Goal: Navigation & Orientation: Find specific page/section

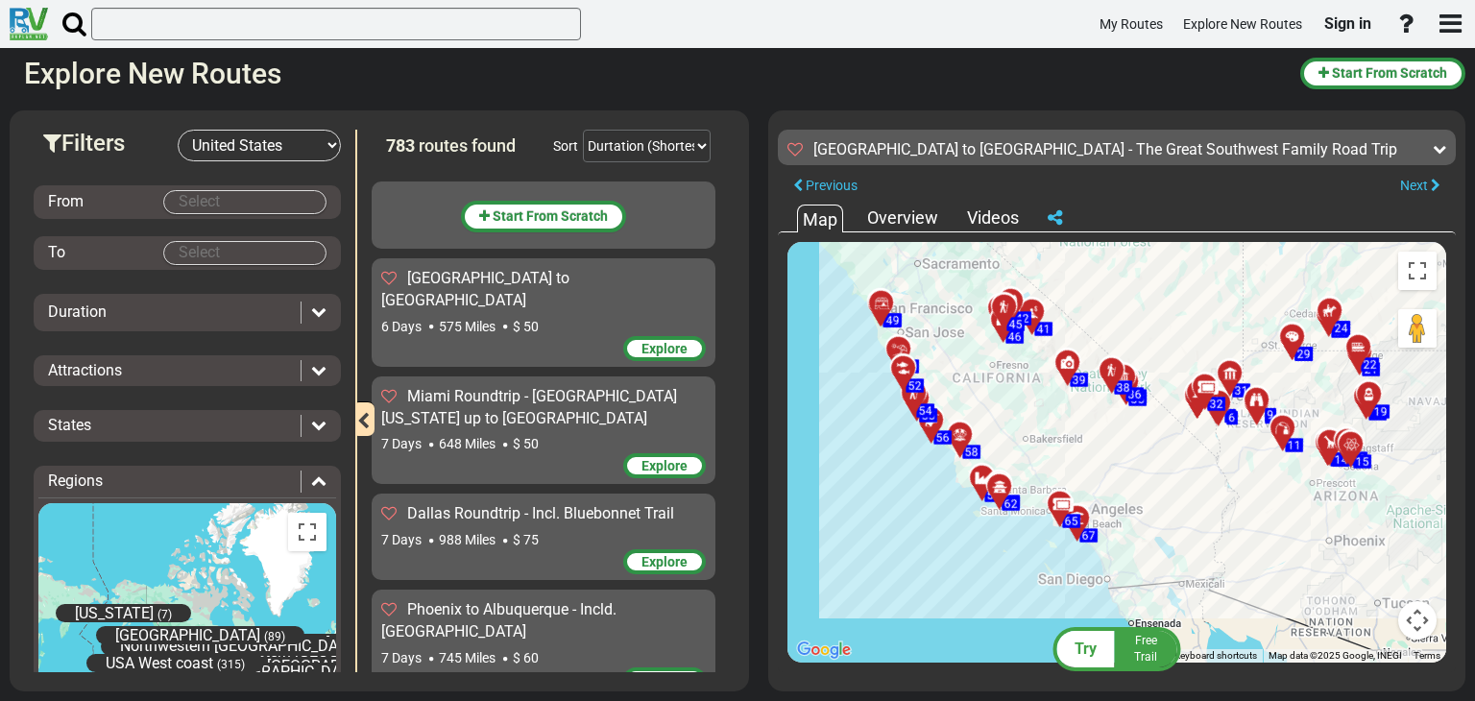
select select "number:2"
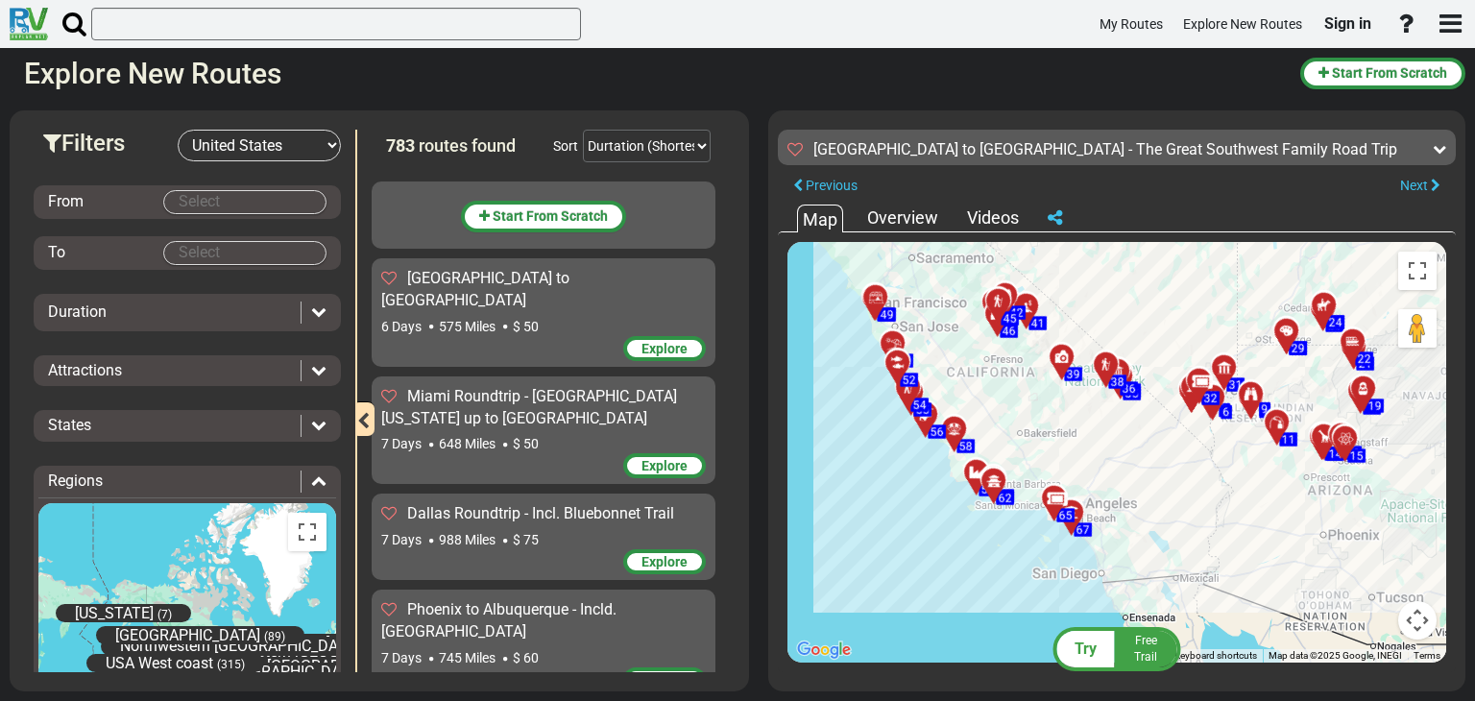
scroll to position [71629, 0]
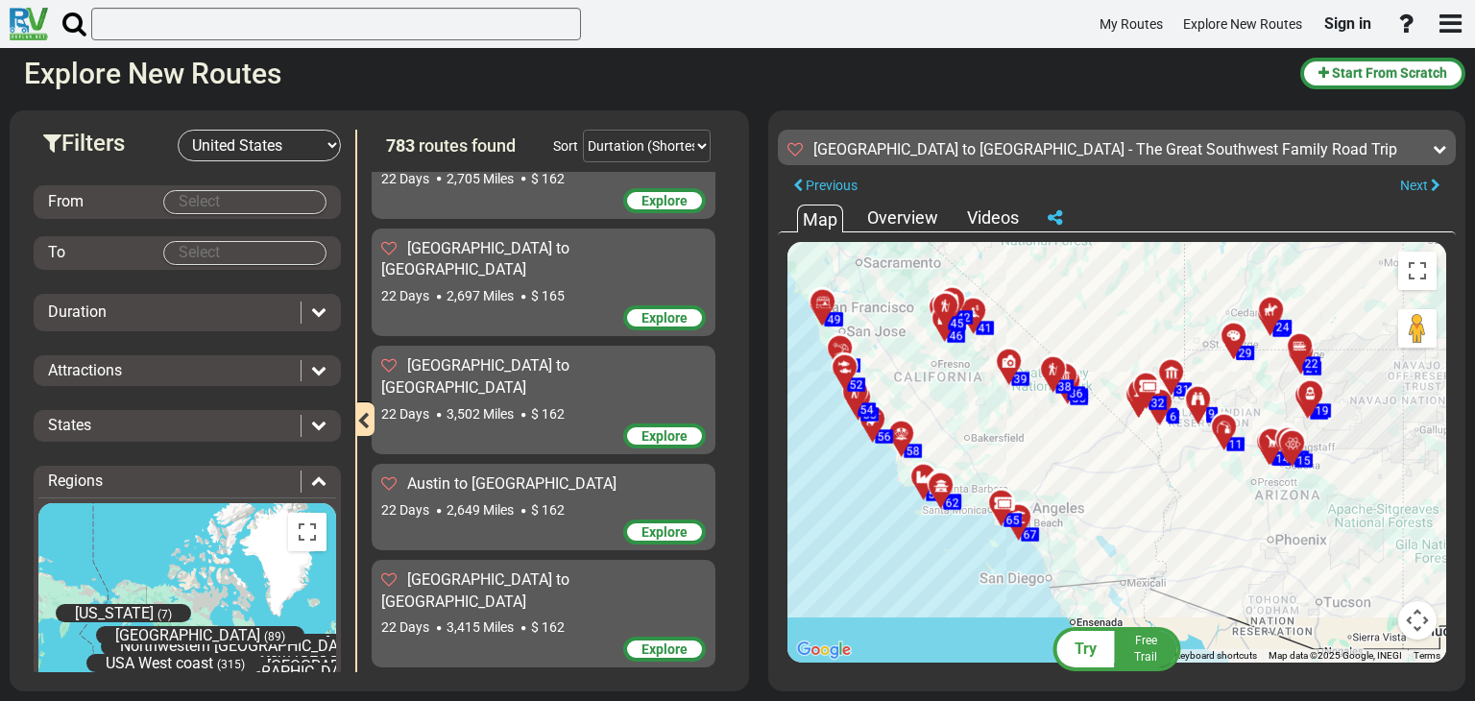
drag, startPoint x: 1148, startPoint y: 447, endPoint x: 1088, endPoint y: 445, distance: 60.5
click at [1088, 445] on div "To activate drag with keyboard, press Alt + Enter. Once in keyboard drag state,…" at bounding box center [1116, 452] width 659 height 421
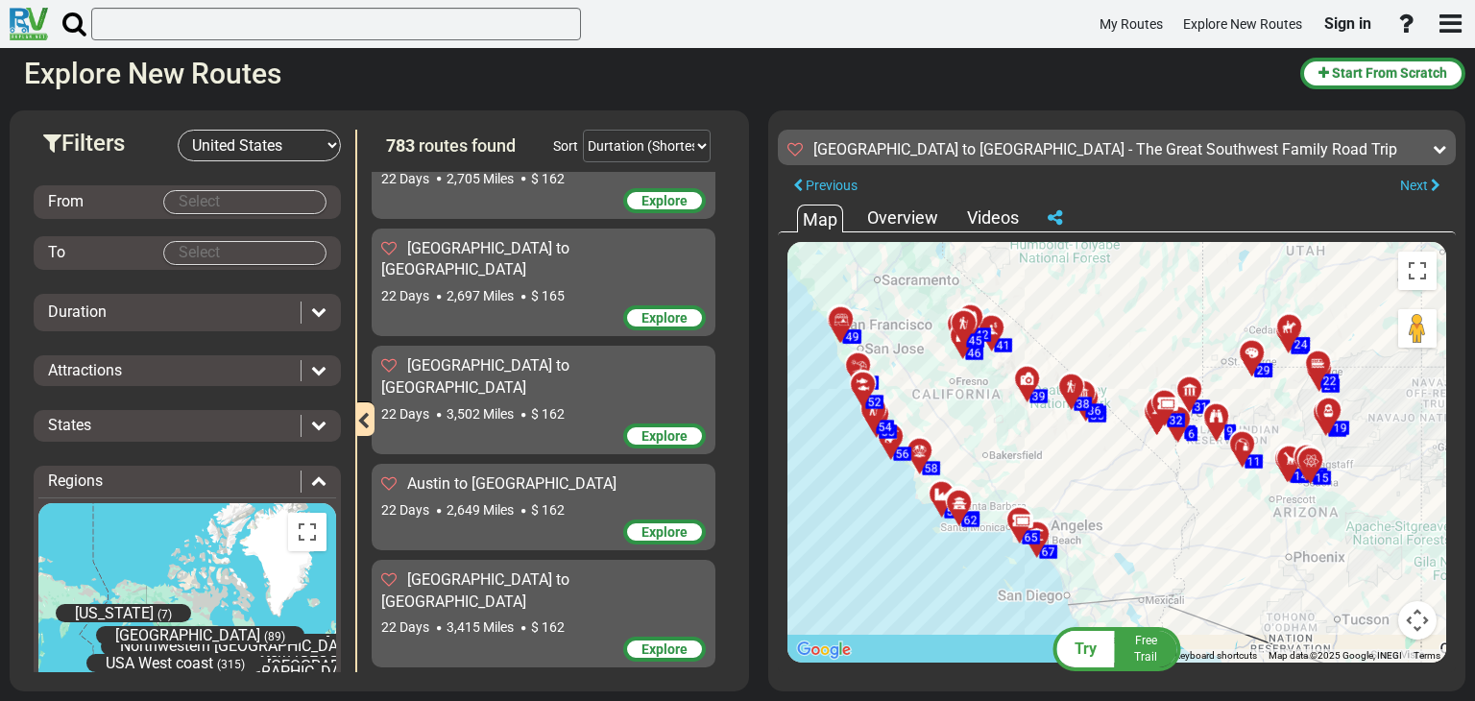
drag, startPoint x: 1084, startPoint y: 451, endPoint x: 1102, endPoint y: 469, distance: 25.1
click at [1102, 469] on div "To activate drag with keyboard, press Alt + Enter. Once in keyboard drag state,…" at bounding box center [1116, 452] width 659 height 421
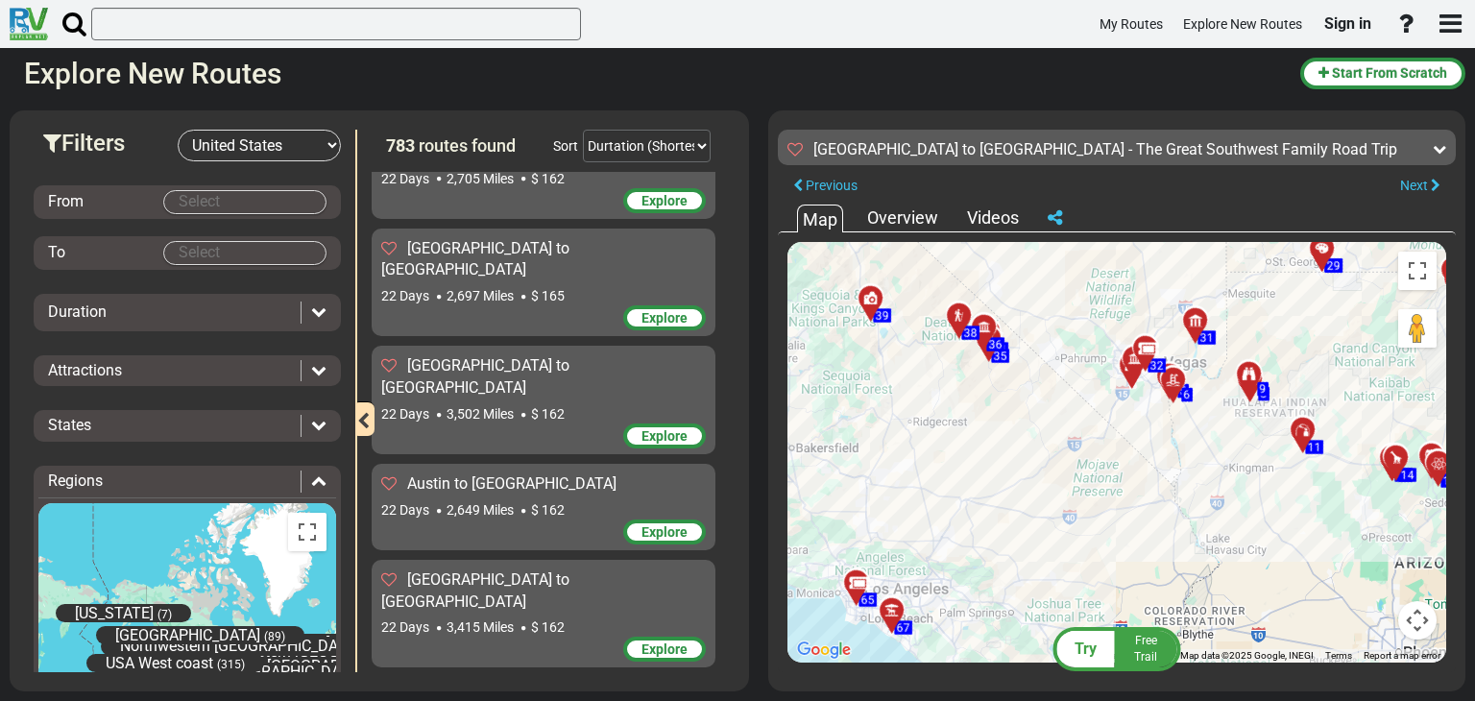
drag, startPoint x: 1152, startPoint y: 413, endPoint x: 1092, endPoint y: 445, distance: 68.3
click at [1092, 445] on div "To activate drag with keyboard, press Alt + Enter. Once in keyboard drag state,…" at bounding box center [1116, 452] width 659 height 421
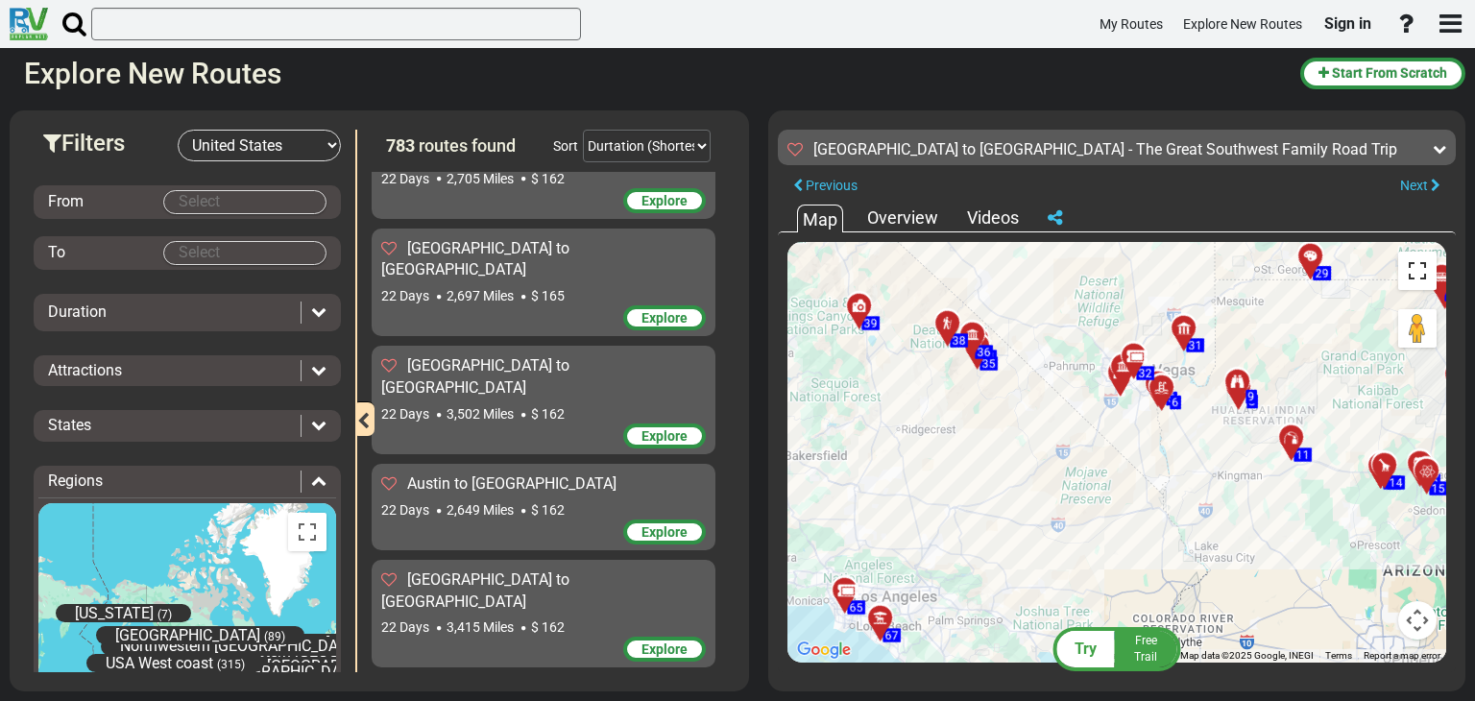
click at [1421, 268] on button "Toggle fullscreen view" at bounding box center [1417, 271] width 38 height 38
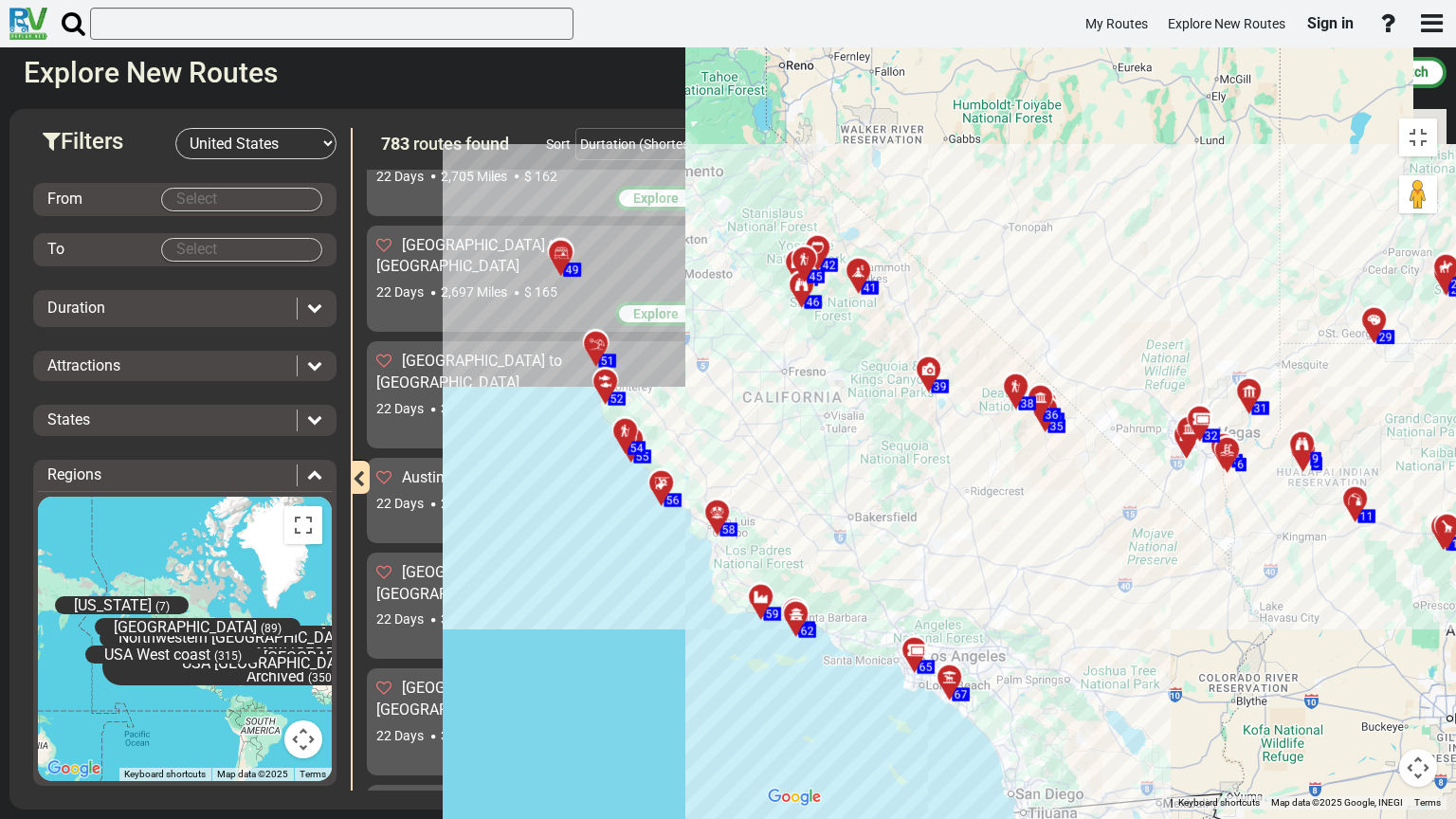
drag, startPoint x: 710, startPoint y: 425, endPoint x: 790, endPoint y: 481, distance: 97.7
click at [790, 481] on div "To activate drag with keyboard, press Alt + Enter. Once in keyboard drag state,…" at bounding box center [1102, 459] width 688 height 701
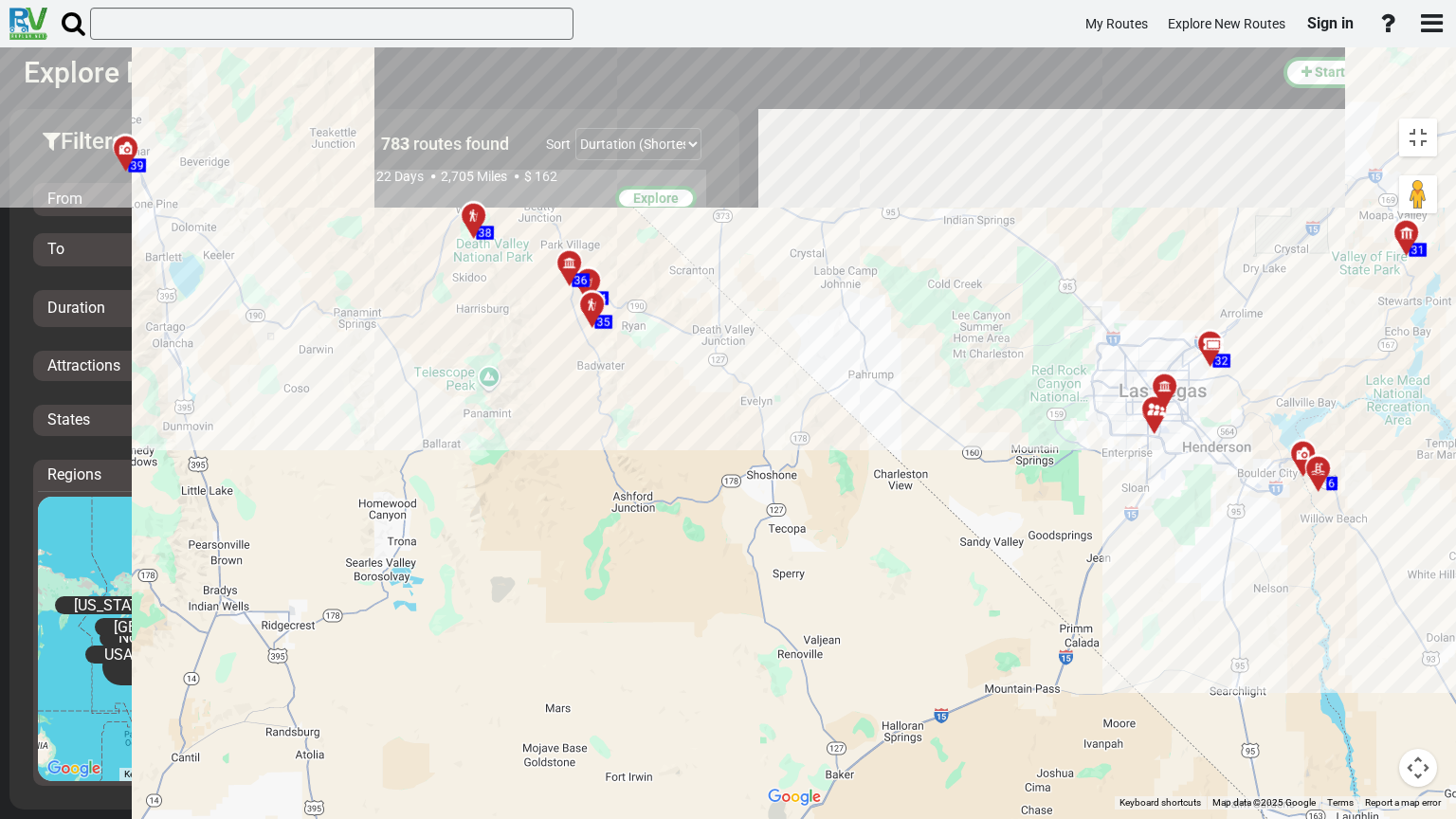
drag, startPoint x: 824, startPoint y: 291, endPoint x: 774, endPoint y: 447, distance: 163.8
click at [774, 447] on div "To activate drag with keyboard, press Alt + Enter. Once in keyboard drag state,…" at bounding box center [1102, 459] width 688 height 701
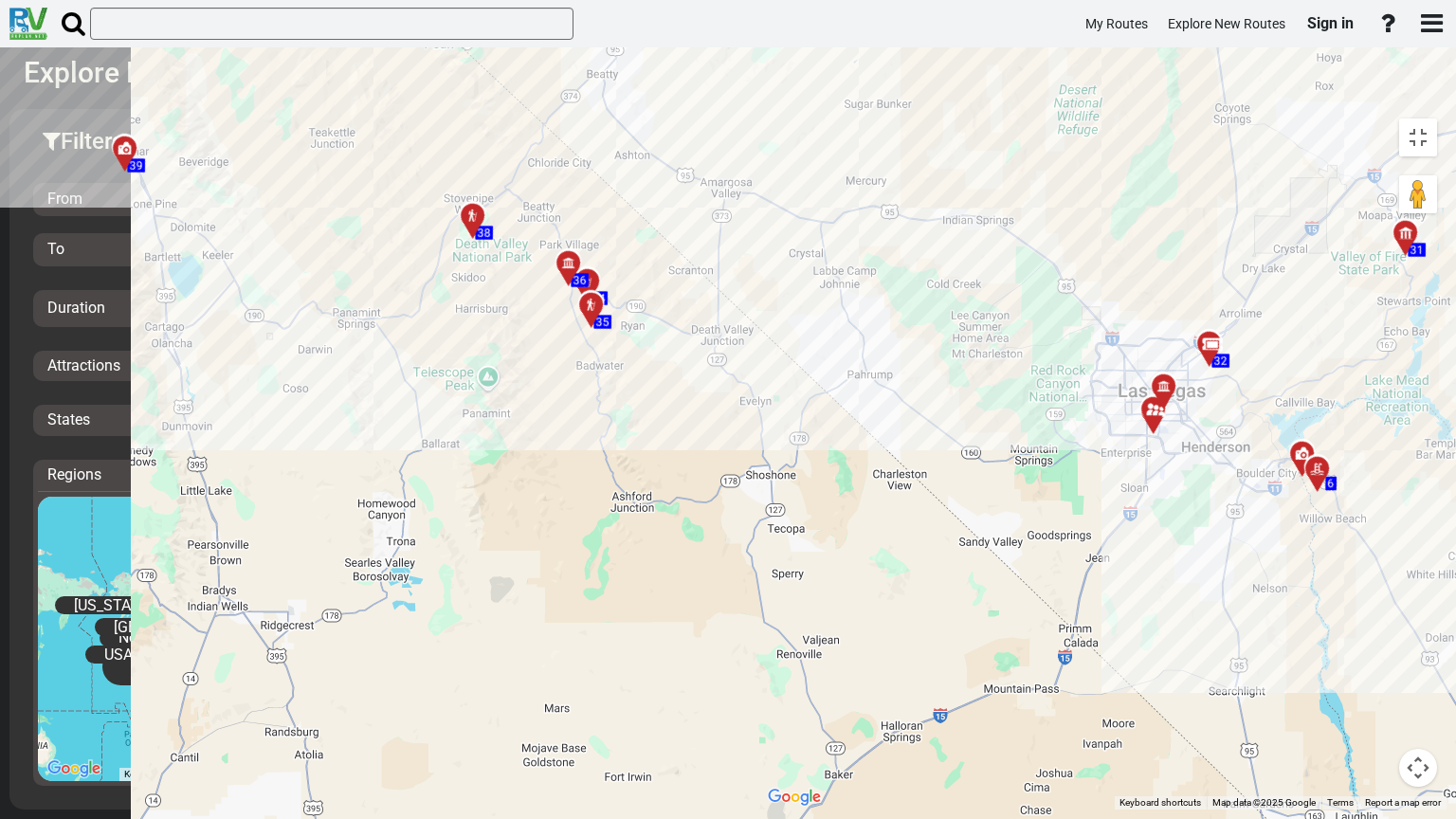
click at [1144, 403] on icon at bounding box center [1153, 410] width 19 height 15
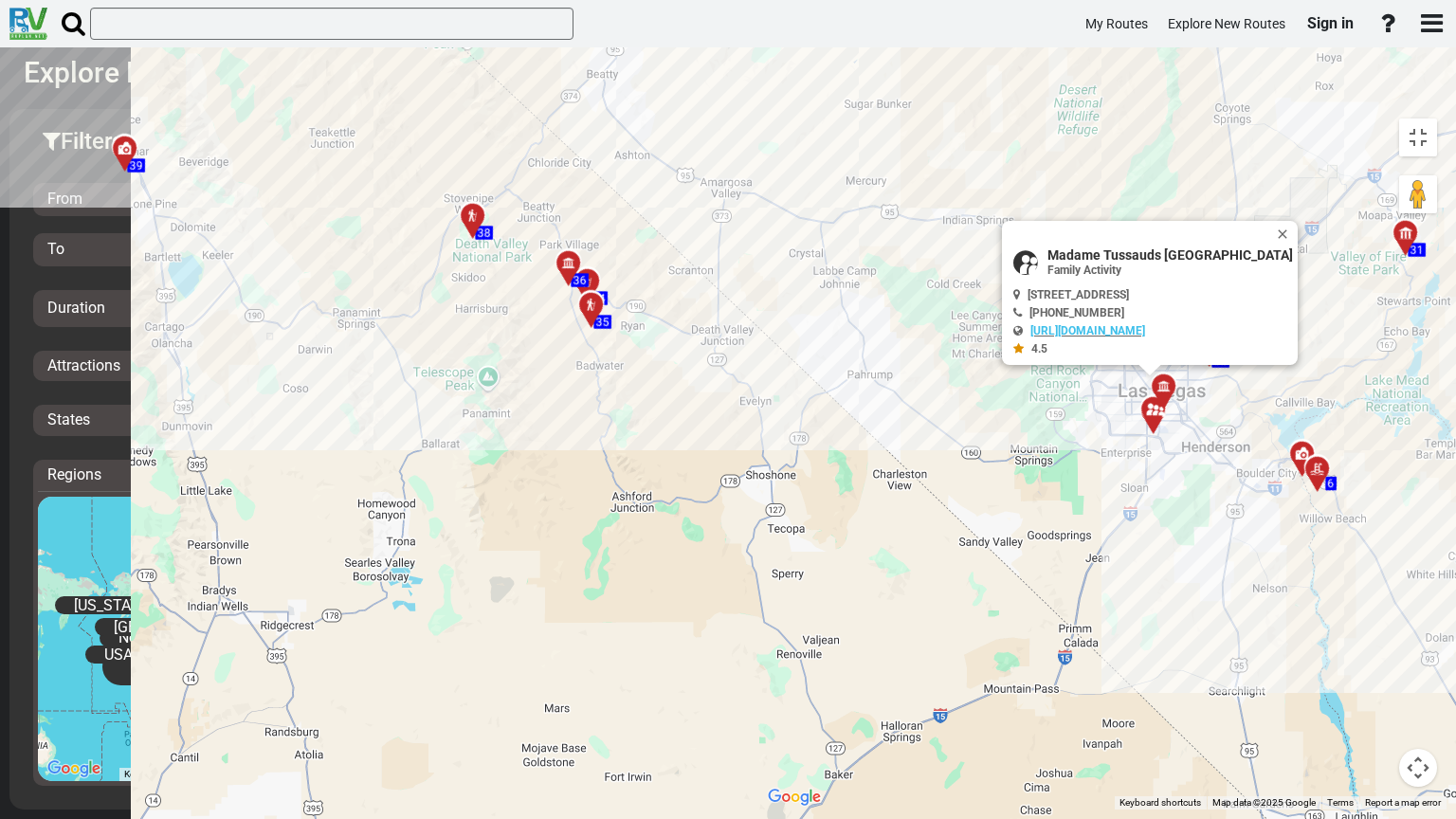
click at [1156, 380] on icon at bounding box center [1162, 386] width 13 height 13
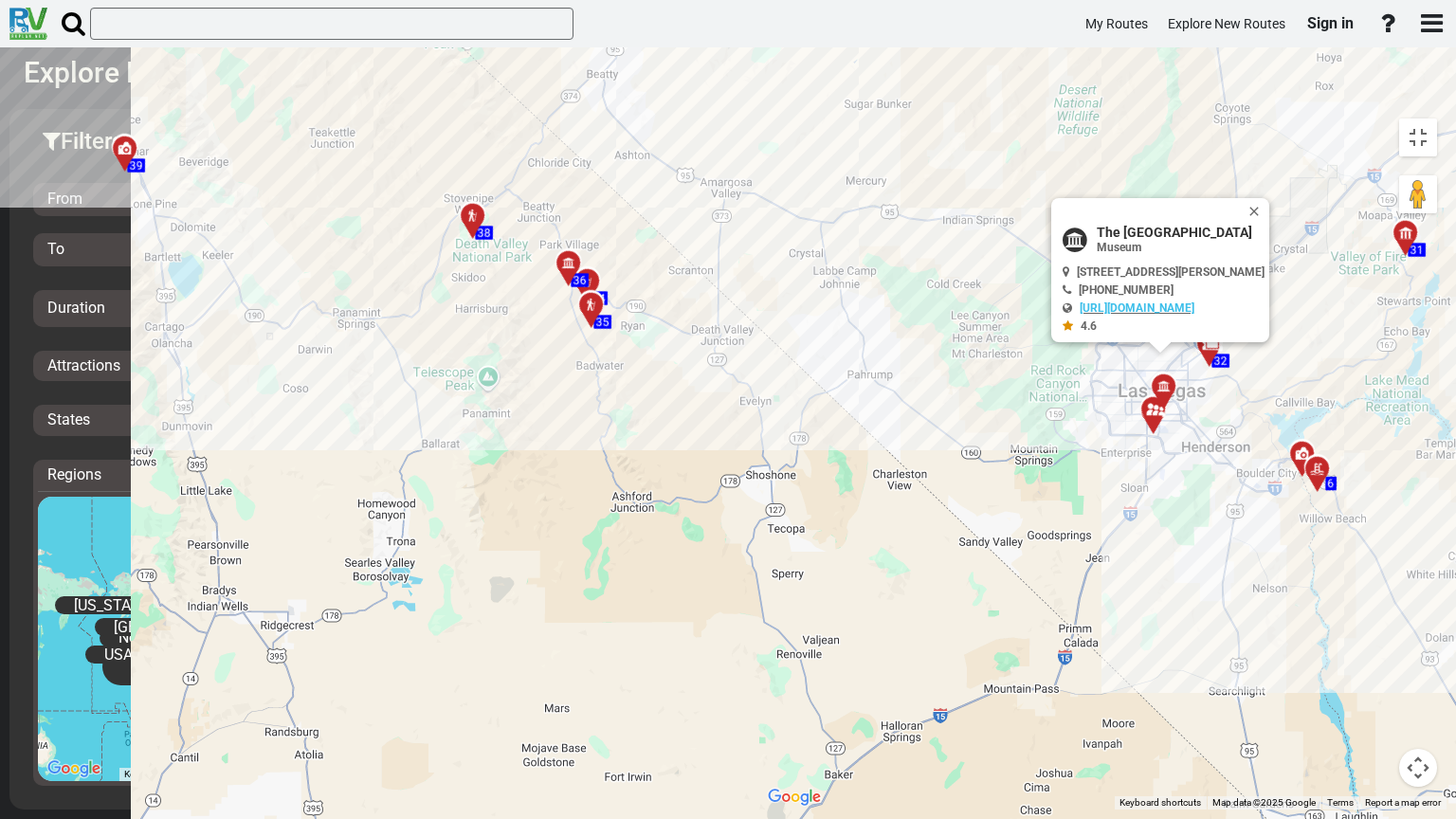
click at [814, 513] on div "To activate drag with keyboard, press Alt + Enter. Once in keyboard drag state,…" at bounding box center [1102, 459] width 688 height 701
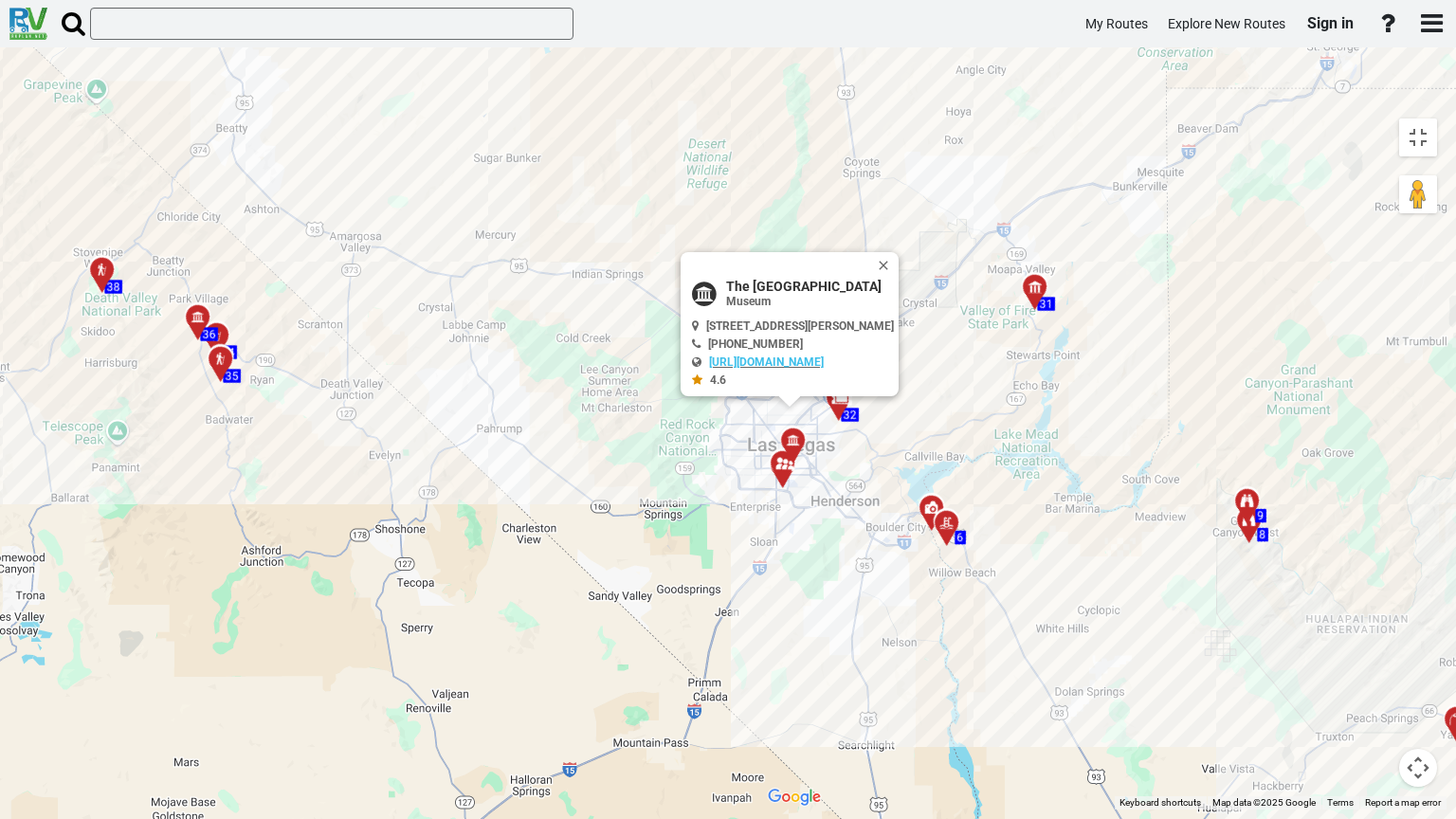
drag, startPoint x: 1147, startPoint y: 363, endPoint x: 984, endPoint y: 400, distance: 167.1
click at [983, 400] on div "To activate drag with keyboard, press Alt + Enter. Once in keyboard drag state,…" at bounding box center [1102, 459] width 688 height 701
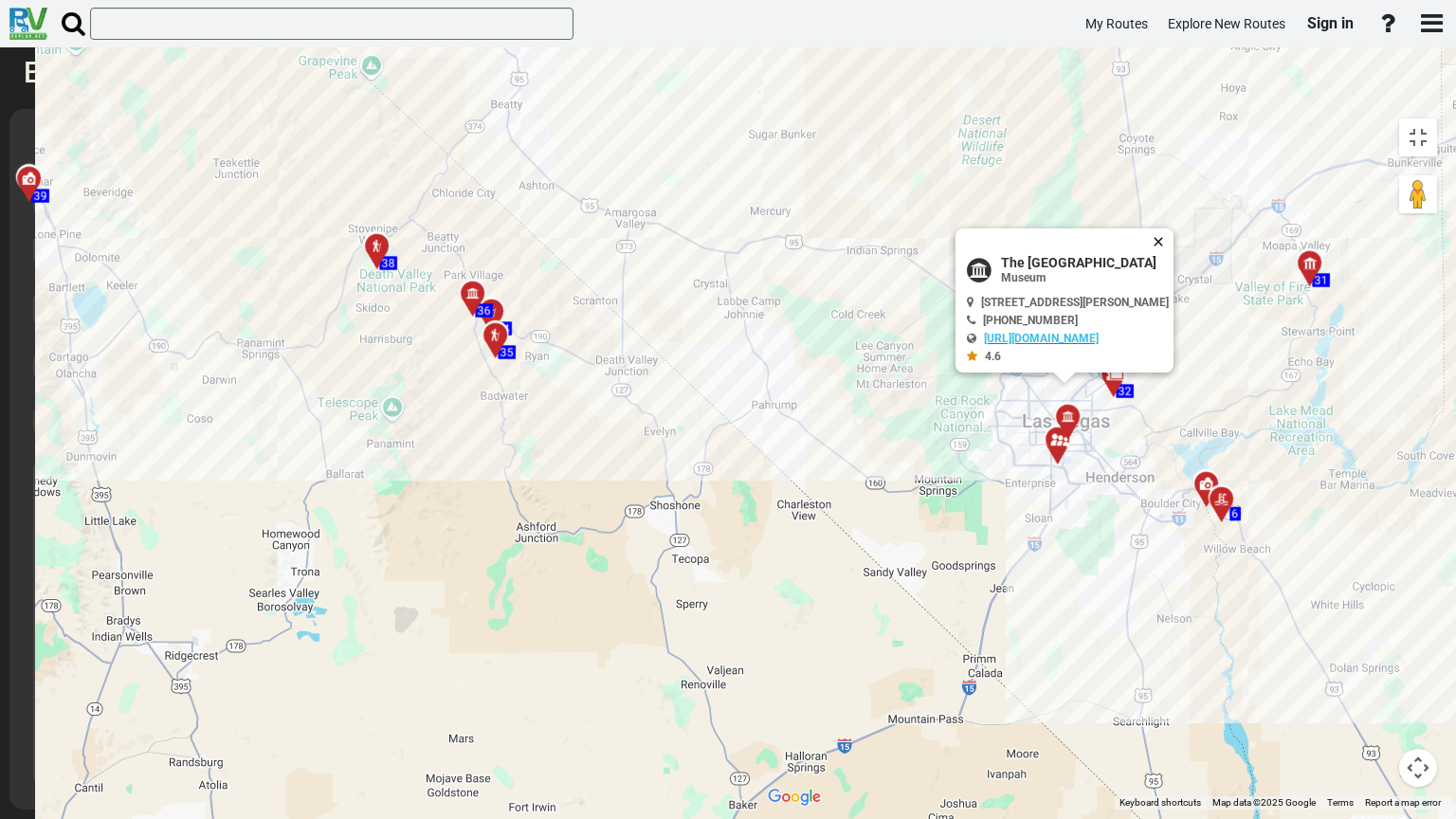
click at [1151, 229] on button "Close" at bounding box center [1162, 242] width 23 height 27
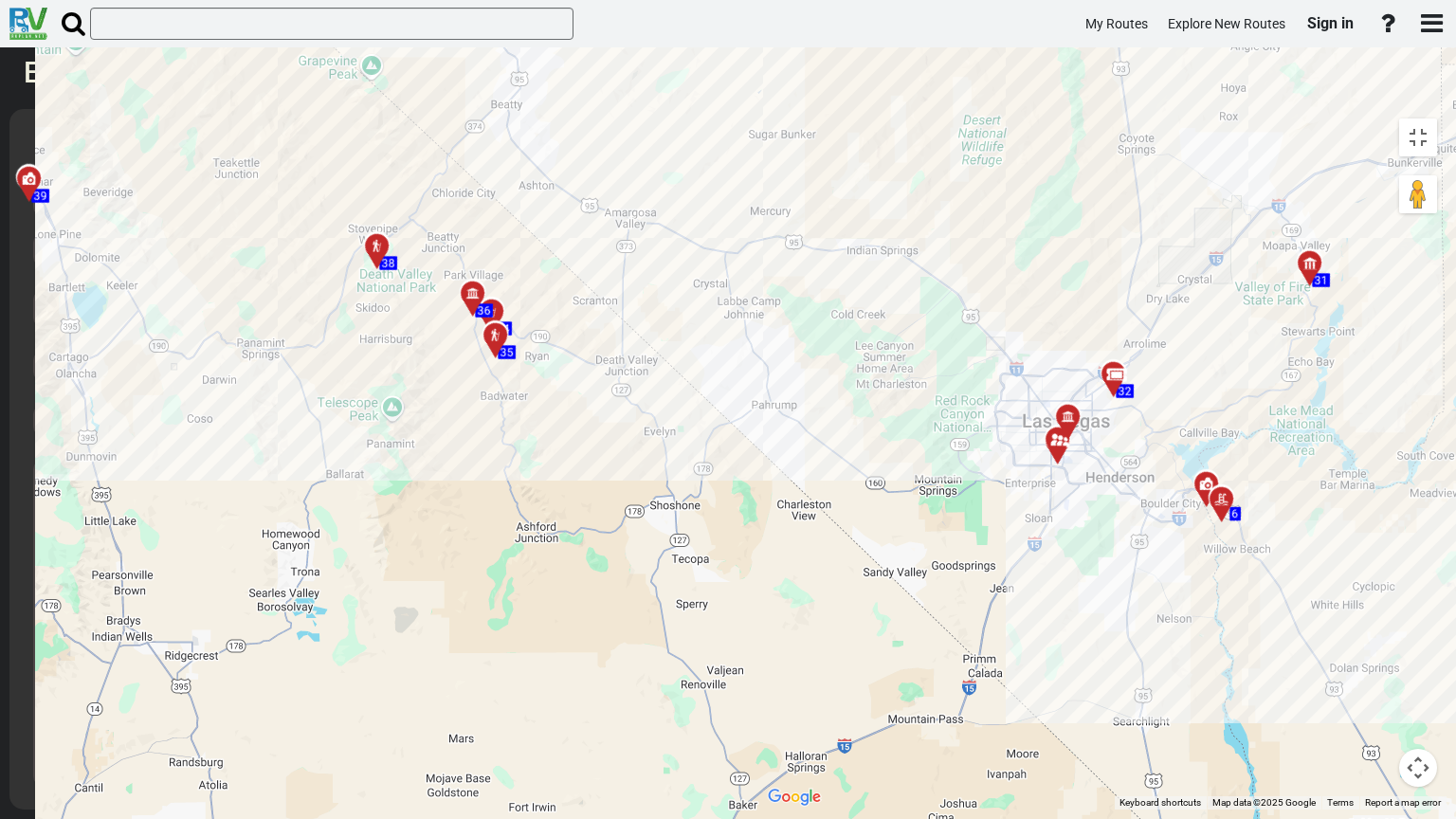
click at [1105, 368] on div at bounding box center [1120, 383] width 32 height 30
click at [810, 343] on div "To activate drag with keyboard, press Alt + Enter. Once in keyboard drag state,…" at bounding box center [1102, 459] width 688 height 701
click at [1192, 275] on button "Close" at bounding box center [1203, 288] width 23 height 27
click at [1105, 368] on icon at bounding box center [1113, 375] width 19 height 15
click at [1192, 275] on button "Close" at bounding box center [1203, 288] width 23 height 27
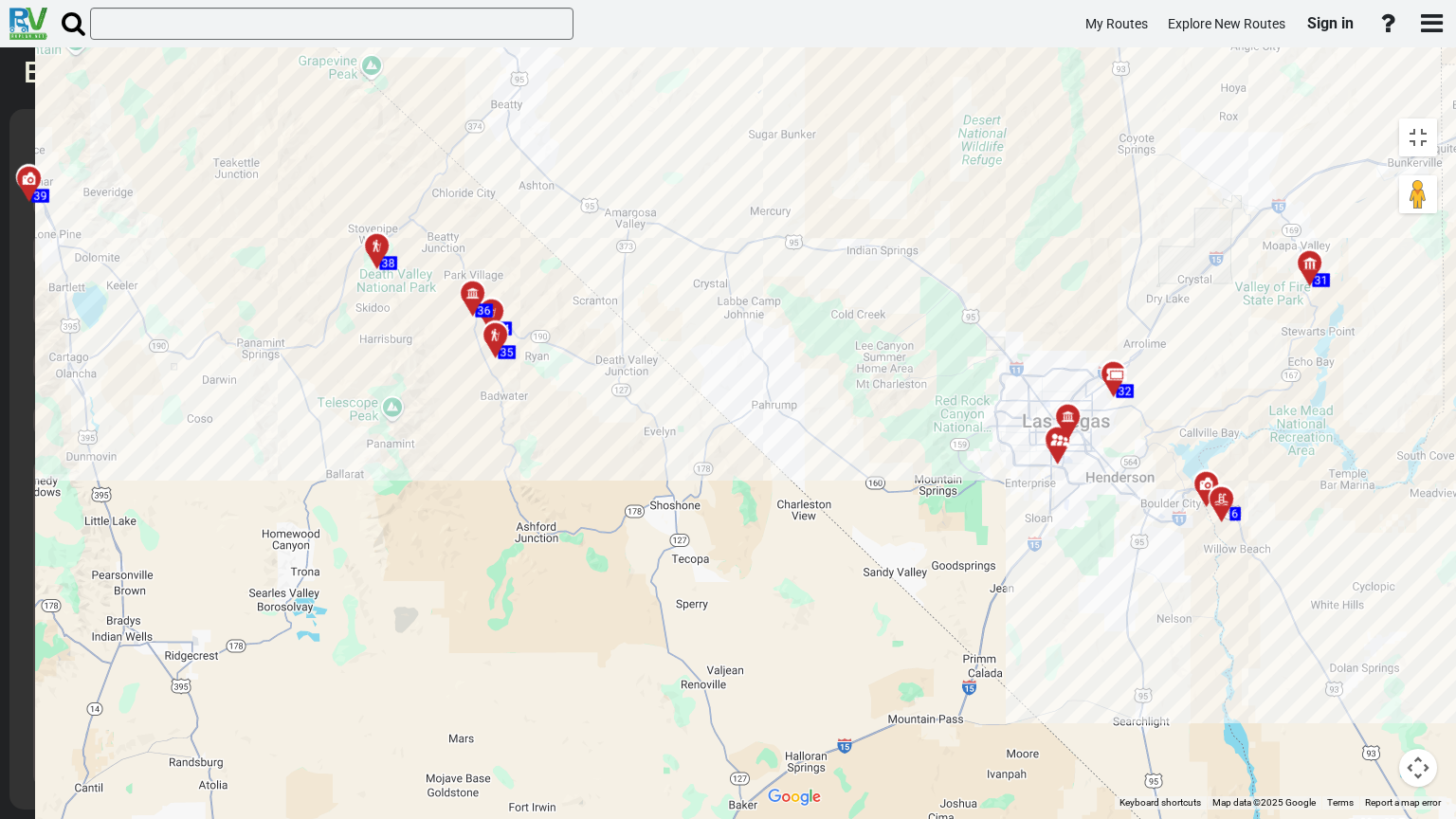
click at [1300, 257] on div at bounding box center [1316, 271] width 32 height 30
click at [1389, 165] on button "Close" at bounding box center [1400, 178] width 23 height 27
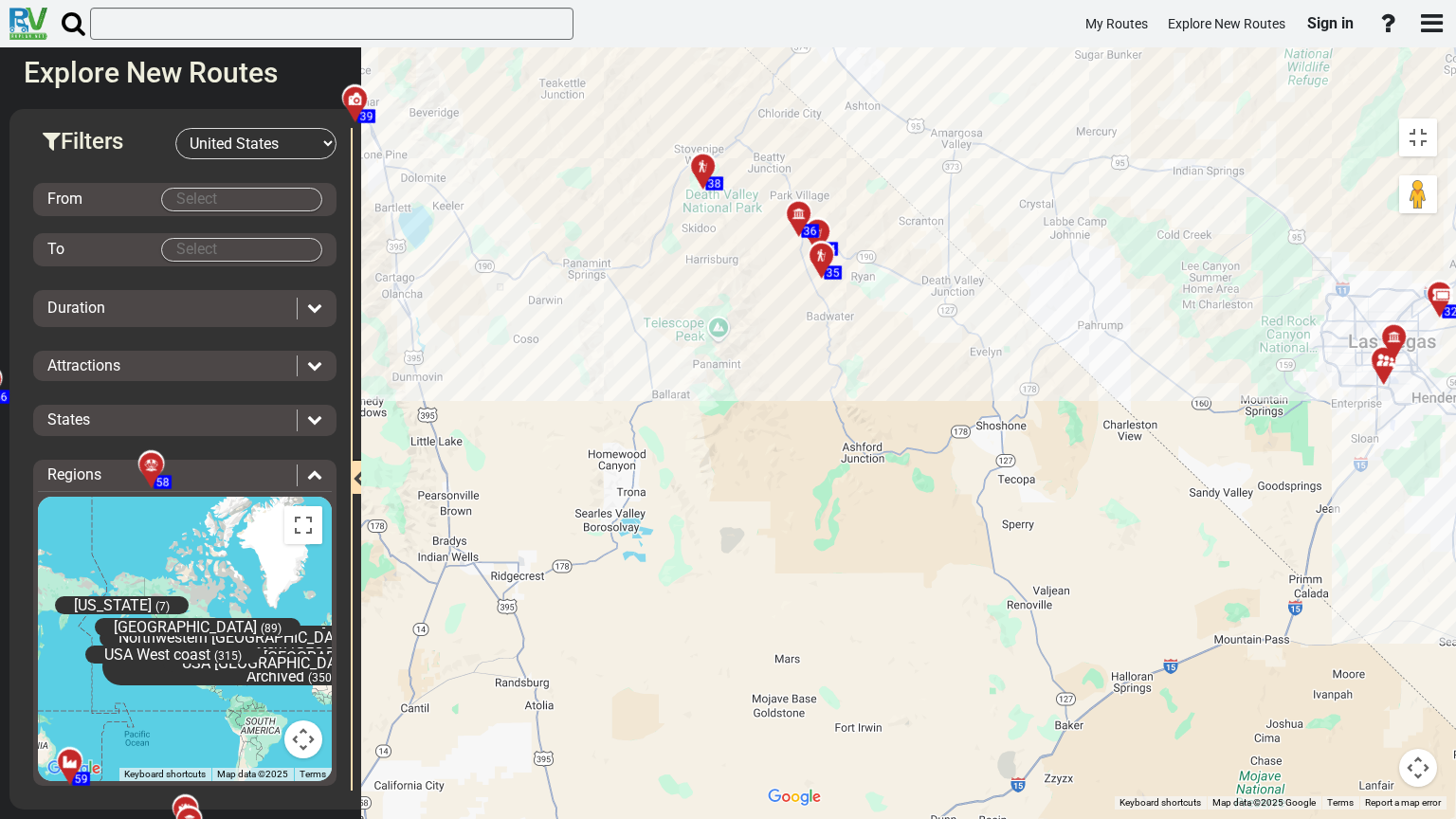
drag, startPoint x: 683, startPoint y: 463, endPoint x: 1035, endPoint y: 379, distance: 361.9
click at [1035, 379] on div "To activate drag with keyboard, press Alt + Enter. Once in keyboard drag state,…" at bounding box center [1102, 459] width 688 height 701
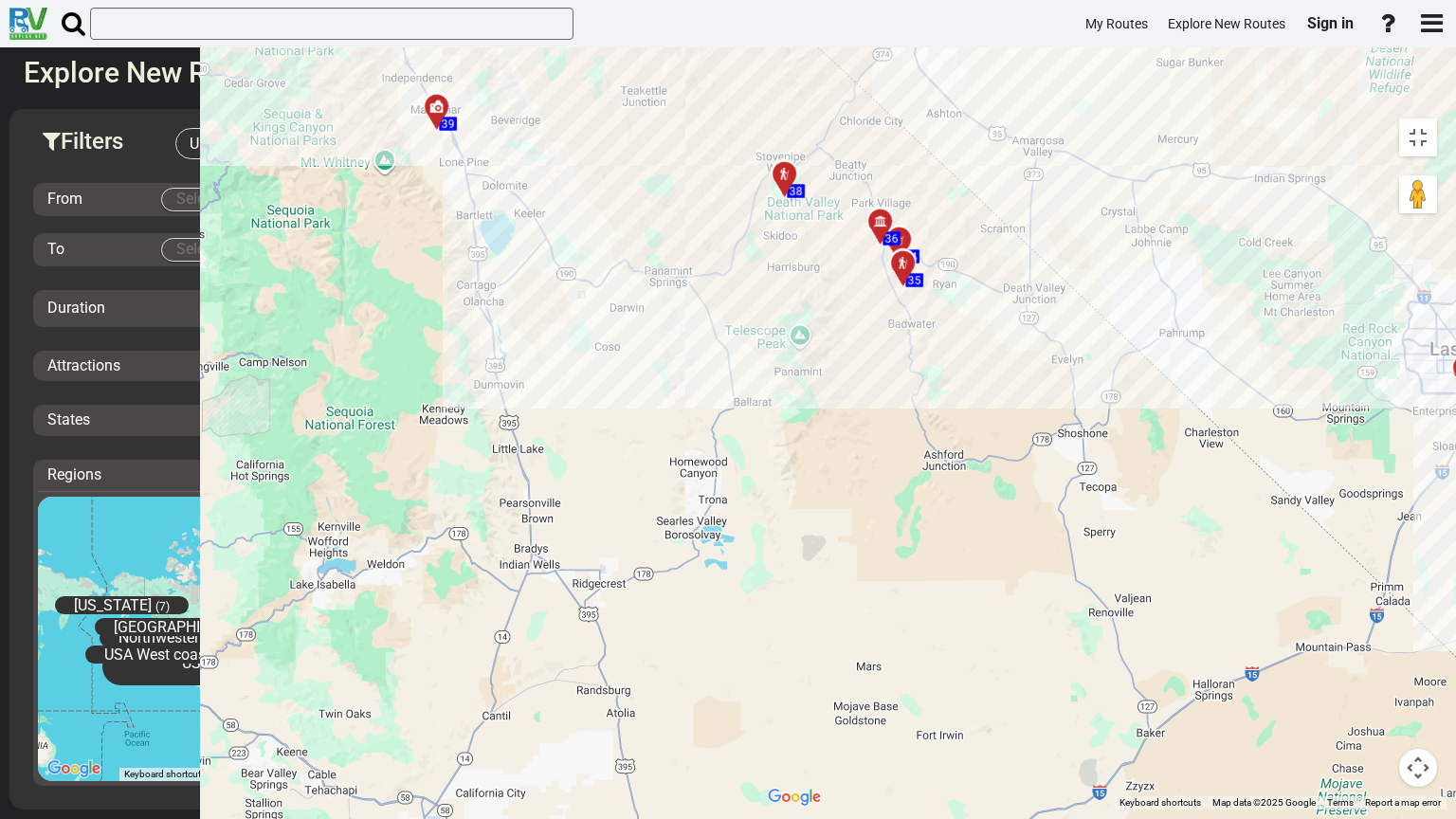
drag, startPoint x: 486, startPoint y: 311, endPoint x: 677, endPoint y: 358, distance: 196.7
click at [758, 356] on div "To activate drag with keyboard, press Alt + Enter. Once in keyboard drag state,…" at bounding box center [1102, 459] width 688 height 701
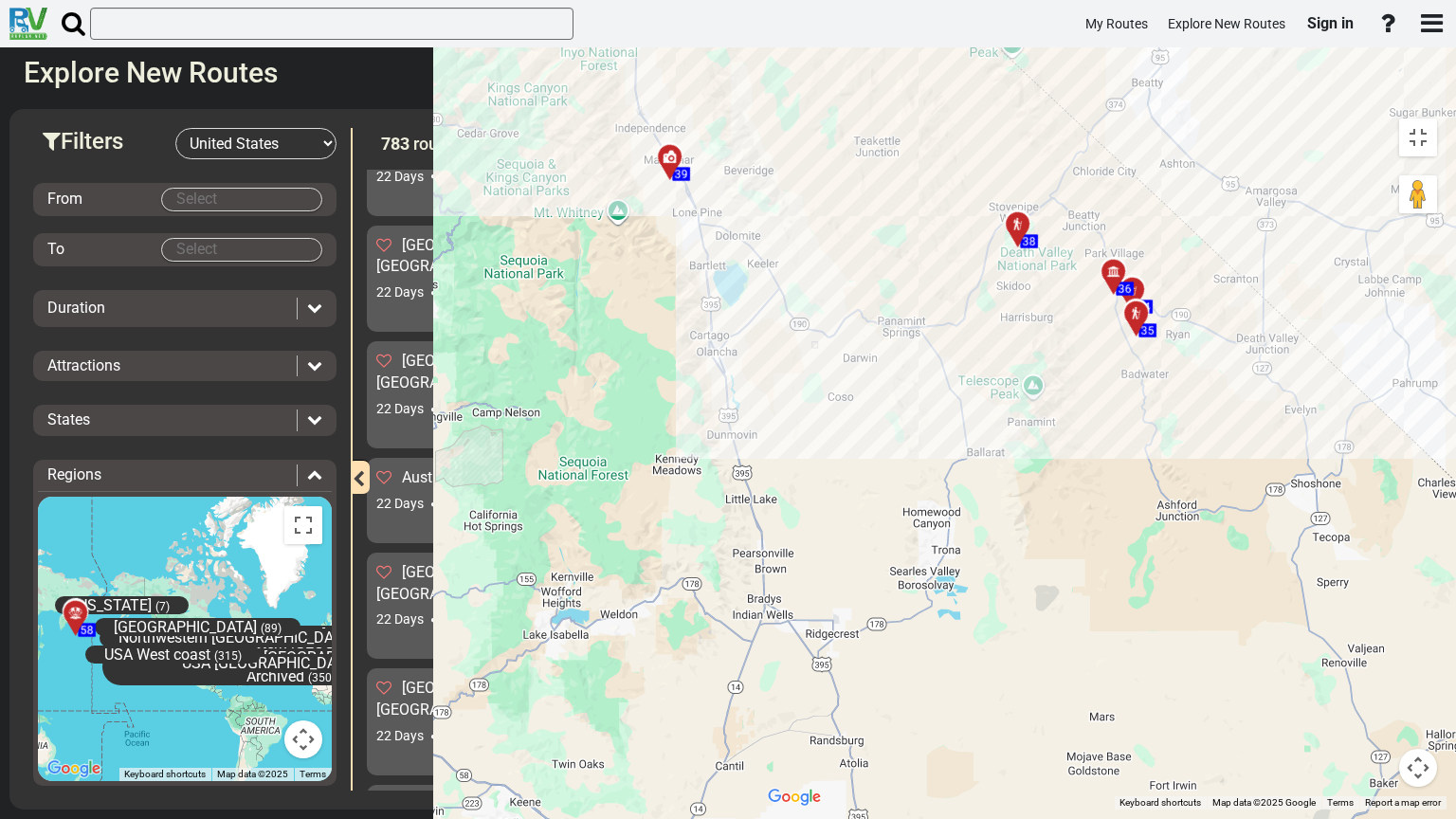
click at [758, 358] on div "To activate drag with keyboard, press Alt + Enter. Once in keyboard drag state,…" at bounding box center [1102, 459] width 688 height 701
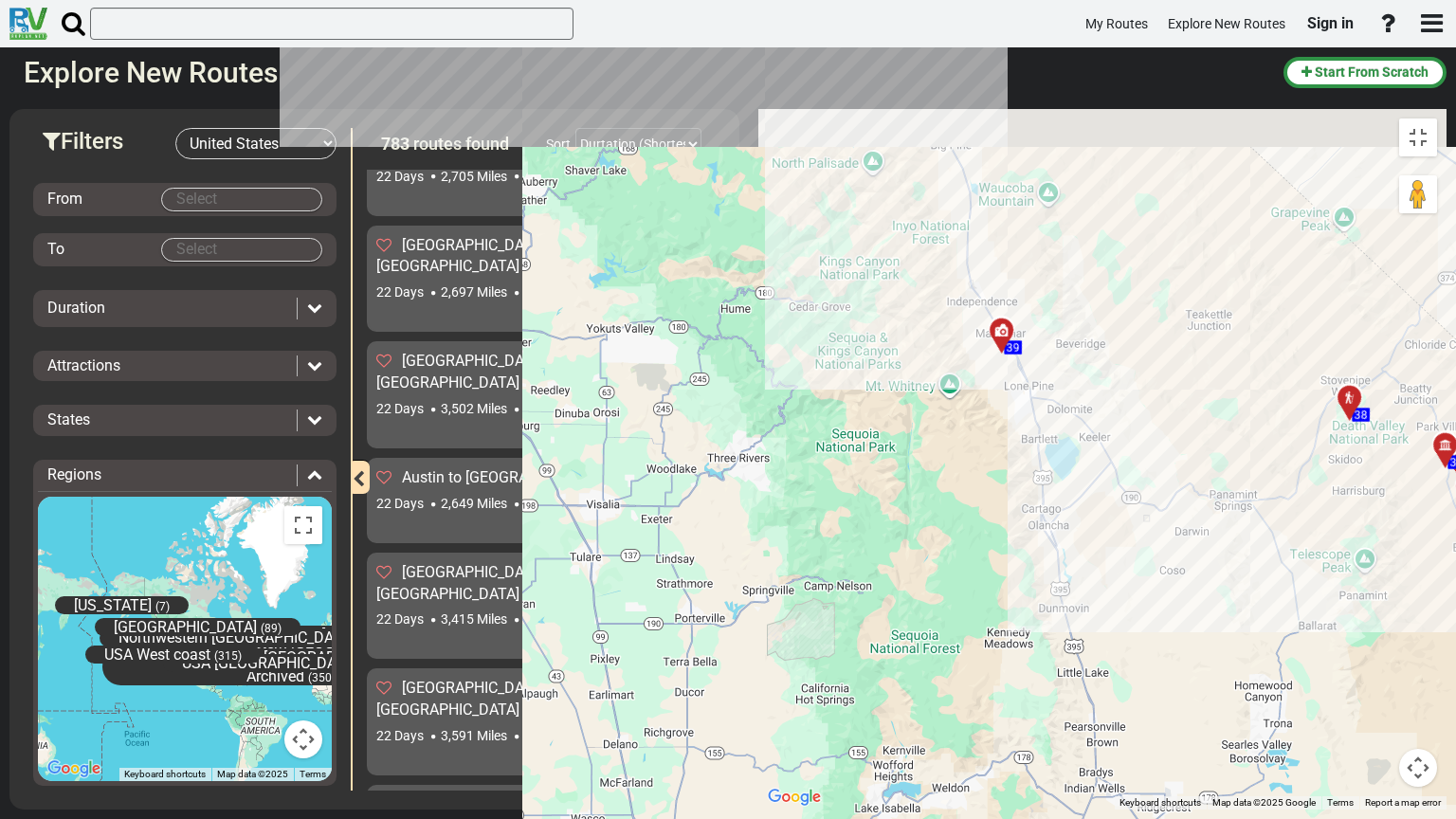
drag, startPoint x: 450, startPoint y: 280, endPoint x: 709, endPoint y: 448, distance: 308.7
click at [758, 448] on div "To activate drag with keyboard, press Alt + Enter. Once in keyboard drag state,…" at bounding box center [1102, 459] width 688 height 701
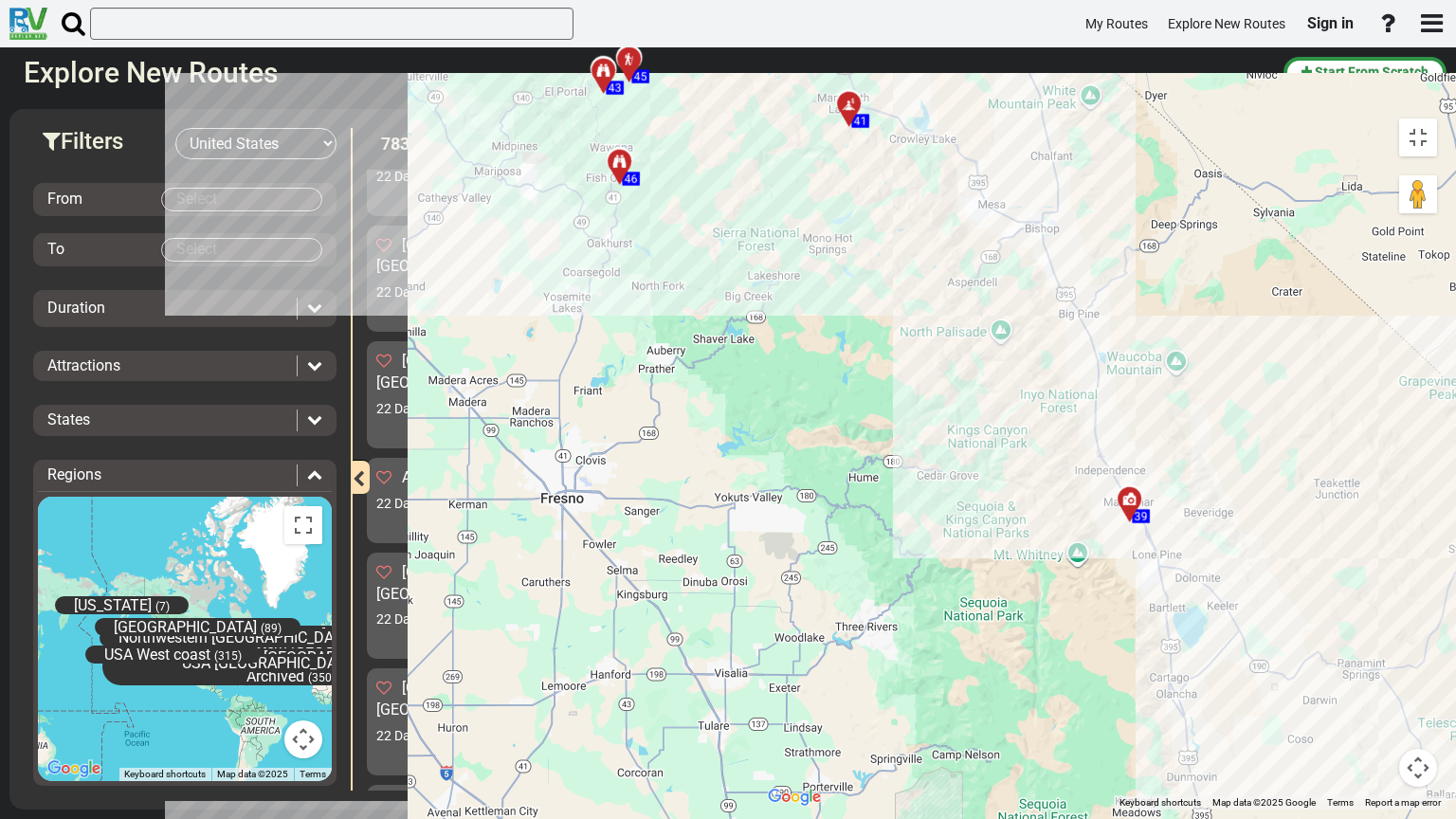
drag, startPoint x: 701, startPoint y: 475, endPoint x: 745, endPoint y: 508, distance: 55.0
click at [758, 510] on div "To activate drag with keyboard, press Alt + Enter. Once in keyboard drag state,…" at bounding box center [1102, 459] width 688 height 701
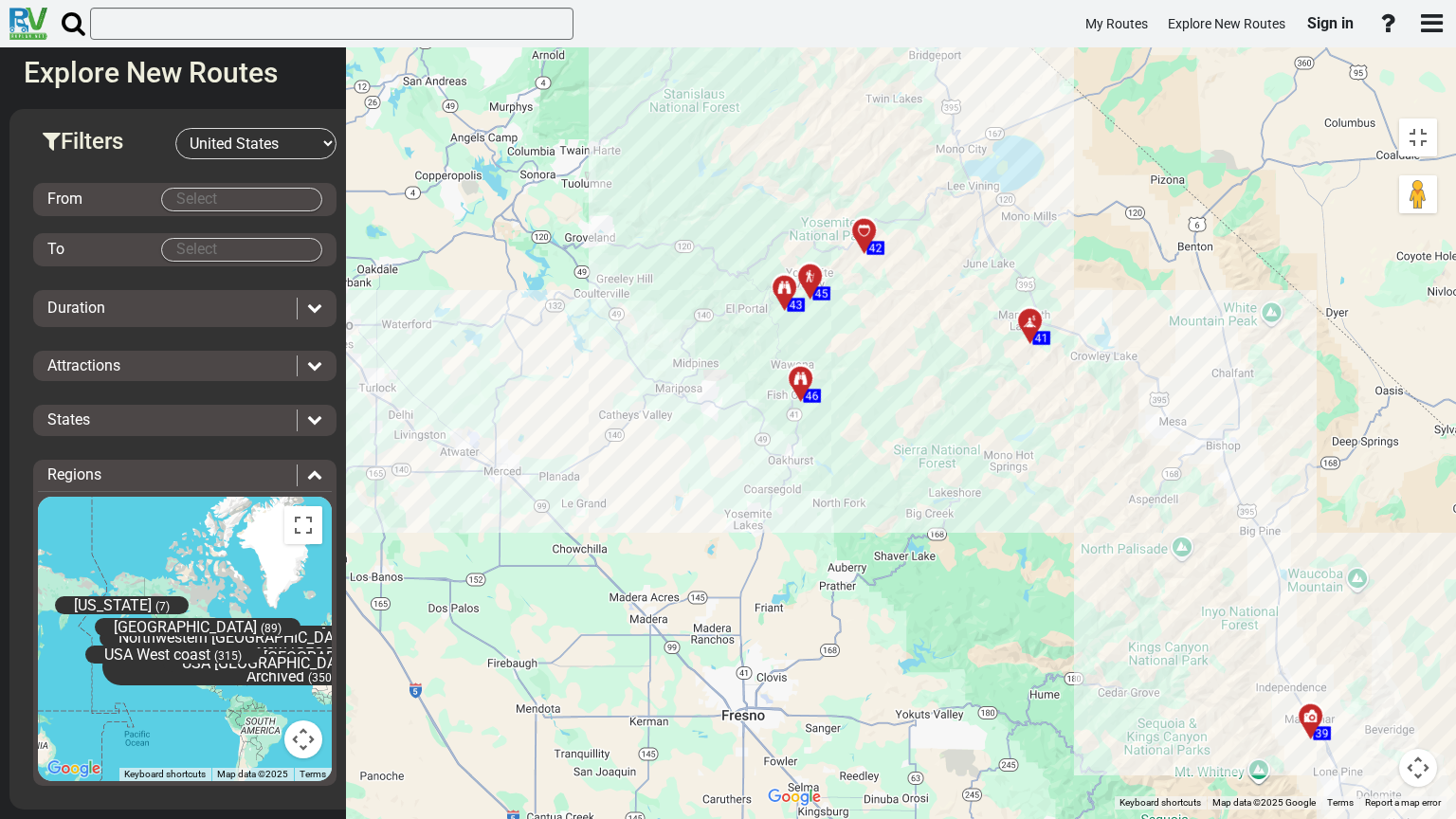
drag, startPoint x: 499, startPoint y: 271, endPoint x: 647, endPoint y: 459, distance: 239.3
click at [758, 463] on div "To activate drag with keyboard, press Alt + Enter. Once in keyboard drag state,…" at bounding box center [1102, 459] width 688 height 701
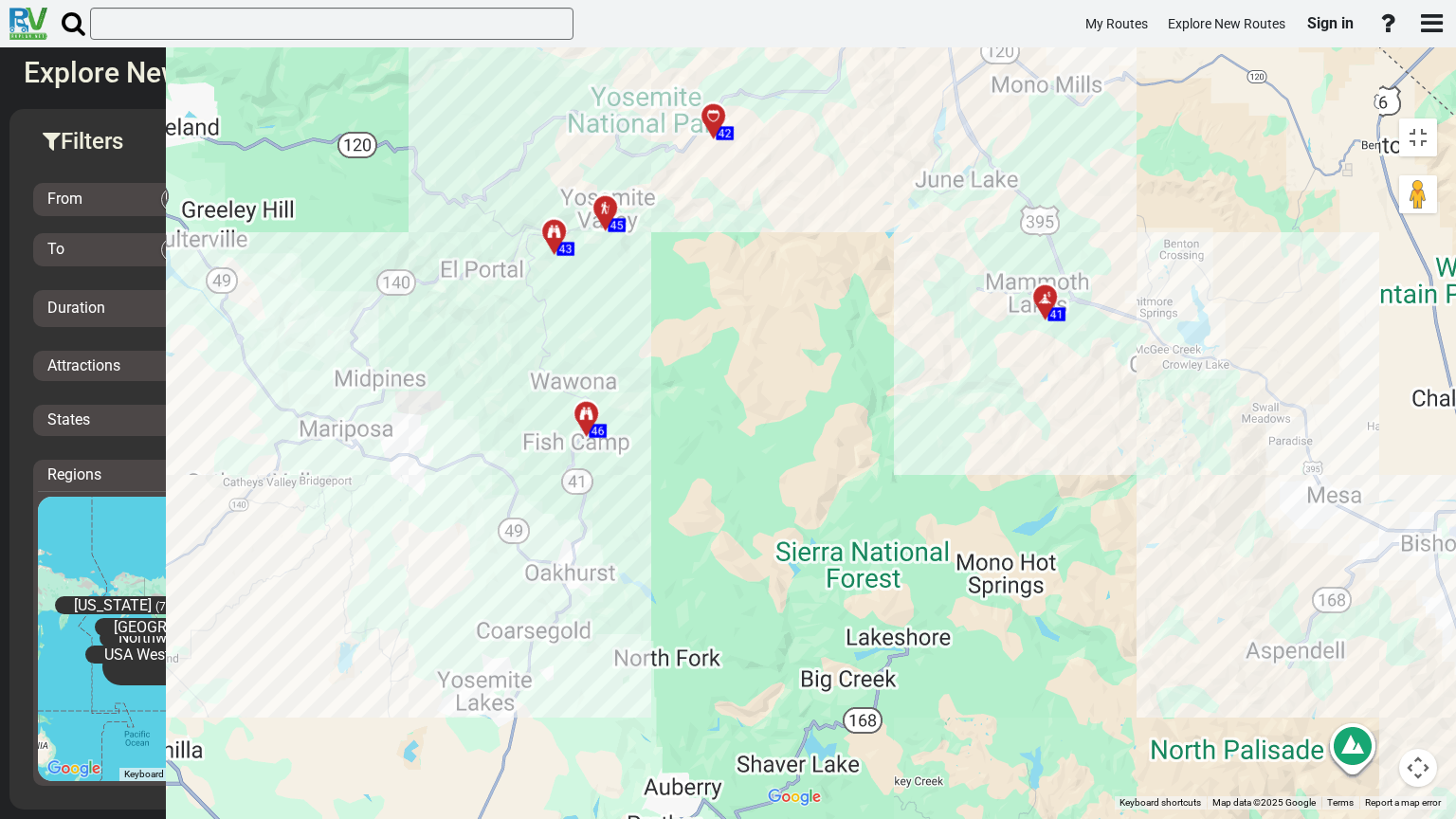
drag, startPoint x: 463, startPoint y: 257, endPoint x: 599, endPoint y: 325, distance: 152.1
click at [758, 265] on div "To activate drag with keyboard, press Alt + Enter. Once in keyboard drag state,…" at bounding box center [1102, 459] width 688 height 701
drag, startPoint x: 599, startPoint y: 325, endPoint x: 667, endPoint y: 334, distance: 68.6
click at [758, 334] on div "To activate drag with keyboard, press Alt + Enter. Once in keyboard drag state,…" at bounding box center [1102, 459] width 688 height 701
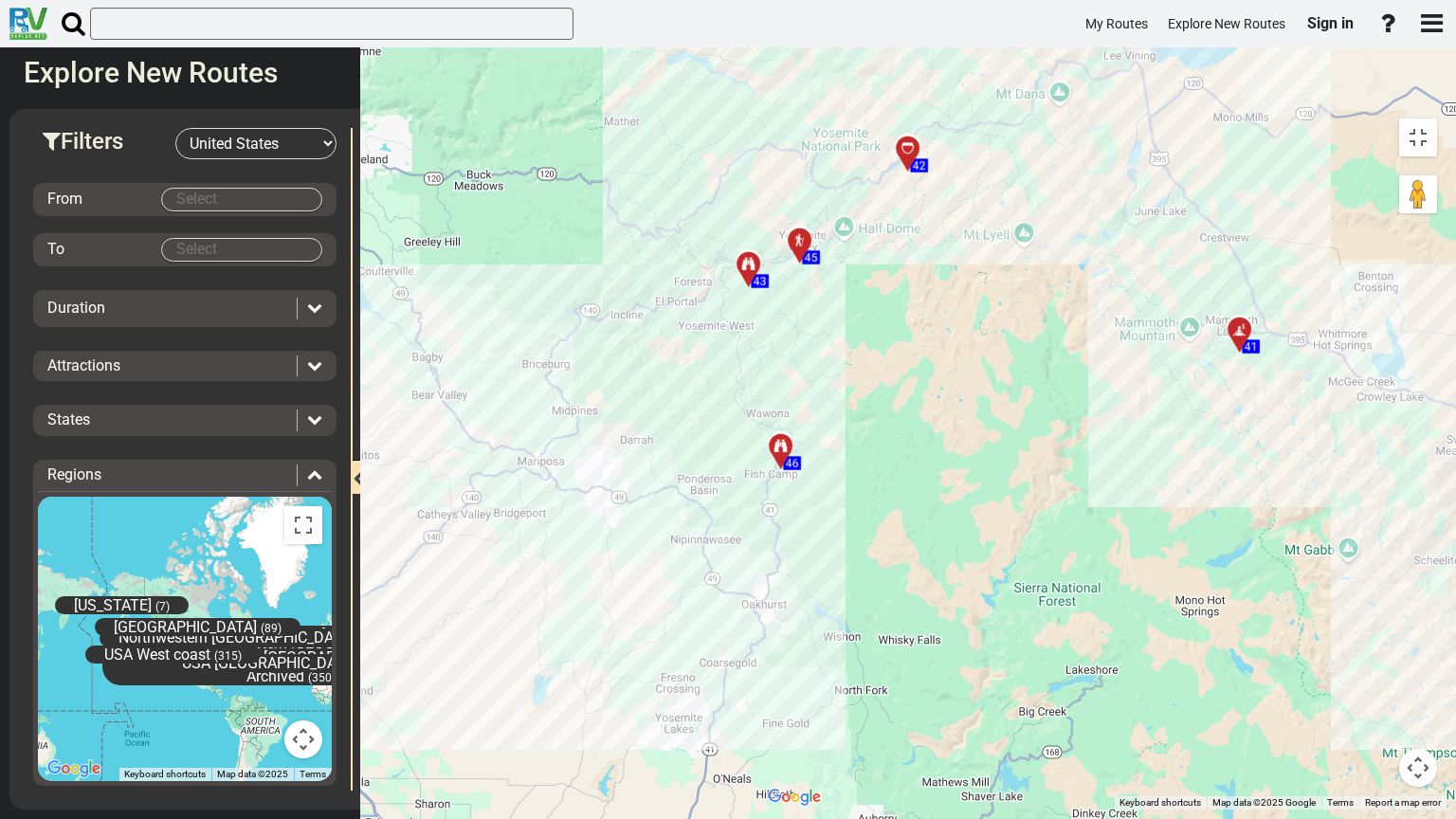
drag, startPoint x: 669, startPoint y: 334, endPoint x: 705, endPoint y: 319, distance: 39.0
click at [758, 319] on div "To activate drag with keyboard, press Alt + Enter. Once in keyboard drag state,…" at bounding box center [1102, 459] width 688 height 701
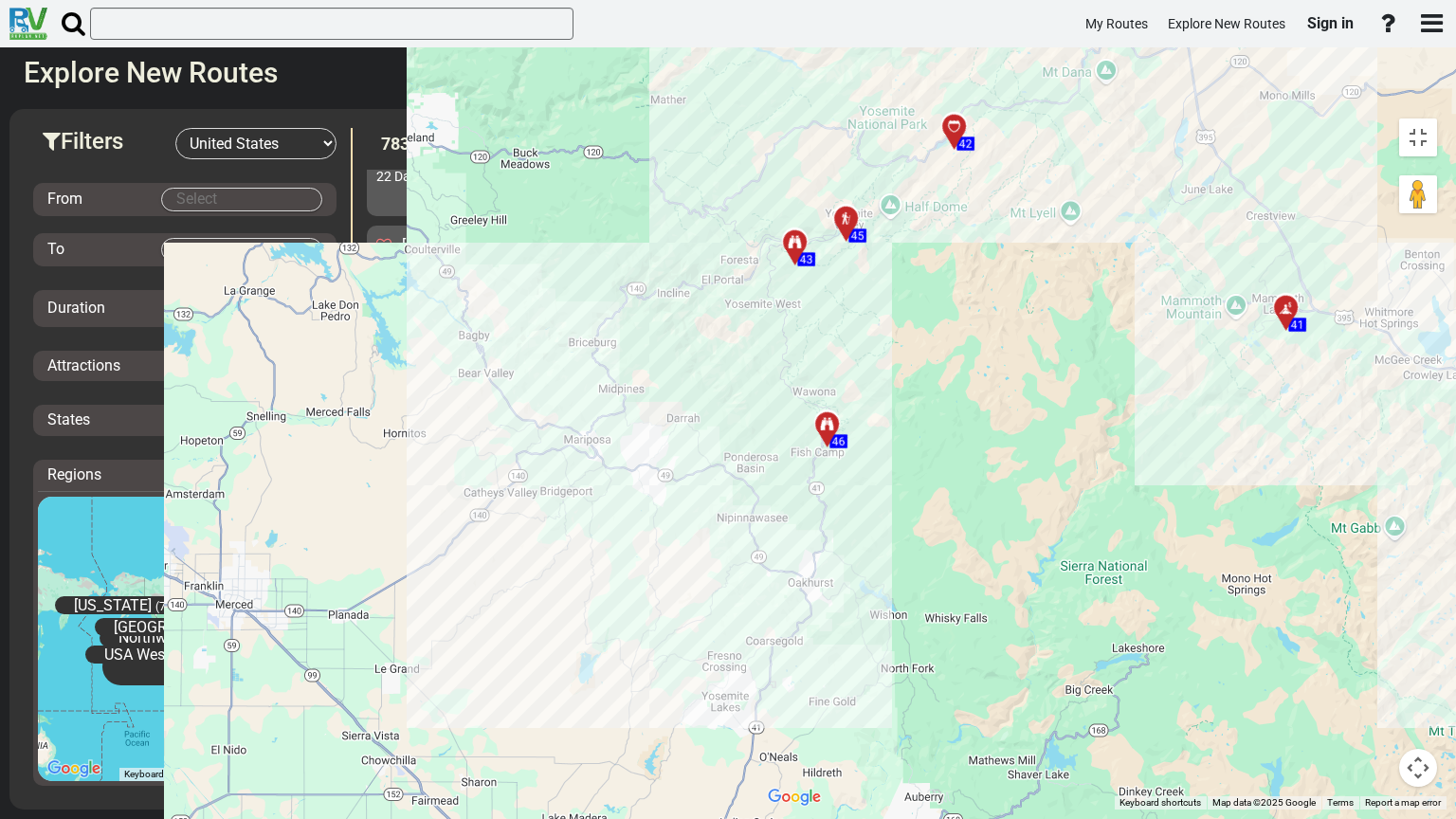
click at [758, 319] on div "To activate drag with keyboard, press Alt + Enter. Once in keyboard drag state,…" at bounding box center [1102, 459] width 688 height 701
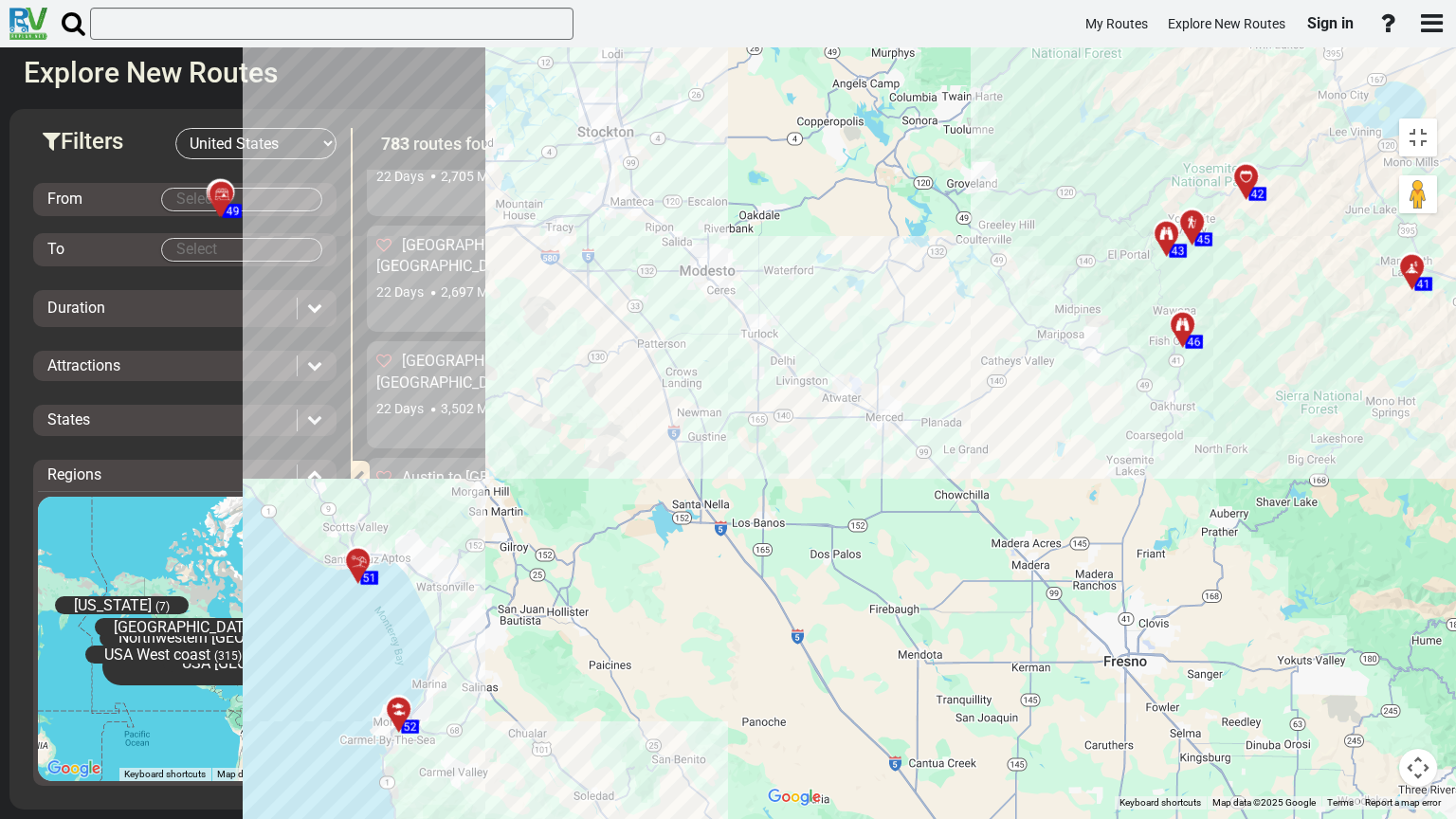
drag, startPoint x: 322, startPoint y: 463, endPoint x: 619, endPoint y: 373, distance: 310.3
click at [758, 373] on div "To activate drag with keyboard, press Alt + Enter. Once in keyboard drag state,…" at bounding box center [1102, 459] width 688 height 701
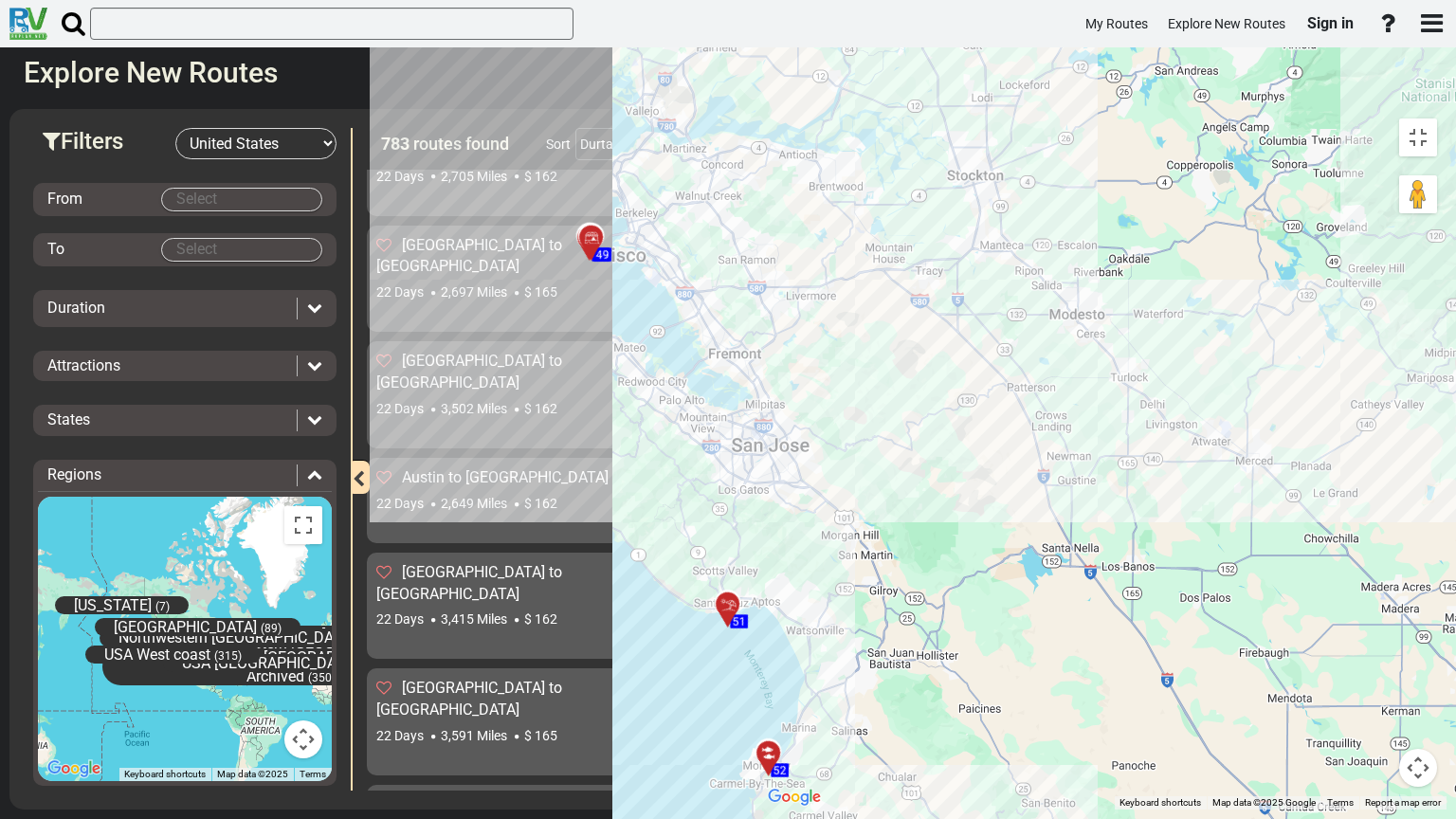
drag, startPoint x: 309, startPoint y: 319, endPoint x: 677, endPoint y: 374, distance: 372.1
click at [758, 374] on div "To activate drag with keyboard, press Alt + Enter. Once in keyboard drag state,…" at bounding box center [1102, 459] width 688 height 701
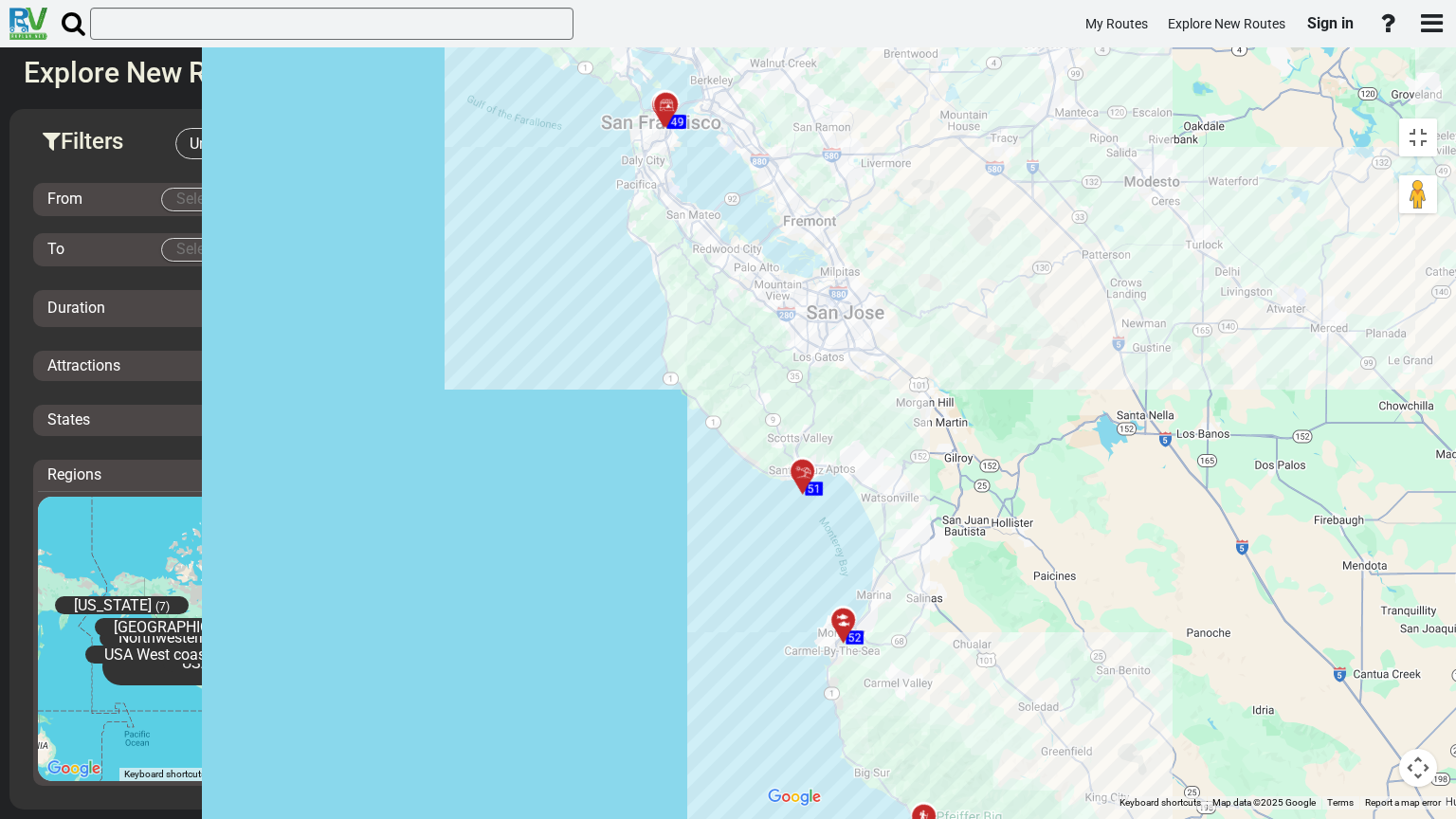
drag, startPoint x: 637, startPoint y: 467, endPoint x: 627, endPoint y: 307, distance: 160.3
click at [758, 307] on div "To activate drag with keyboard, press Alt + Enter. Once in keyboard drag state,…" at bounding box center [1102, 459] width 688 height 701
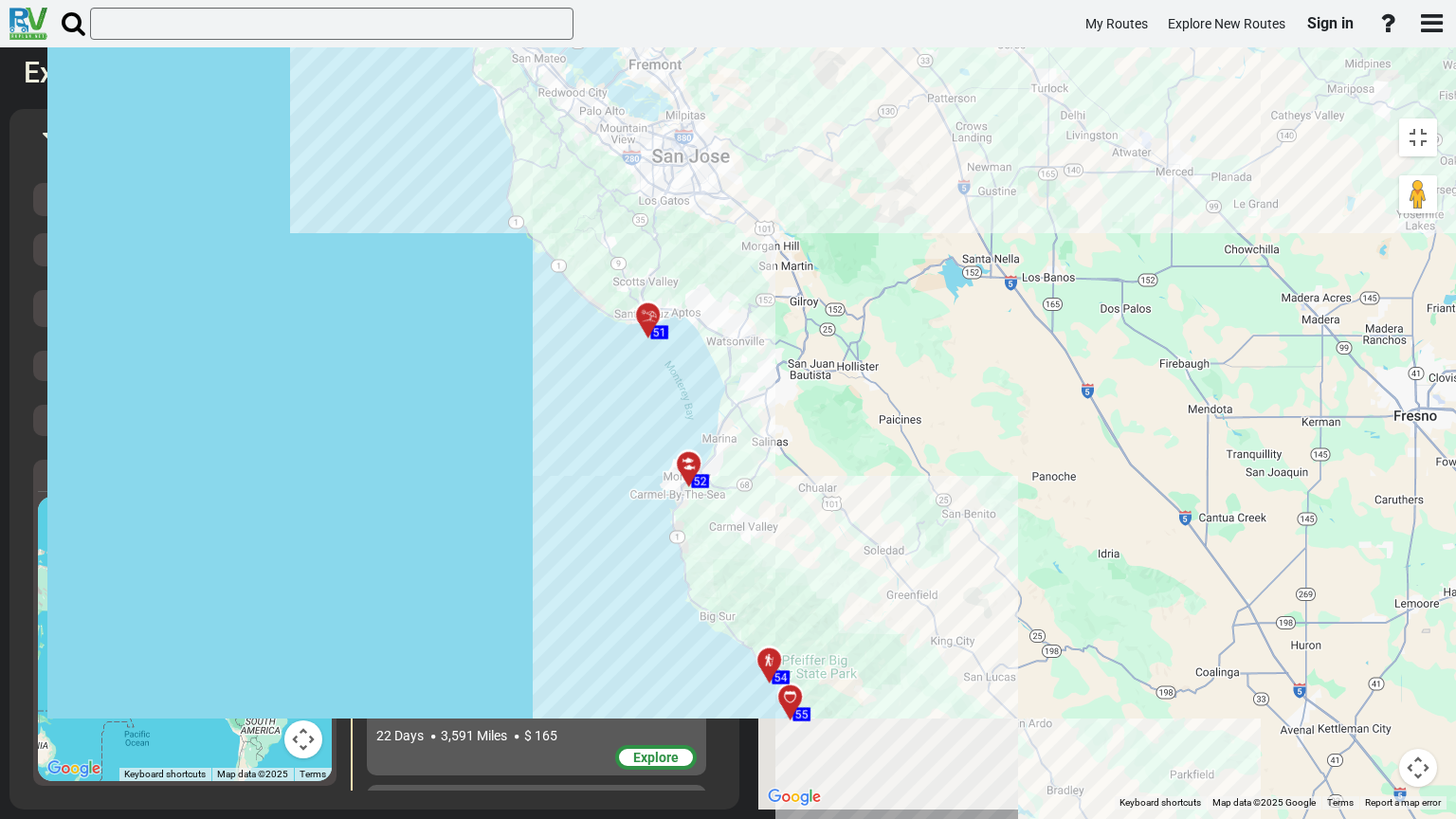
drag, startPoint x: 611, startPoint y: 478, endPoint x: 480, endPoint y: 376, distance: 166.0
click at [758, 376] on div "To activate drag with keyboard, press Alt + Enter. Once in keyboard drag state,…" at bounding box center [1102, 459] width 688 height 701
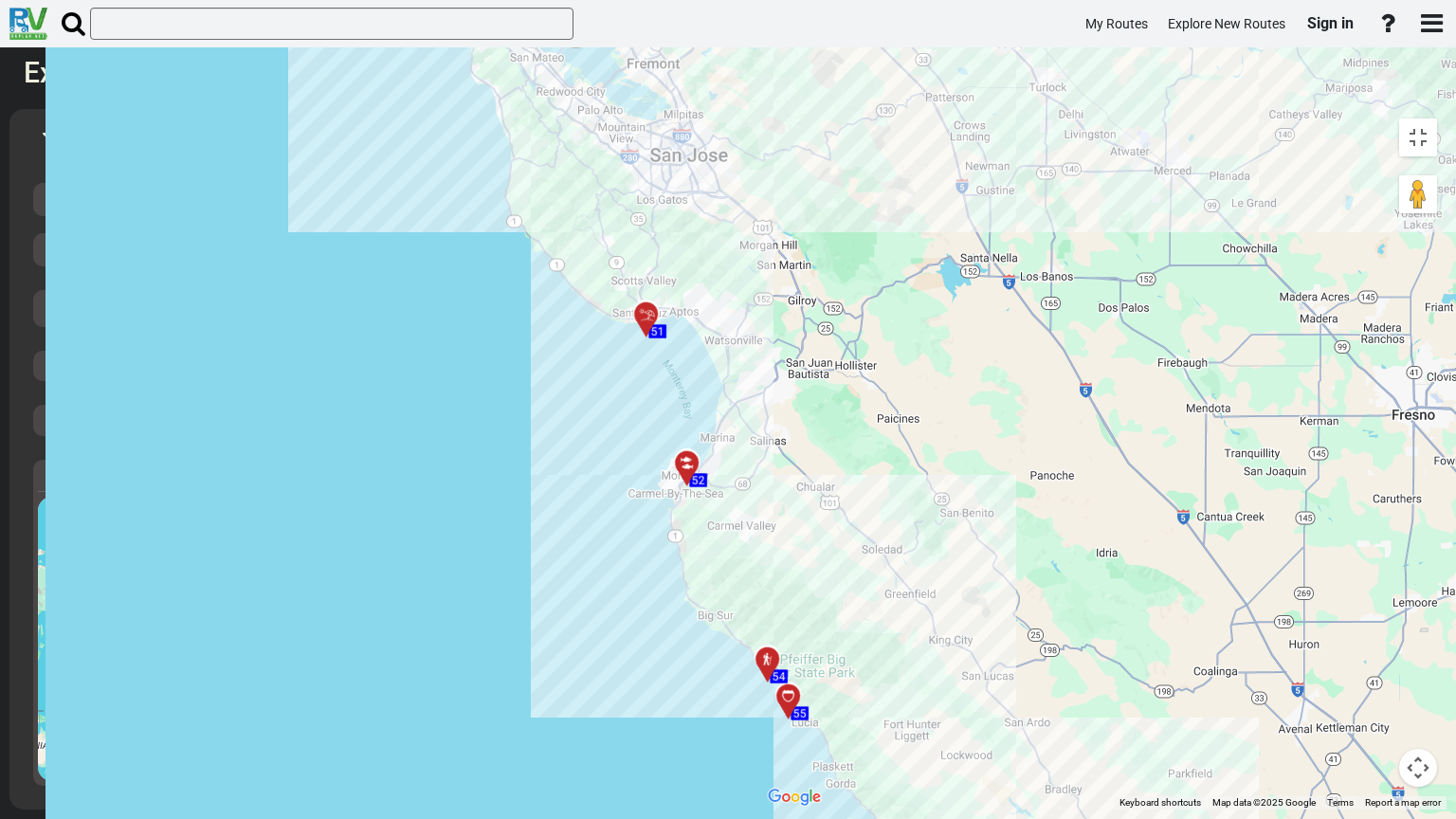
click at [758, 410] on div "To activate drag with keyboard, press Alt + Enter. Once in keyboard drag state,…" at bounding box center [1102, 459] width 688 height 701
click at [758, 455] on div "To activate drag with keyboard, press Alt + Enter. Once in keyboard drag state,…" at bounding box center [1102, 459] width 688 height 701
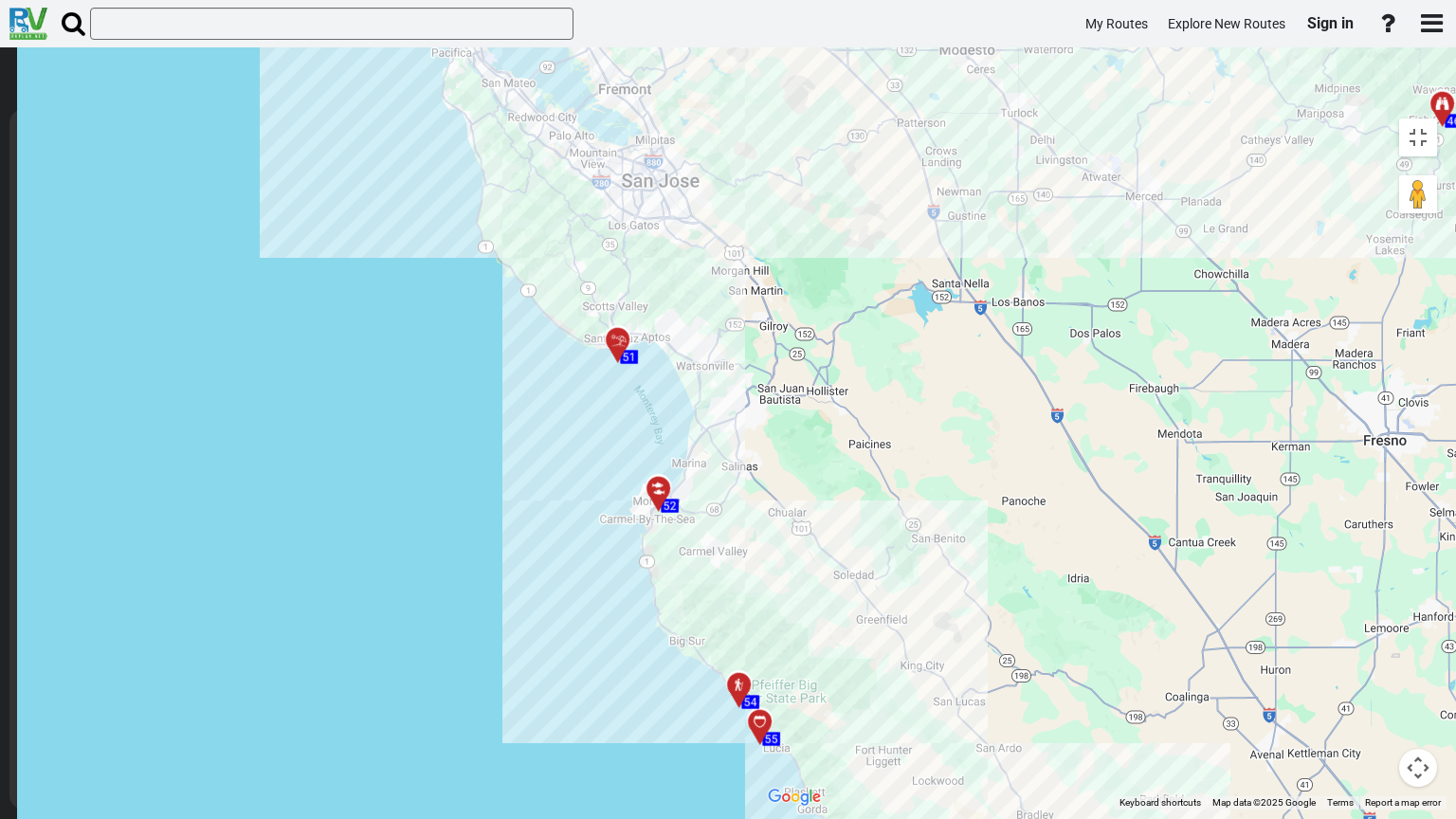
drag, startPoint x: 412, startPoint y: 630, endPoint x: 424, endPoint y: 619, distance: 16.3
click at [758, 630] on div "To activate drag with keyboard, press Alt + Enter. Once in keyboard drag state,…" at bounding box center [1102, 459] width 688 height 701
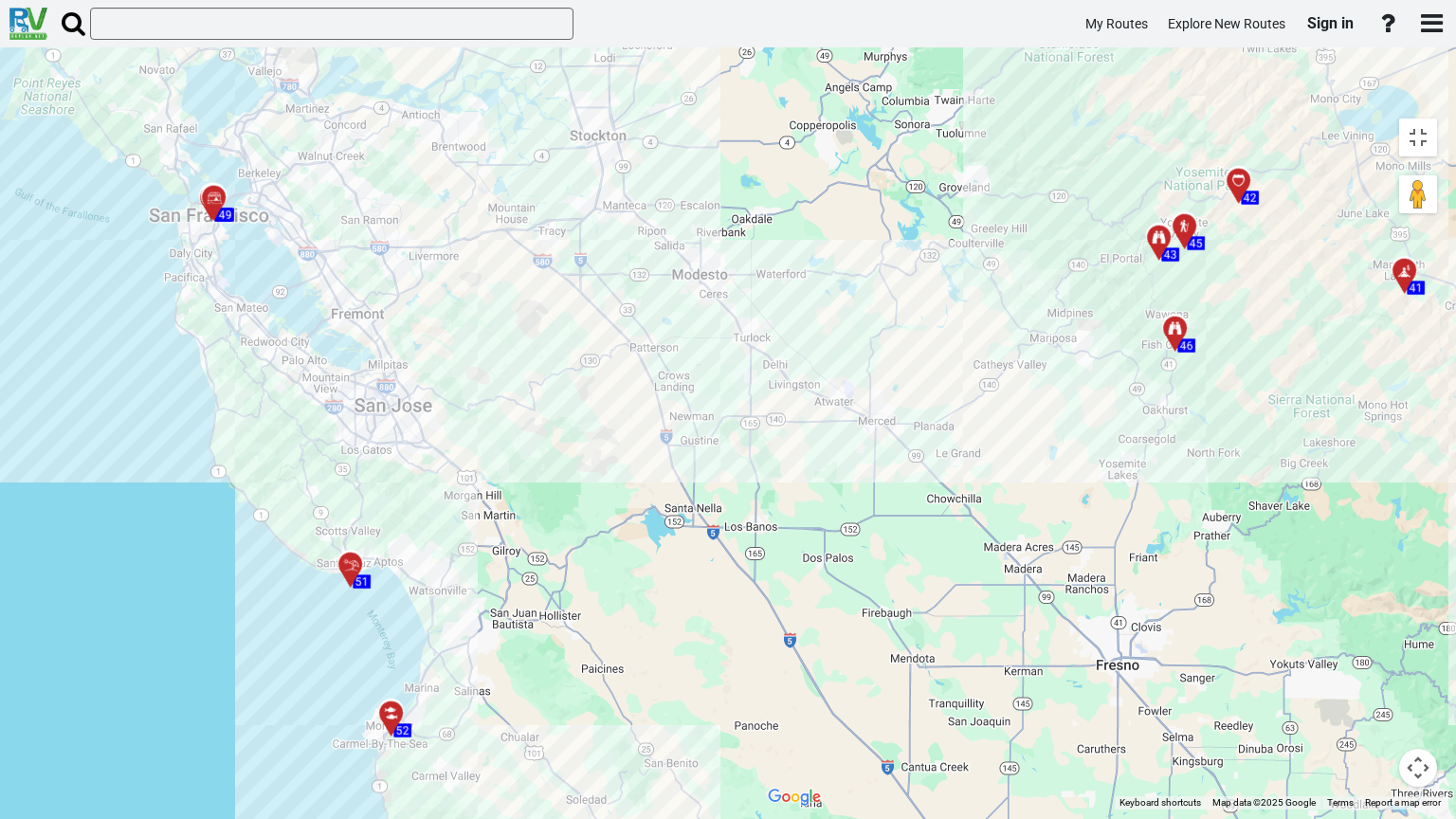
drag, startPoint x: 782, startPoint y: 397, endPoint x: 519, endPoint y: 622, distance: 346.1
click at [758, 622] on div "To activate drag with keyboard, press Alt + Enter. Once in keyboard drag state,…" at bounding box center [1102, 459] width 688 height 701
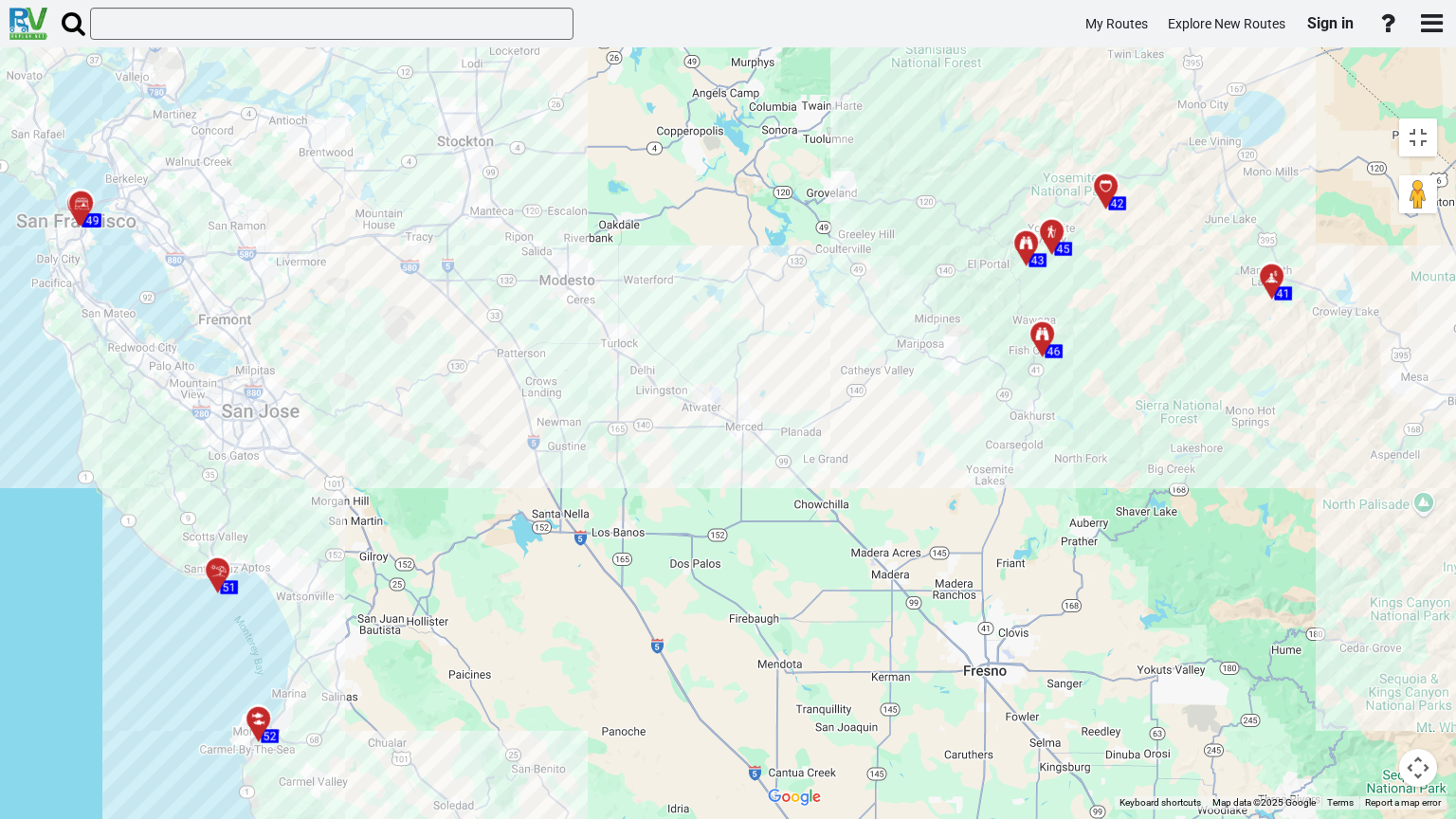
drag, startPoint x: 906, startPoint y: 340, endPoint x: 773, endPoint y: 345, distance: 133.1
click at [773, 345] on div "To activate drag with keyboard, press Alt + Enter. Once in keyboard drag state,…" at bounding box center [1102, 459] width 688 height 701
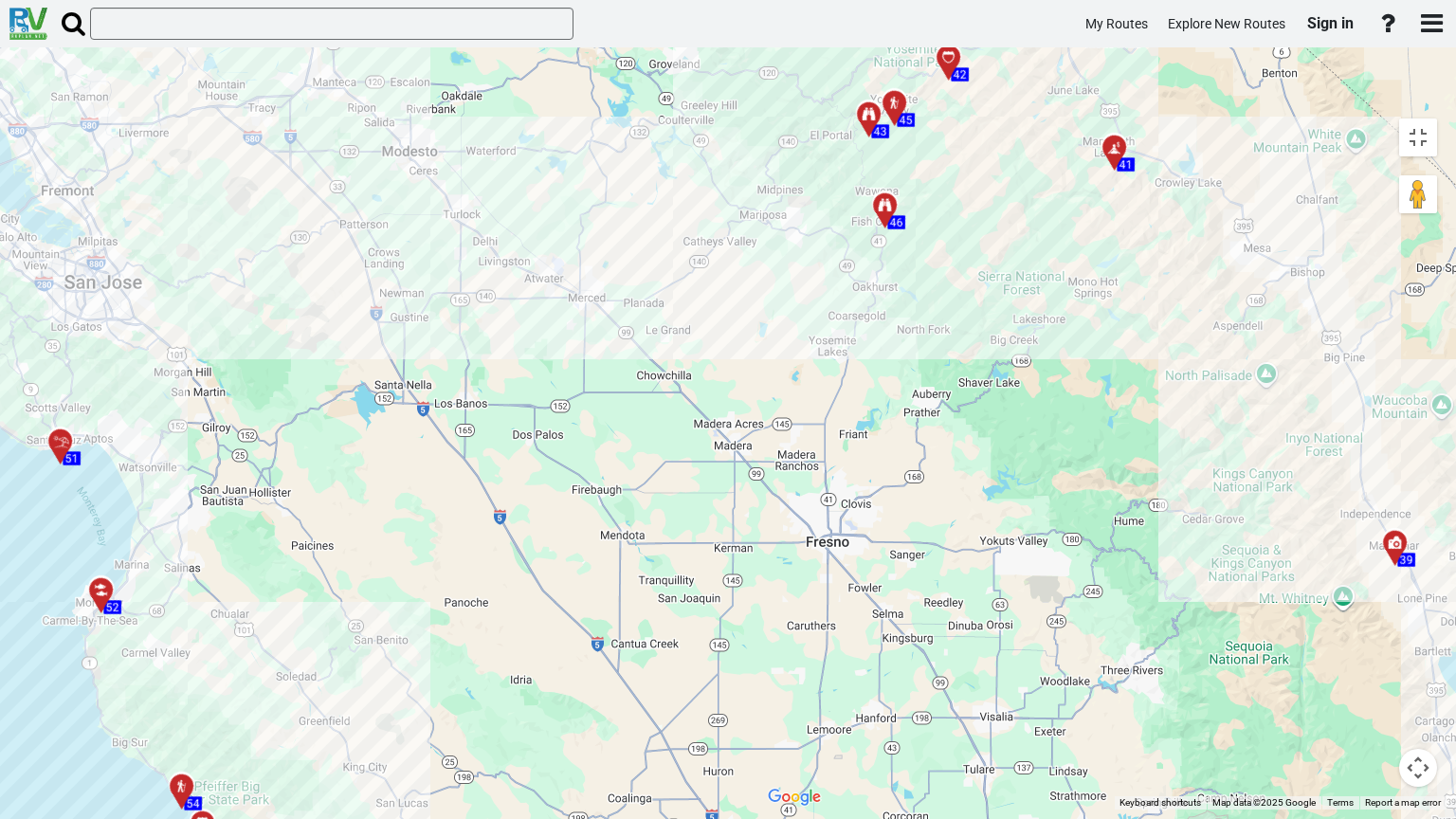
drag, startPoint x: 871, startPoint y: 297, endPoint x: 799, endPoint y: 253, distance: 84.4
click at [799, 253] on div "To activate drag with keyboard, press Alt + Enter. Once in keyboard drag state,…" at bounding box center [1102, 459] width 688 height 701
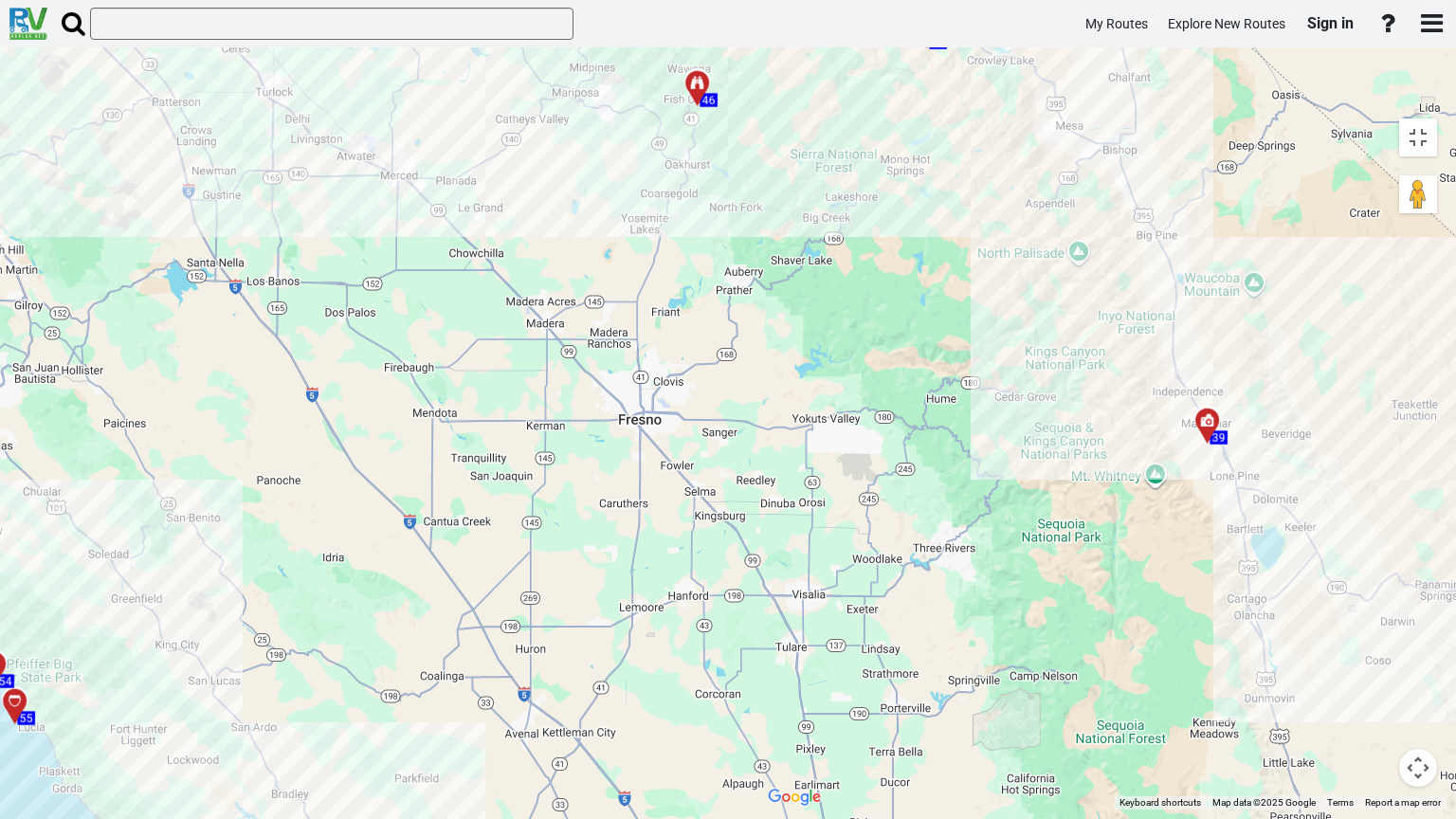
drag, startPoint x: 772, startPoint y: 455, endPoint x: 670, endPoint y: 380, distance: 126.6
click at [758, 383] on div "To activate drag with keyboard, press Alt + Enter. Once in keyboard drag state,…" at bounding box center [1102, 459] width 688 height 701
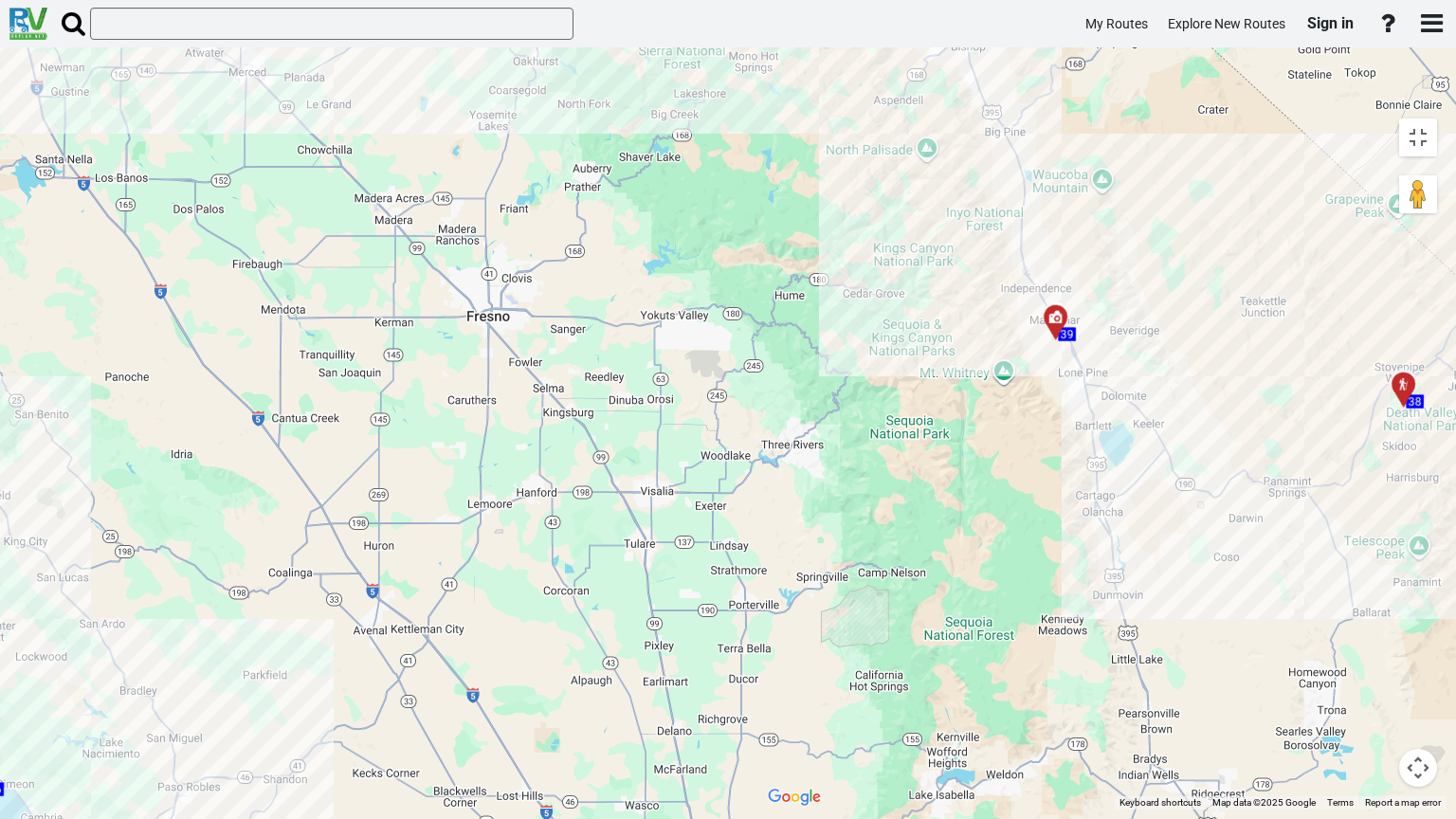
drag, startPoint x: 866, startPoint y: 517, endPoint x: 720, endPoint y: 430, distance: 170.0
click at [758, 432] on div "To activate drag with keyboard, press Alt + Enter. Once in keyboard drag state,…" at bounding box center [1102, 459] width 688 height 701
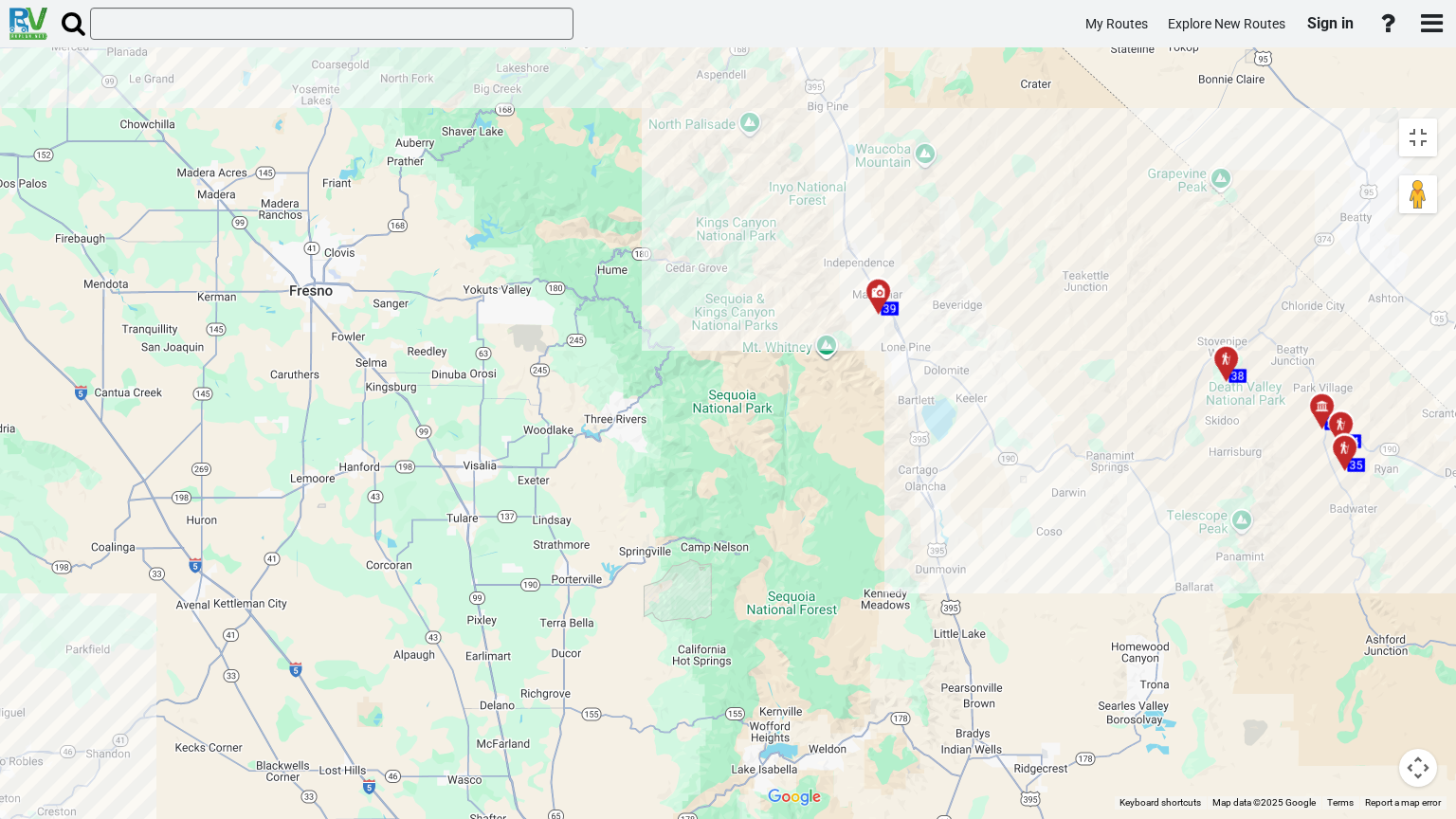
drag, startPoint x: 895, startPoint y: 443, endPoint x: 679, endPoint y: 432, distance: 216.3
click at [758, 432] on div "To activate drag with keyboard, press Alt + Enter. Once in keyboard drag state,…" at bounding box center [1102, 459] width 688 height 701
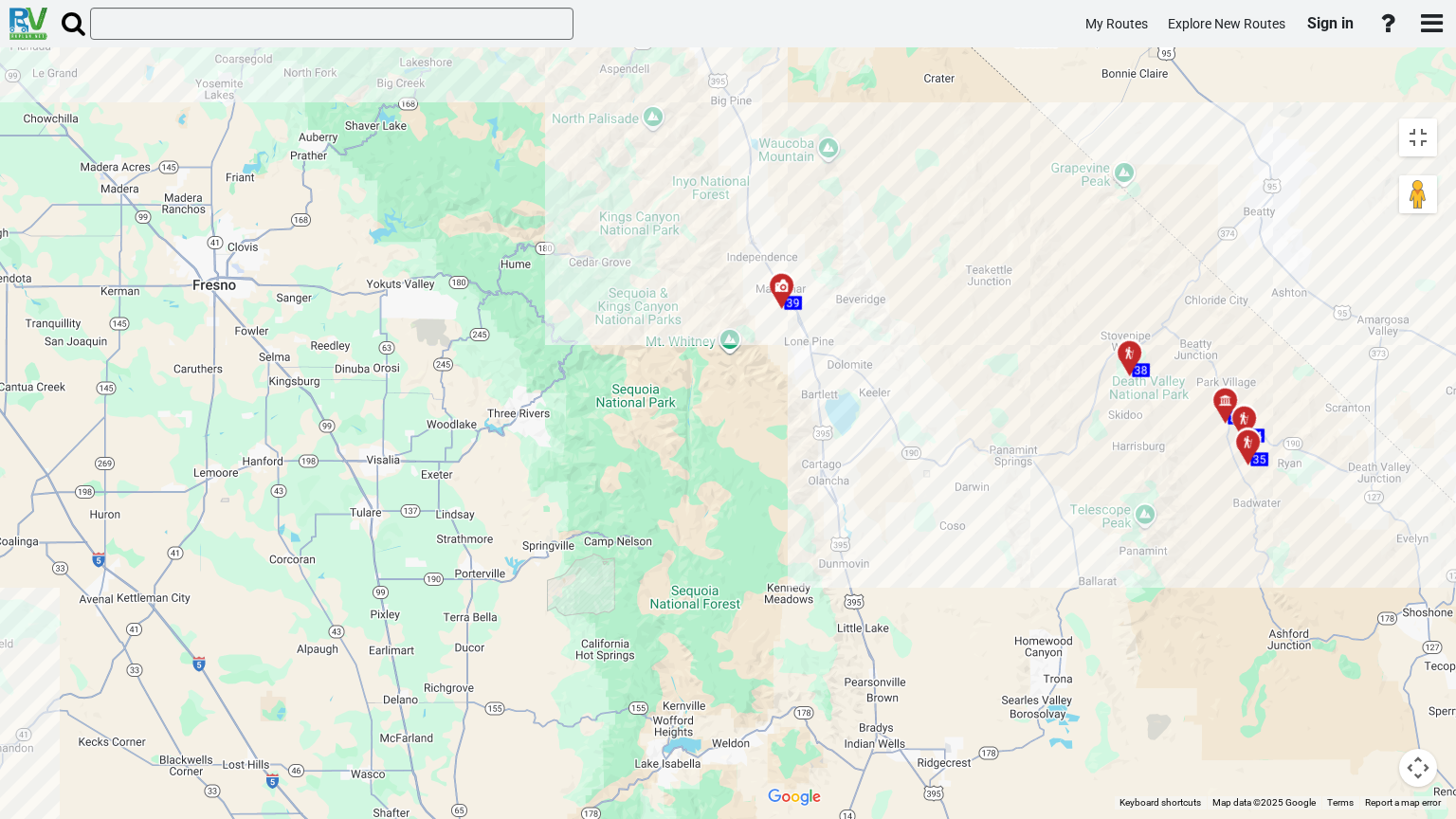
click at [773, 337] on div "To activate drag with keyboard, press Alt + Enter. Once in keyboard drag state,…" at bounding box center [1102, 459] width 688 height 701
click at [1425, 176] on button "Drag Pegman onto the map to open Street View" at bounding box center [1418, 194] width 38 height 37
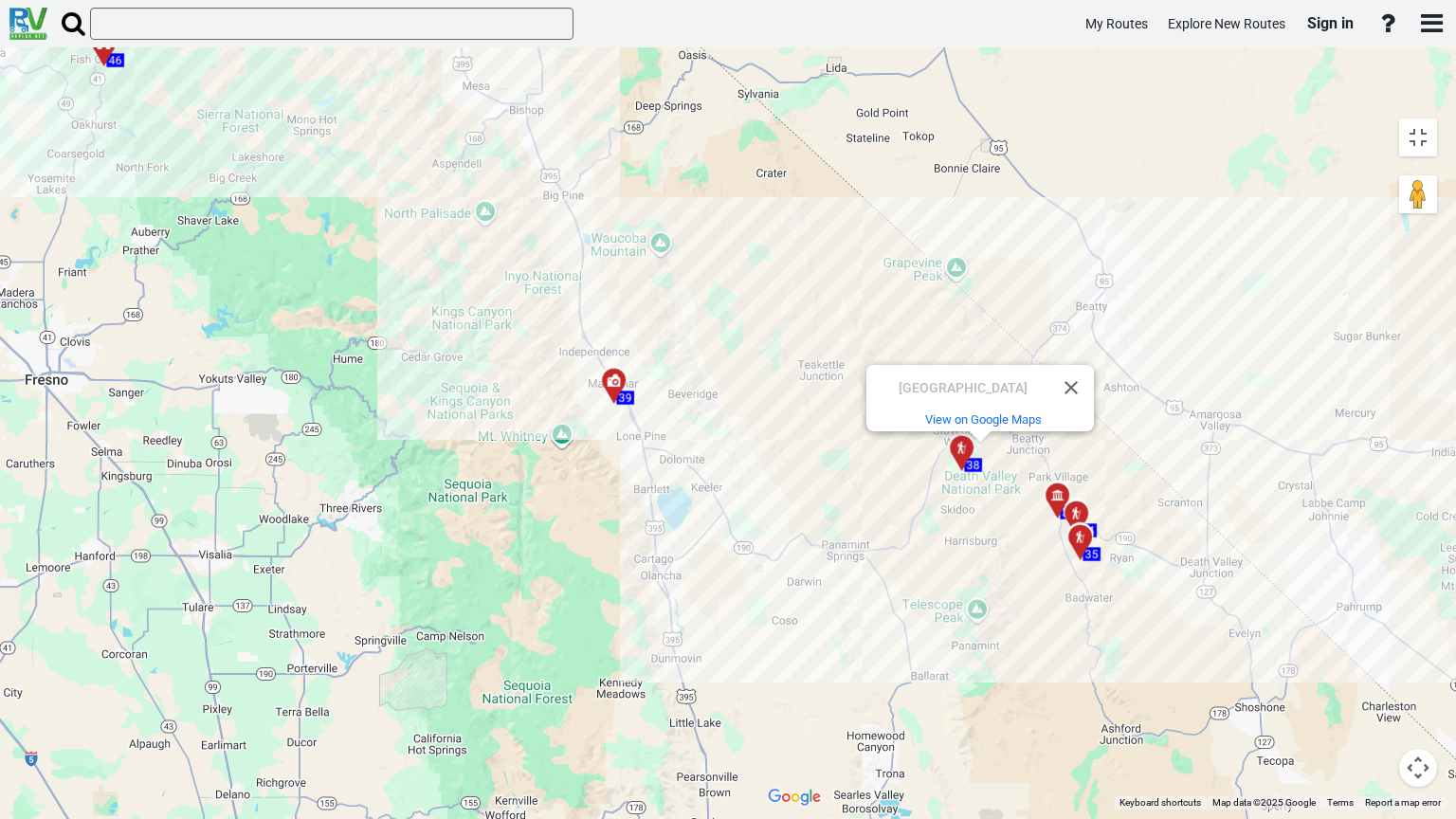
drag, startPoint x: 911, startPoint y: 242, endPoint x: 766, endPoint y: 344, distance: 177.3
click at [766, 344] on div "To navigate, press the arrow keys. To activate drag with keyboard, press Alt + …" at bounding box center [1102, 459] width 688 height 701
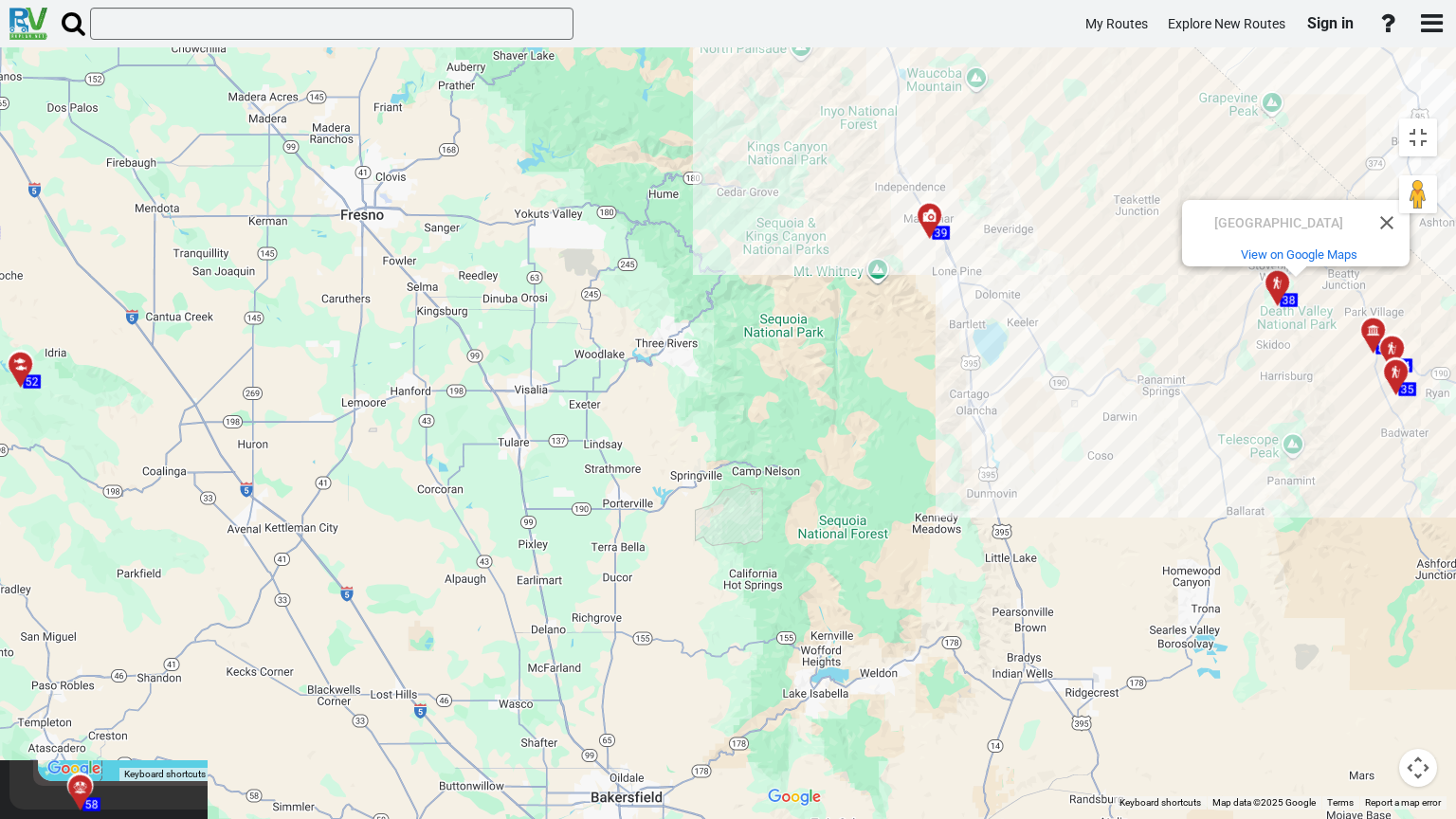
drag, startPoint x: 865, startPoint y: 290, endPoint x: 1202, endPoint y: 87, distance: 393.4
click at [1202, 109] on div "To activate drag with keyboard, press Alt + Enter. Once in keyboard drag state,…" at bounding box center [1102, 459] width 688 height 701
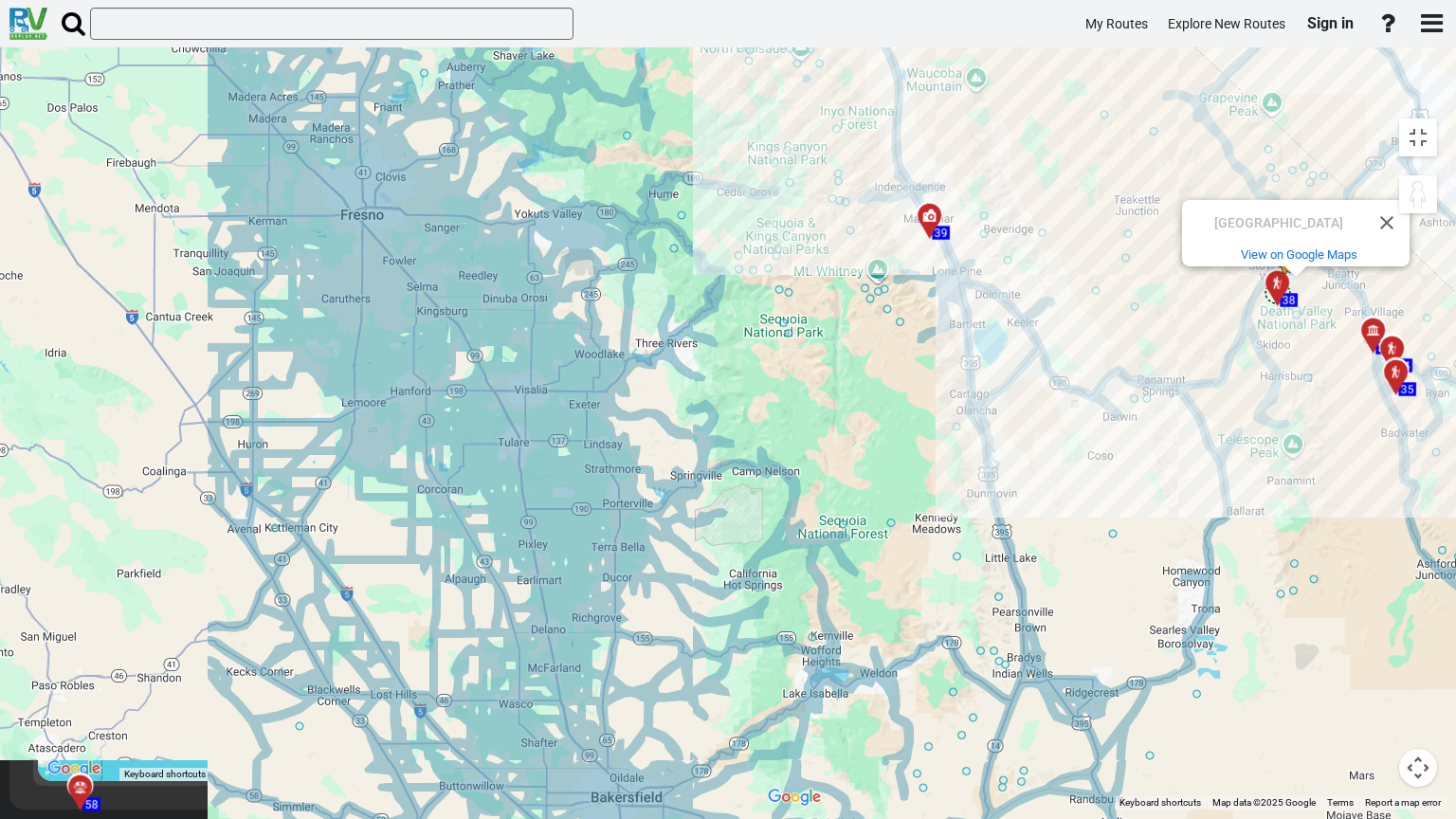
drag, startPoint x: 1415, startPoint y: 92, endPoint x: 900, endPoint y: 245, distance: 537.2
click at [900, 245] on div "To activate drag with keyboard, press Alt + Enter. Once in keyboard drag state,…" at bounding box center [1102, 459] width 688 height 701
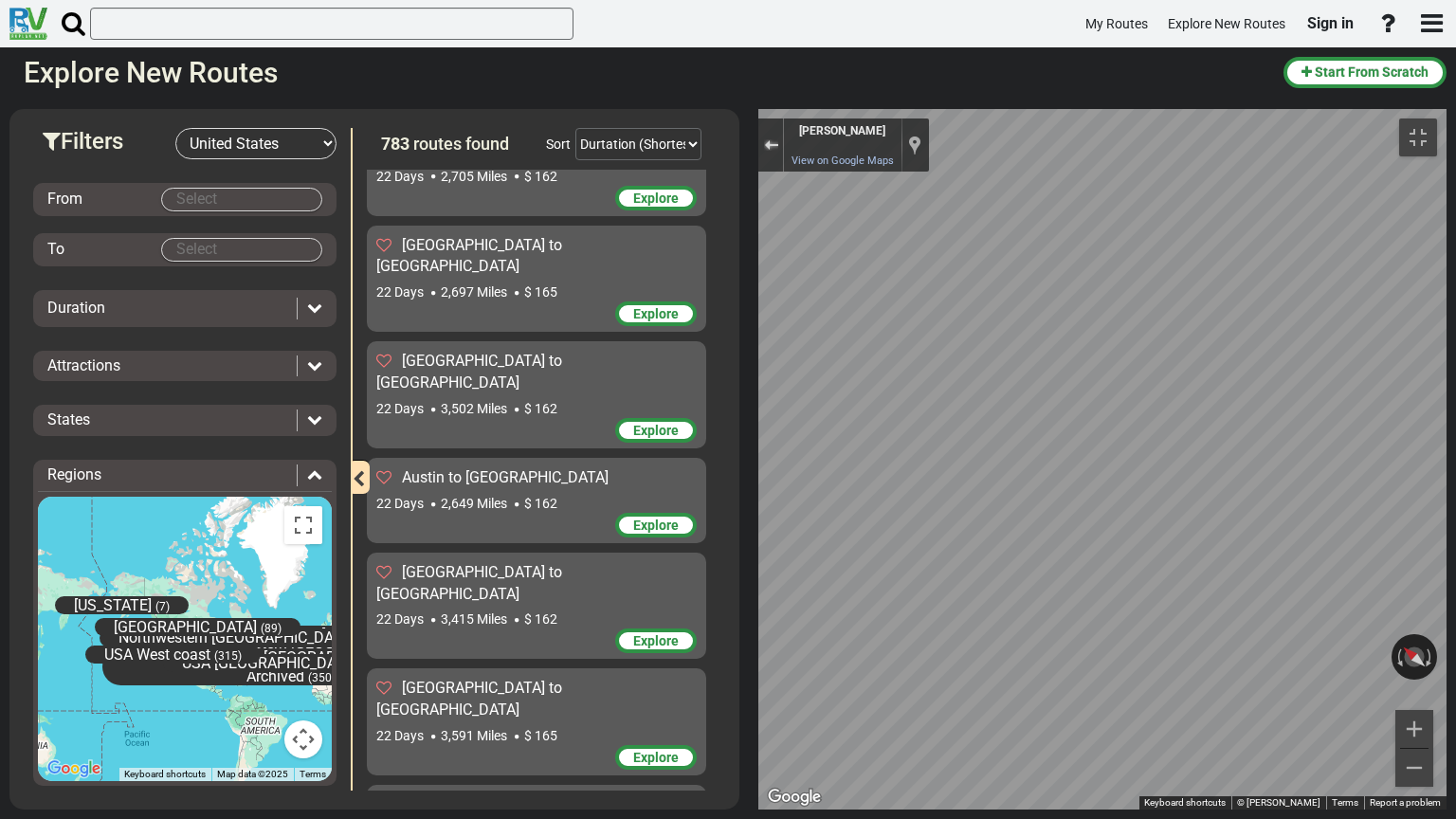
click at [764, 139] on div "Exit the Street View" at bounding box center [771, 145] width 14 height 12
click at [758, 109] on div "To activate drag with keyboard, press Alt + Enter. Once in keyboard drag state,…" at bounding box center [1102, 459] width 688 height 701
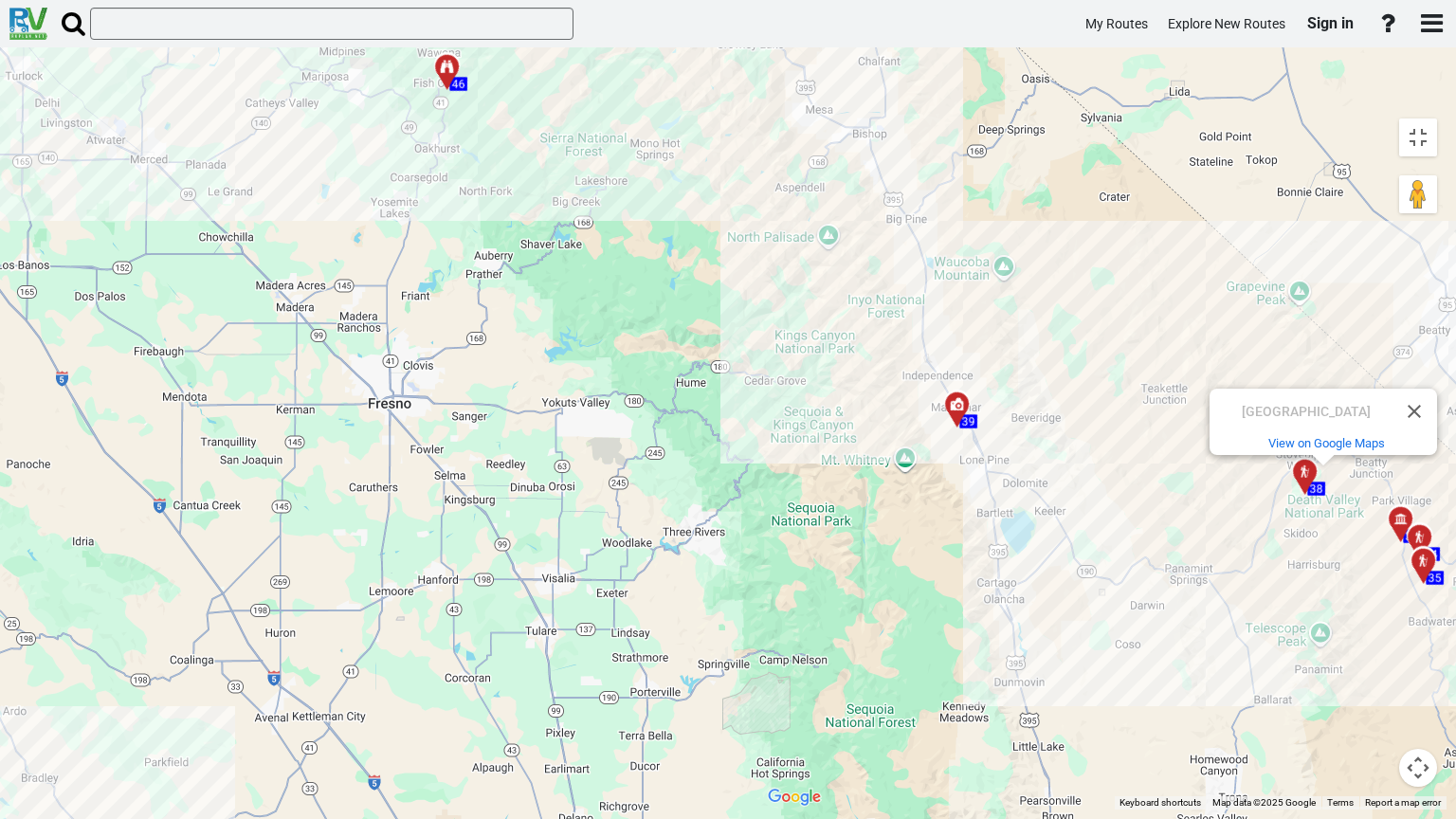
drag, startPoint x: 874, startPoint y: 433, endPoint x: 523, endPoint y: 476, distance: 353.6
click at [758, 476] on div "To activate drag with keyboard, press Alt + Enter. Once in keyboard drag state,…" at bounding box center [1102, 459] width 688 height 701
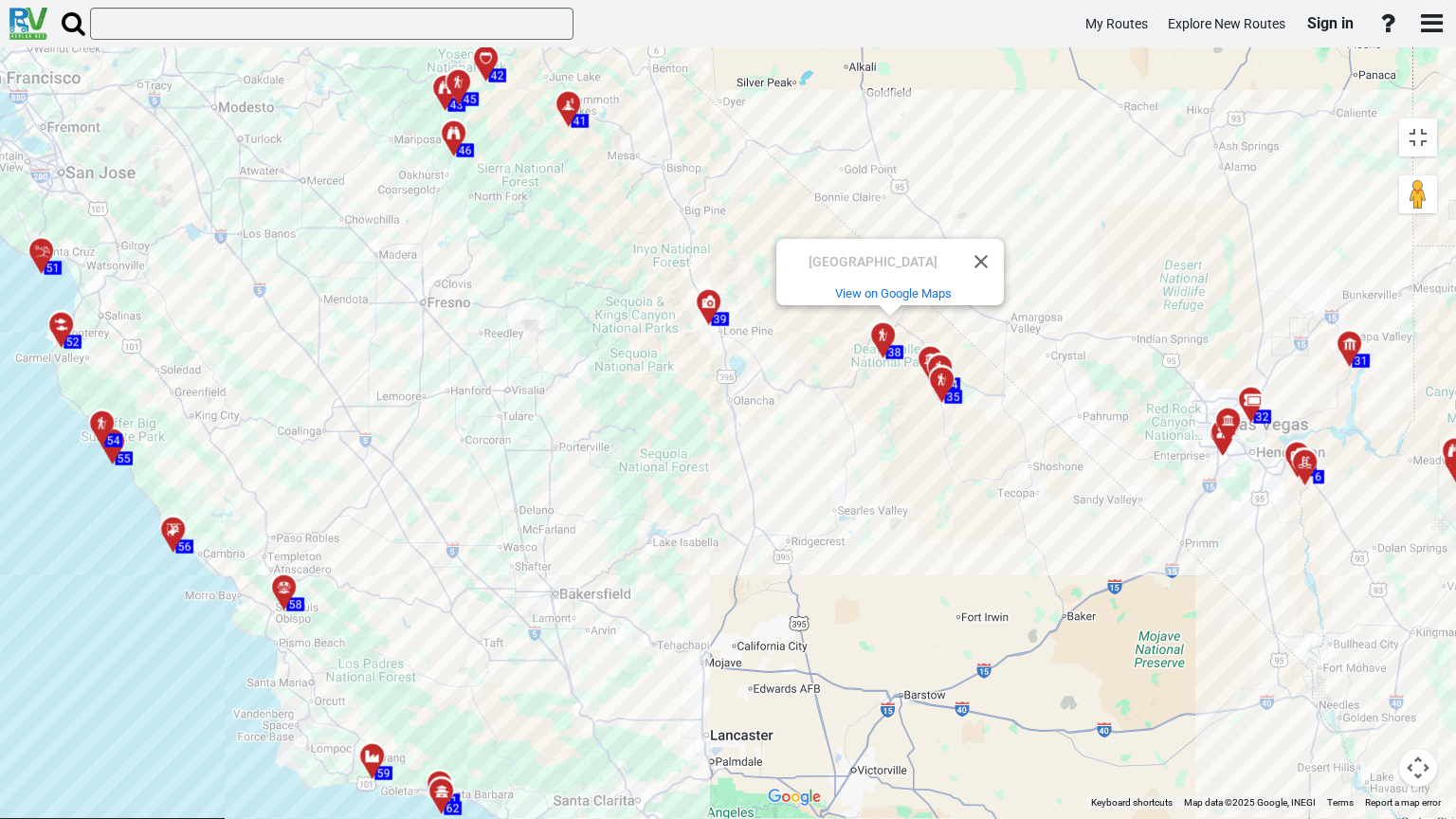
drag, startPoint x: 970, startPoint y: 487, endPoint x: 729, endPoint y: 394, distance: 258.3
click at [758, 397] on div "To activate drag with keyboard, press Alt + Enter. Once in keyboard drag state,…" at bounding box center [1102, 459] width 688 height 701
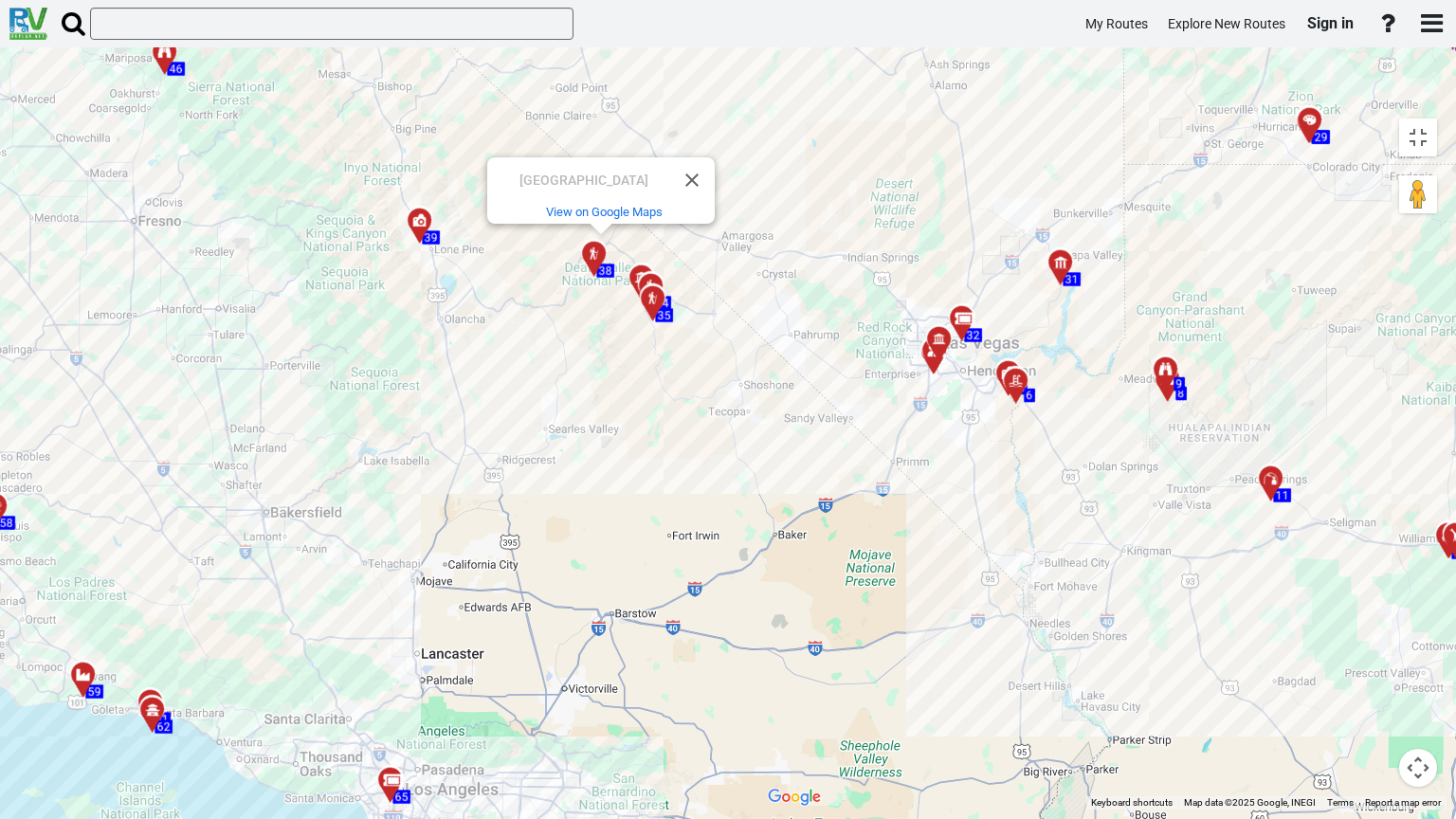
drag, startPoint x: 1014, startPoint y: 428, endPoint x: 686, endPoint y: 341, distance: 339.3
click at [758, 341] on div "To activate drag with keyboard, press Alt + Enter. Once in keyboard drag state,…" at bounding box center [1102, 459] width 688 height 701
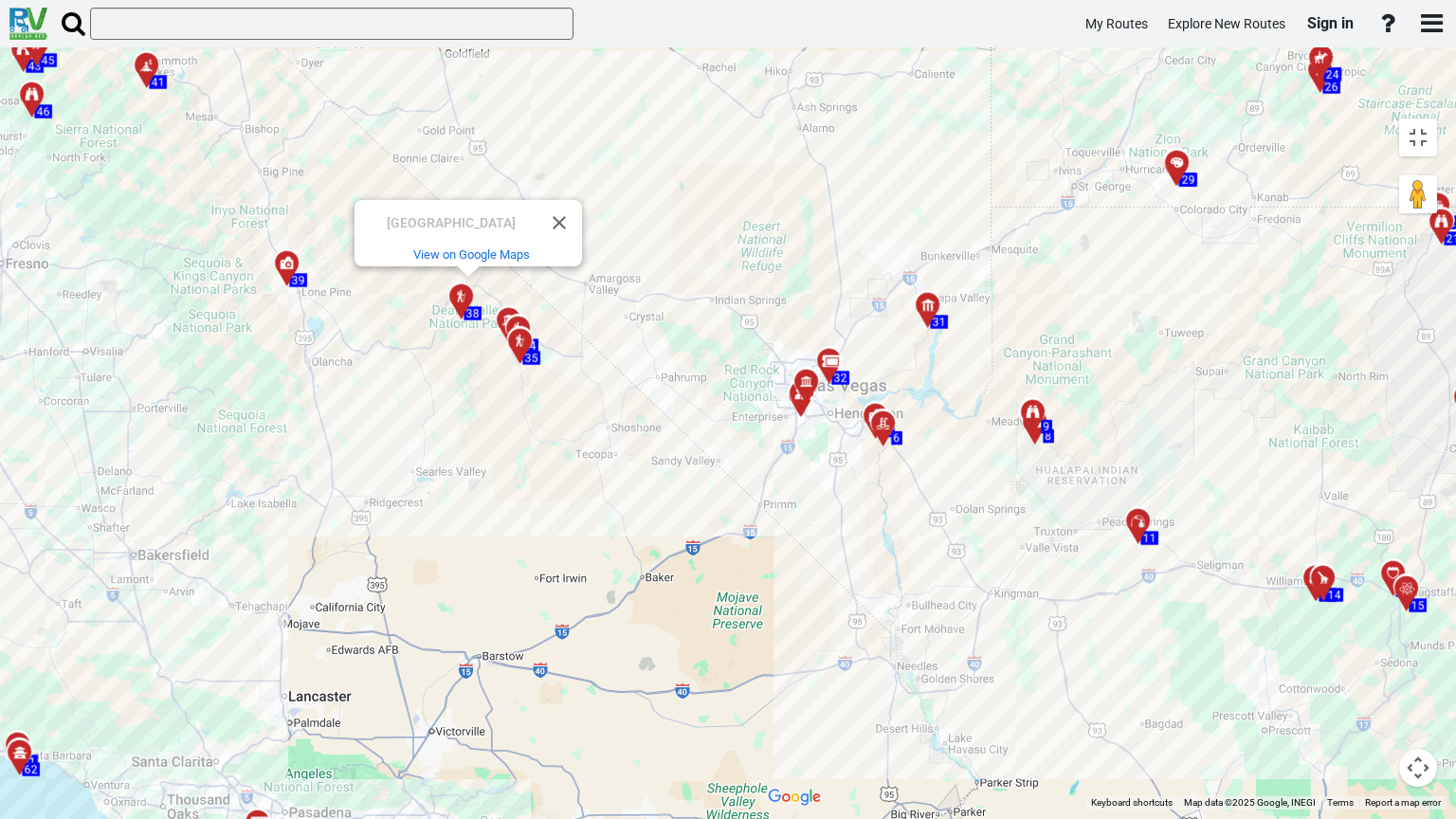
drag, startPoint x: 995, startPoint y: 437, endPoint x: 933, endPoint y: 473, distance: 71.7
click at [923, 480] on div "To activate drag with keyboard, press Alt + Enter. Once in keyboard drag state,…" at bounding box center [1102, 459] width 688 height 701
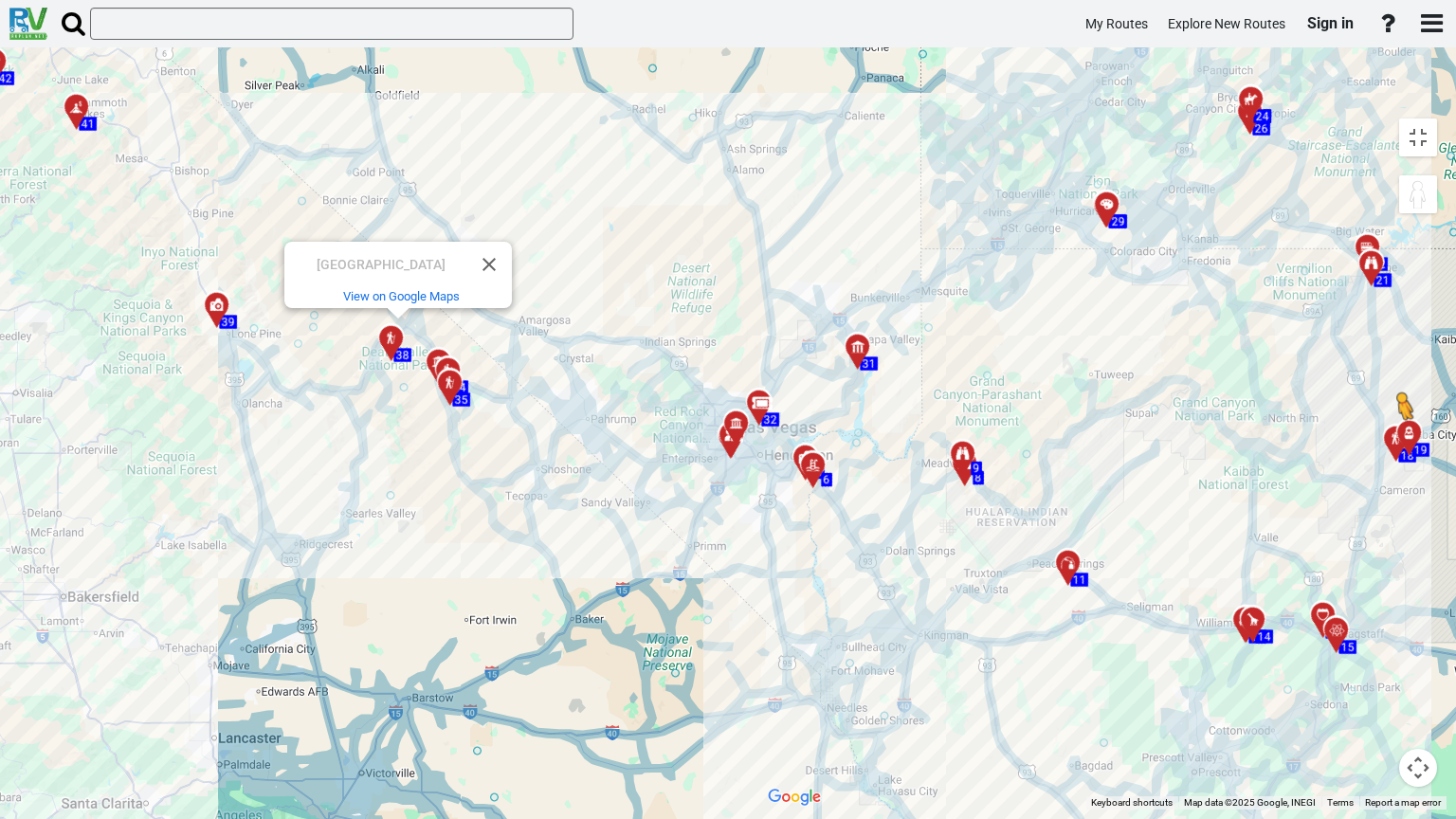
drag, startPoint x: 1421, startPoint y: 90, endPoint x: 1022, endPoint y: 387, distance: 497.4
click at [1022, 387] on div "To activate drag with keyboard, press Alt + Enter. Once in keyboard drag state,…" at bounding box center [1102, 459] width 688 height 701
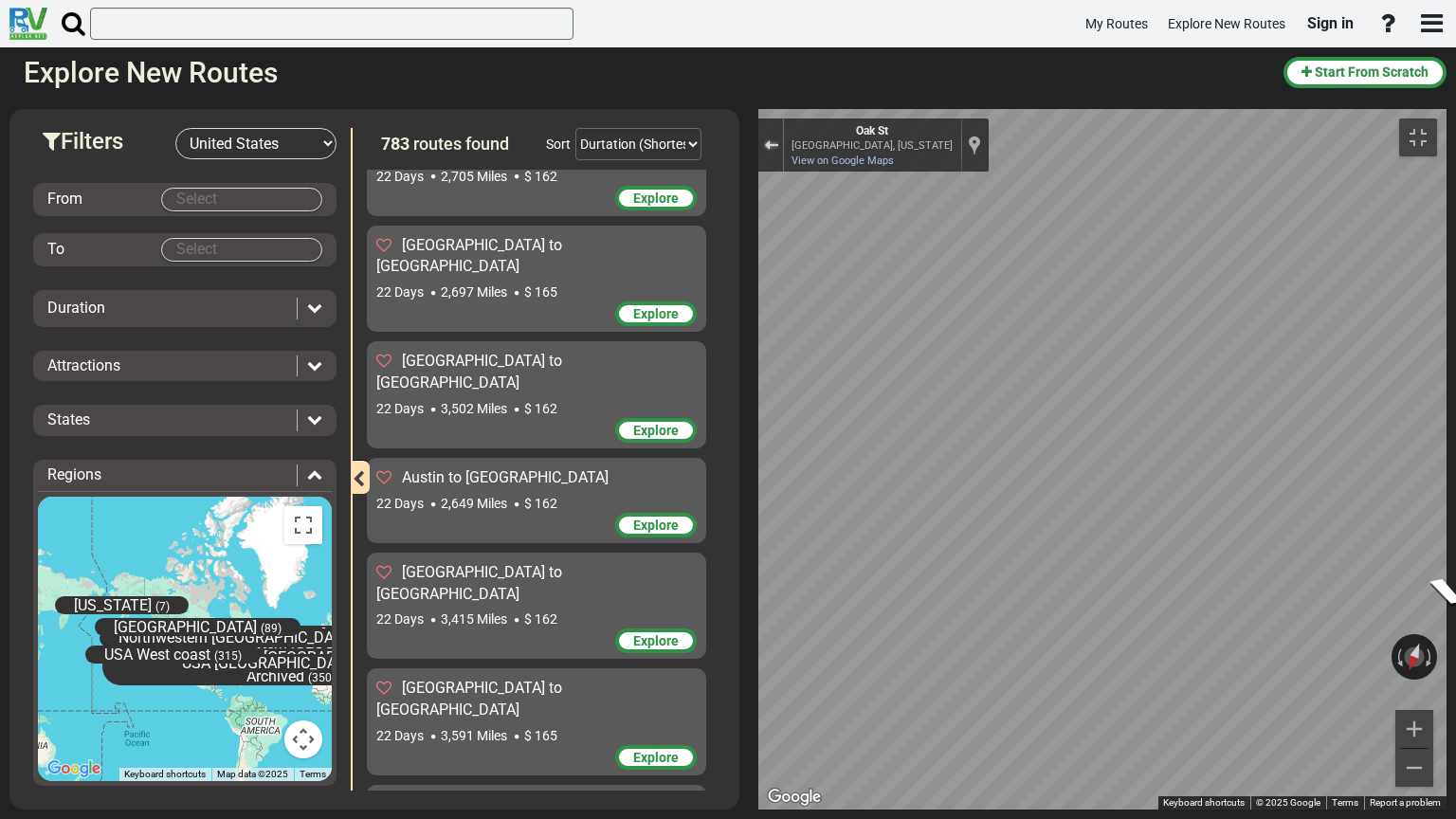
click at [764, 139] on div "Exit the Street View" at bounding box center [771, 145] width 14 height 12
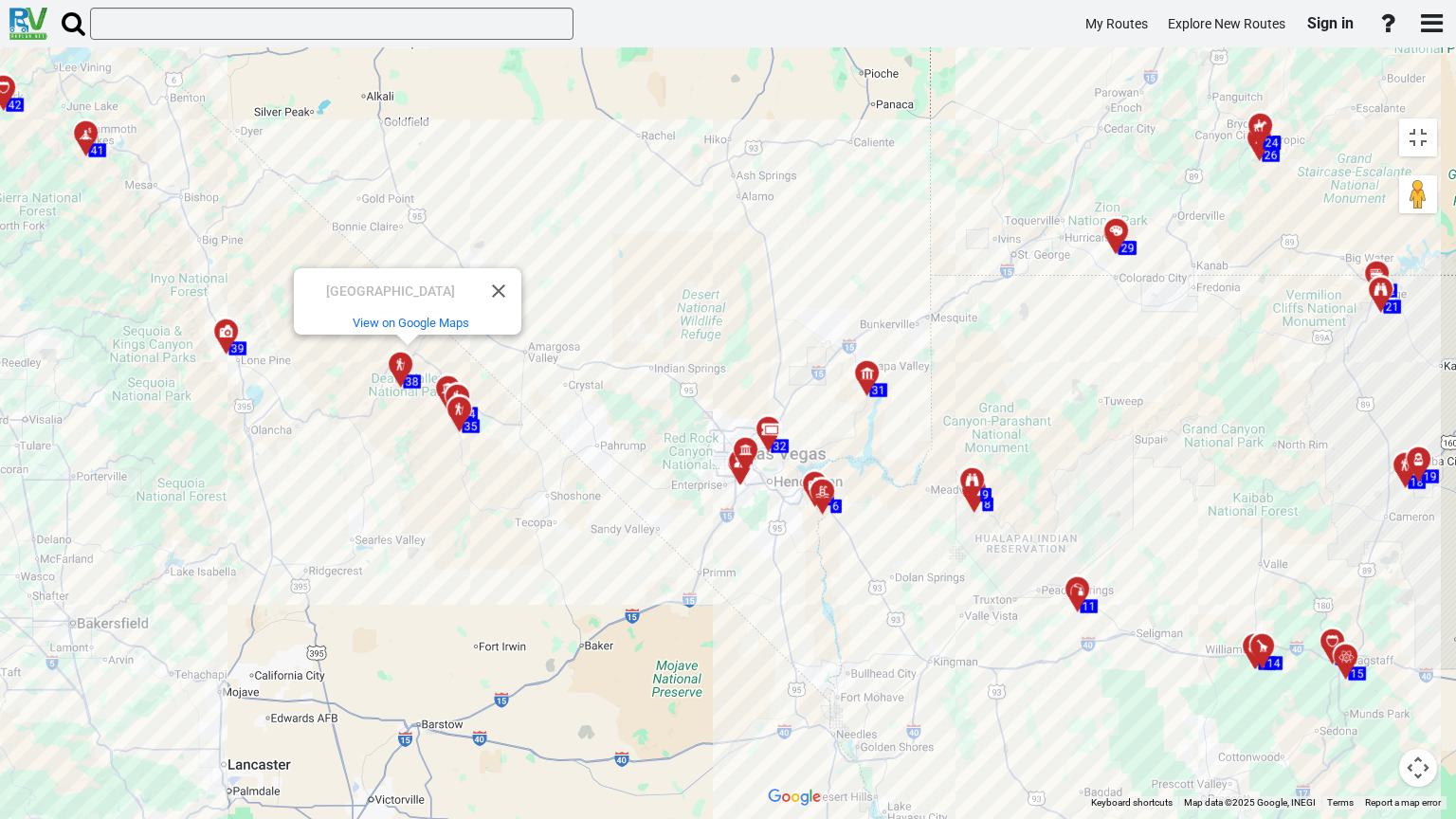
drag, startPoint x: 758, startPoint y: 295, endPoint x: 772, endPoint y: 327, distance: 34.9
click at [772, 327] on div "To navigate, press the arrow keys. To activate drag with keyboard, press Alt + …" at bounding box center [1102, 459] width 688 height 701
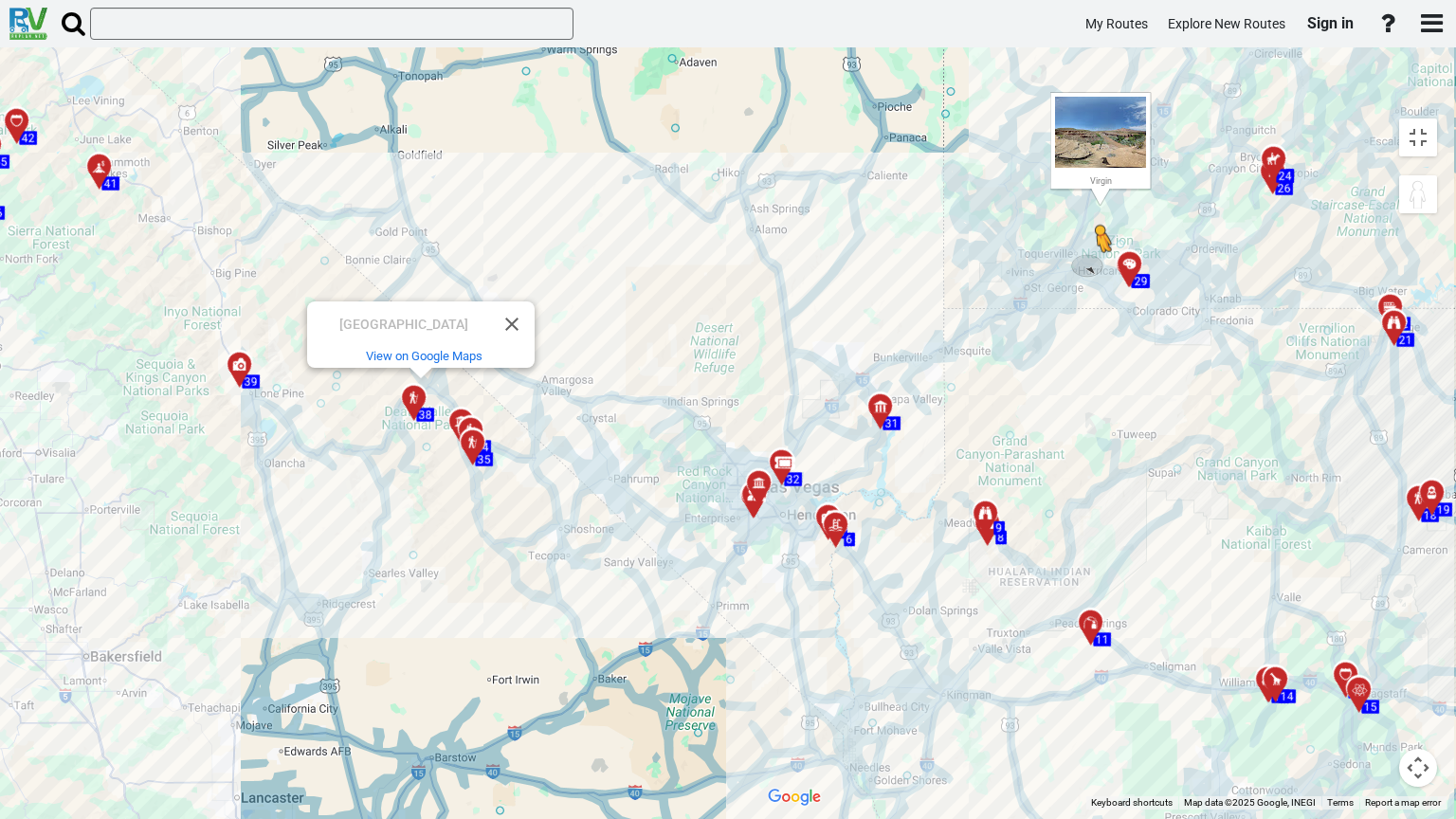
drag, startPoint x: 1418, startPoint y: 86, endPoint x: 721, endPoint y: 222, distance: 710.1
click at [758, 222] on div "To activate drag with keyboard, press Alt + Enter. Once in keyboard drag state,…" at bounding box center [1102, 459] width 688 height 701
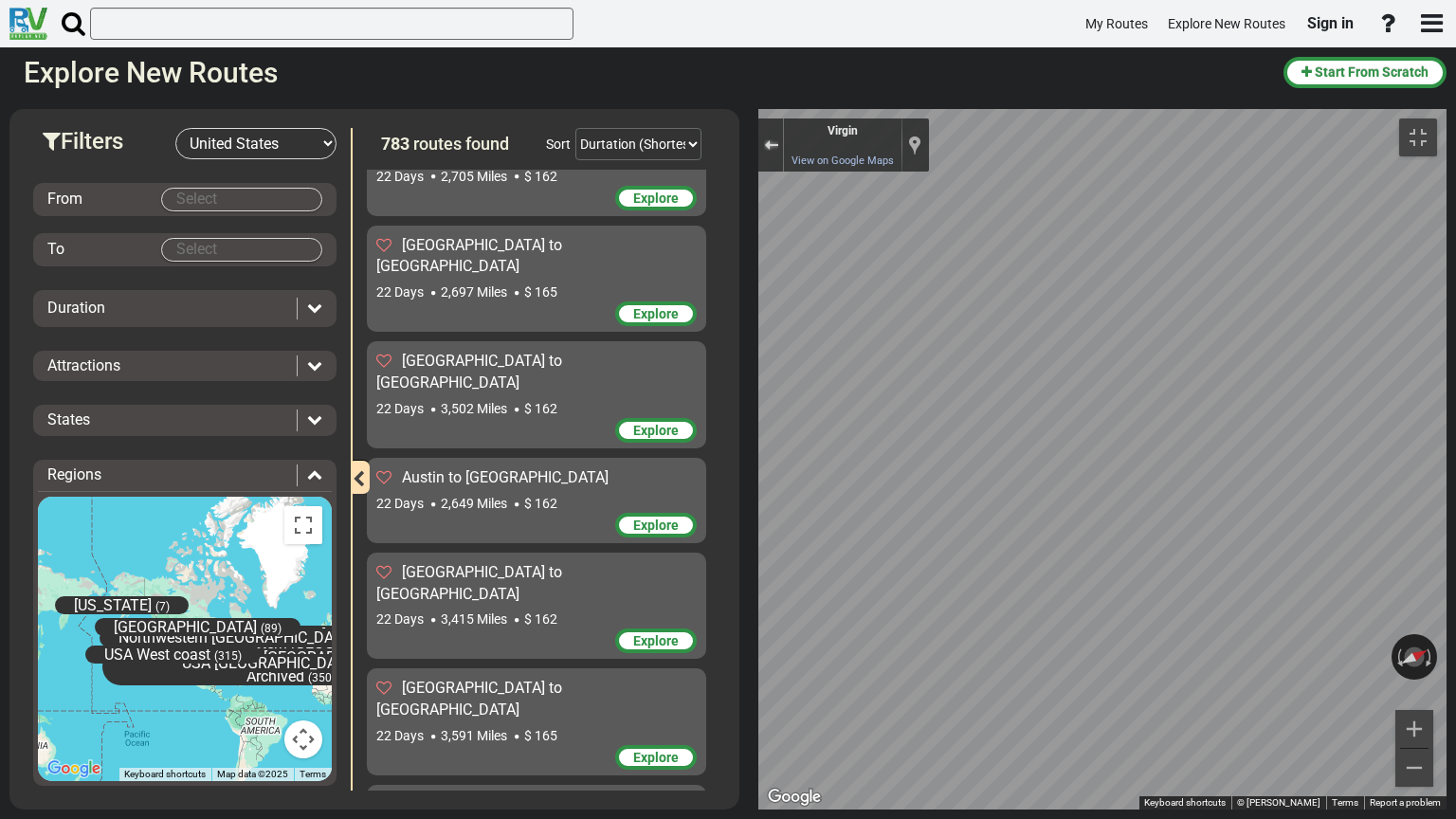
click at [764, 139] on div "Exit the Street View" at bounding box center [771, 145] width 14 height 12
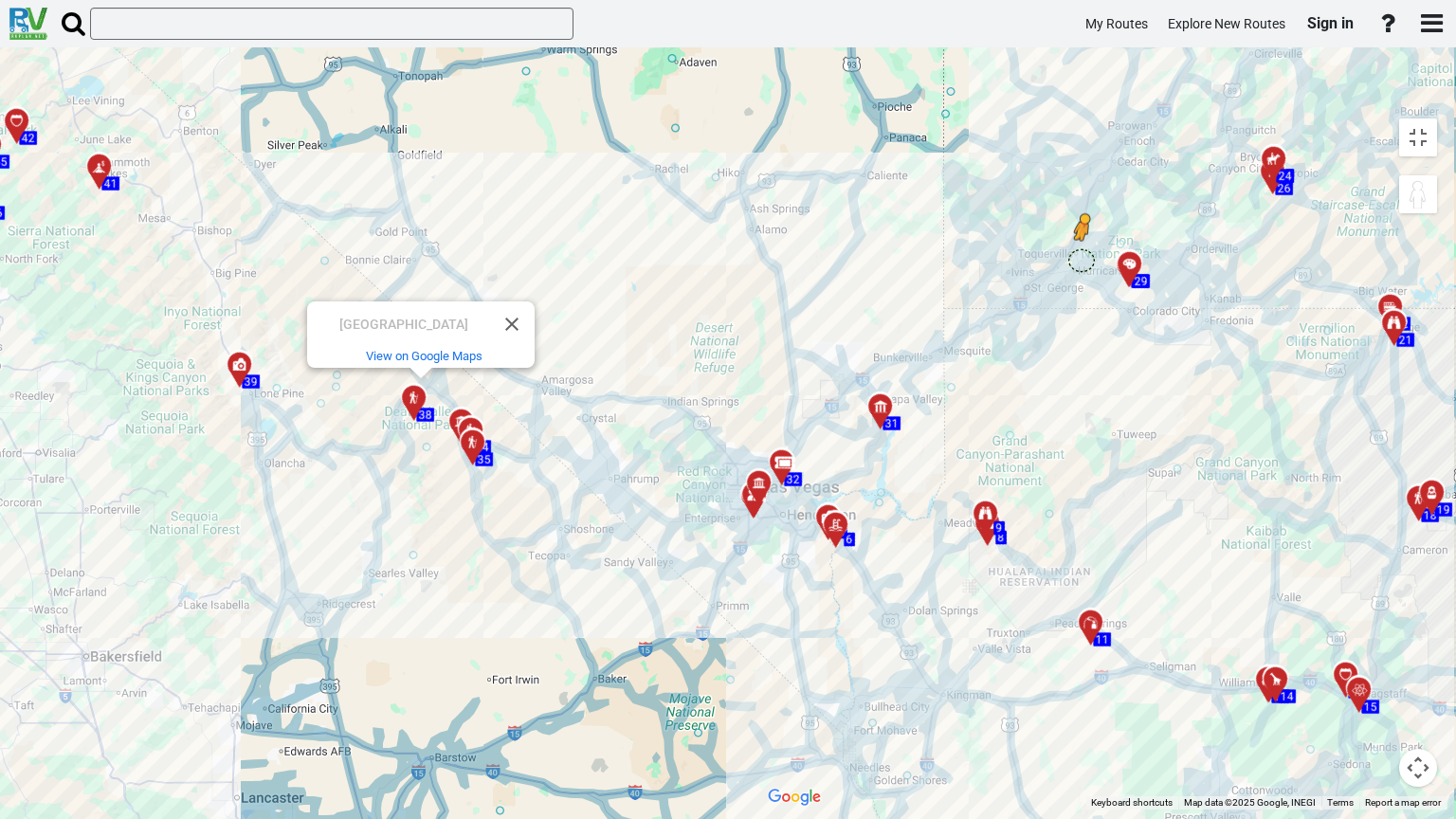
drag, startPoint x: 1422, startPoint y: 87, endPoint x: 705, endPoint y: 209, distance: 727.3
click at [758, 209] on div "To activate drag with keyboard, press Alt + Enter. Once in keyboard drag state,…" at bounding box center [1102, 459] width 688 height 701
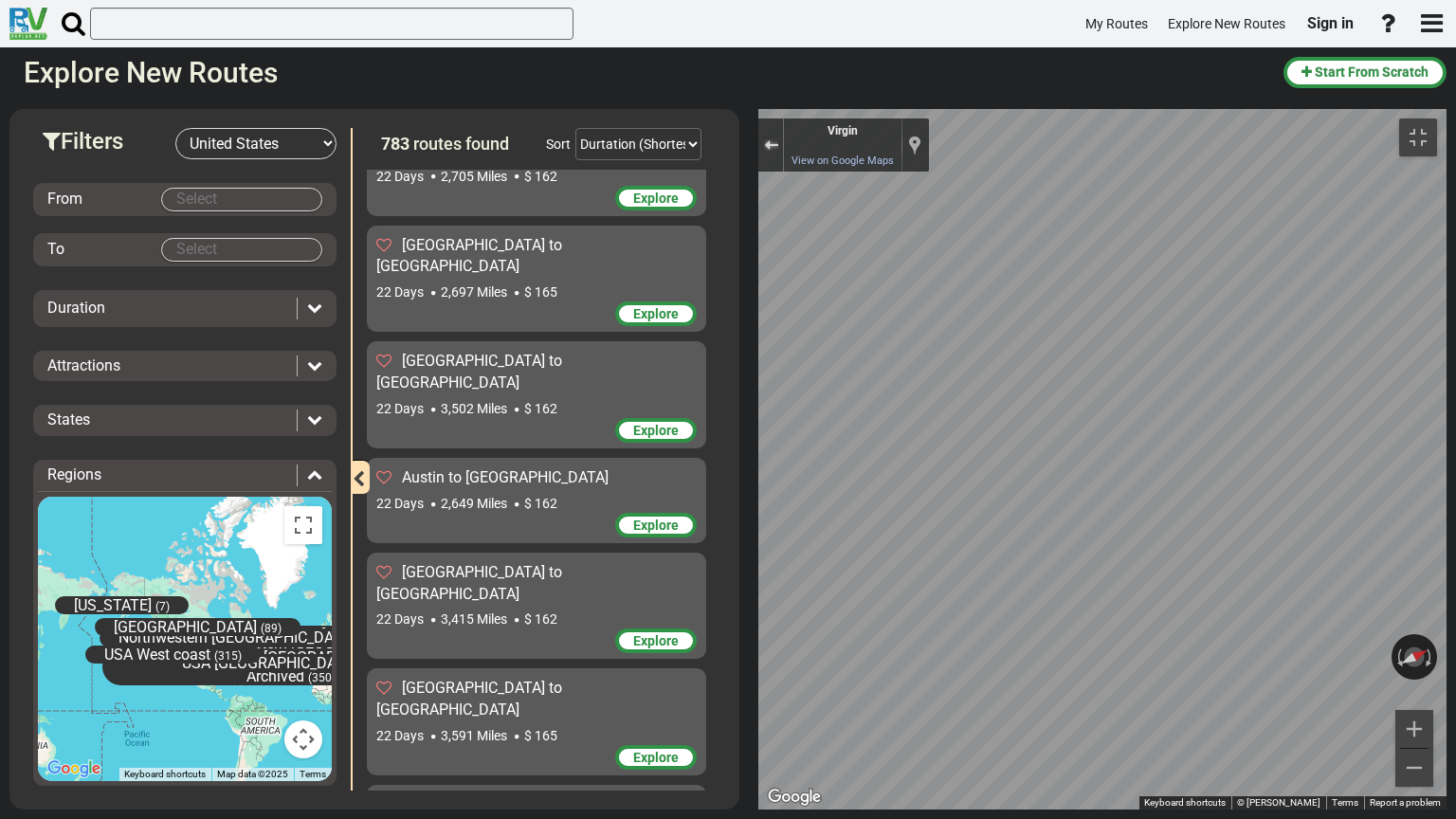
click at [764, 139] on div "Exit the Street View" at bounding box center [771, 145] width 14 height 12
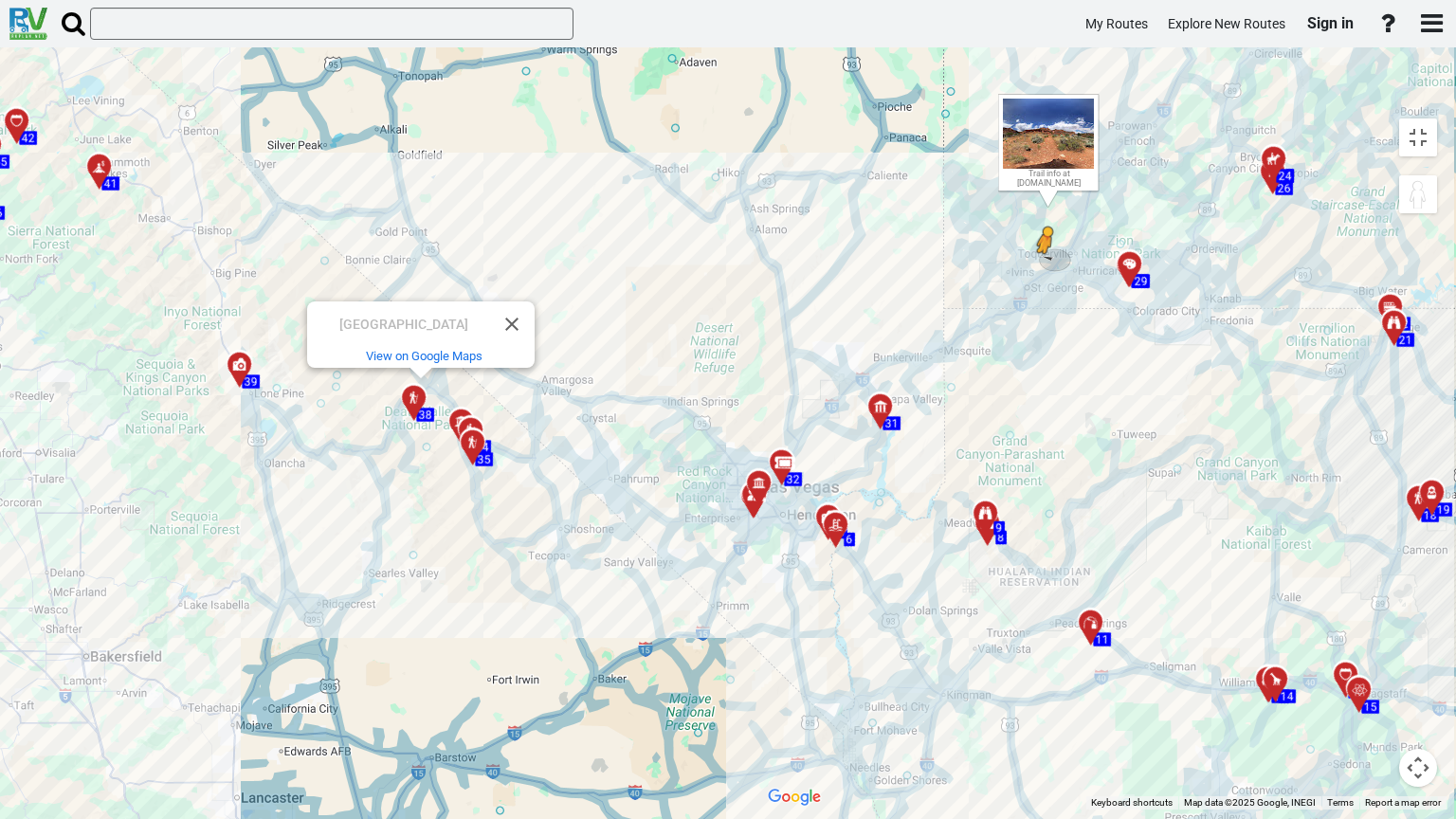
drag, startPoint x: 1418, startPoint y: 91, endPoint x: 669, endPoint y: 223, distance: 760.5
click at [758, 223] on div "To activate drag with keyboard, press Alt + Enter. Once in keyboard drag state,…" at bounding box center [1102, 459] width 688 height 701
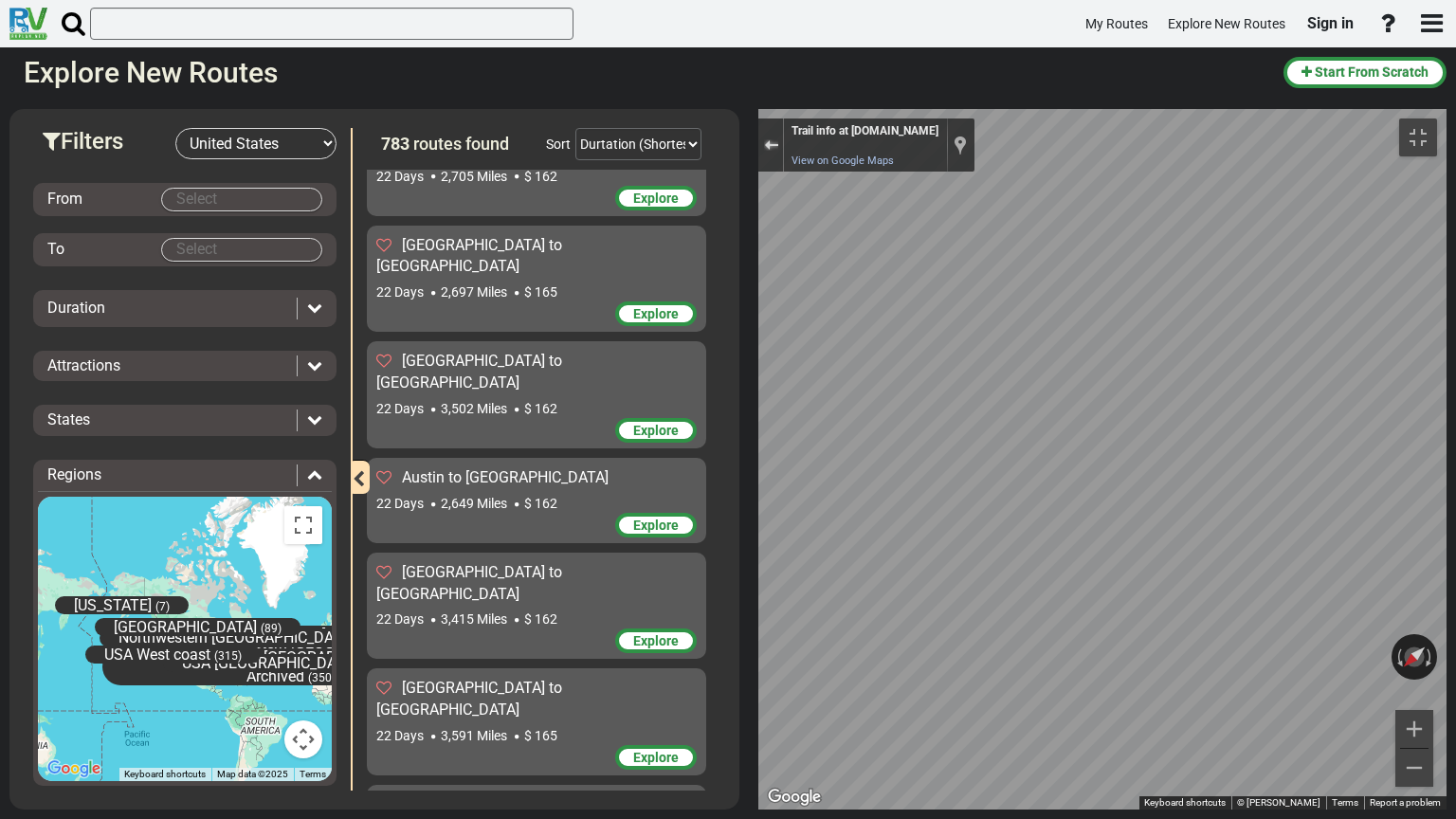
click at [764, 139] on div "Exit the Street View" at bounding box center [771, 145] width 14 height 12
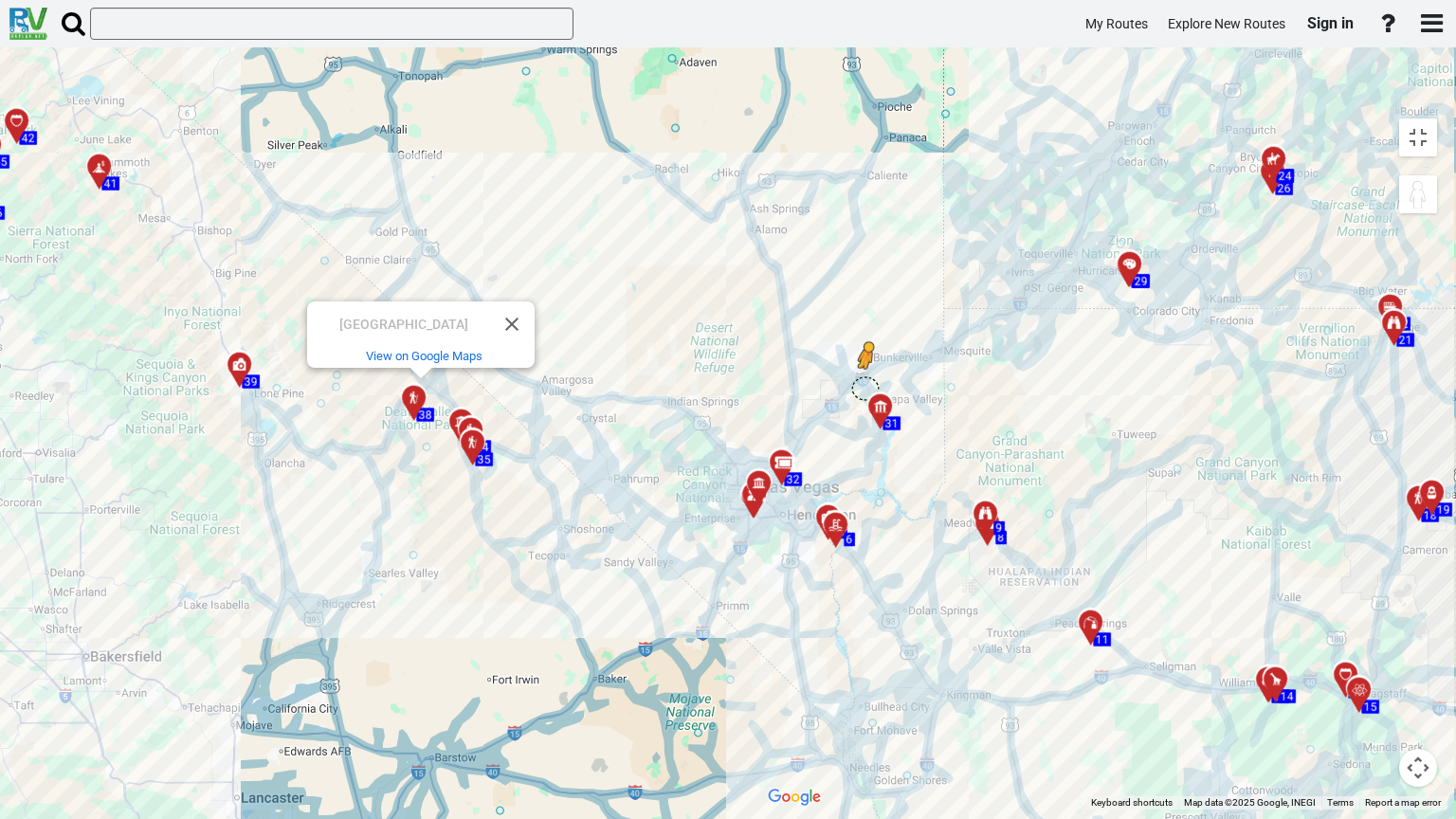
drag, startPoint x: 1417, startPoint y: 91, endPoint x: 489, endPoint y: 338, distance: 960.3
click at [758, 338] on div "To activate drag with keyboard, press Alt + Enter. Once in keyboard drag state,…" at bounding box center [1102, 459] width 688 height 701
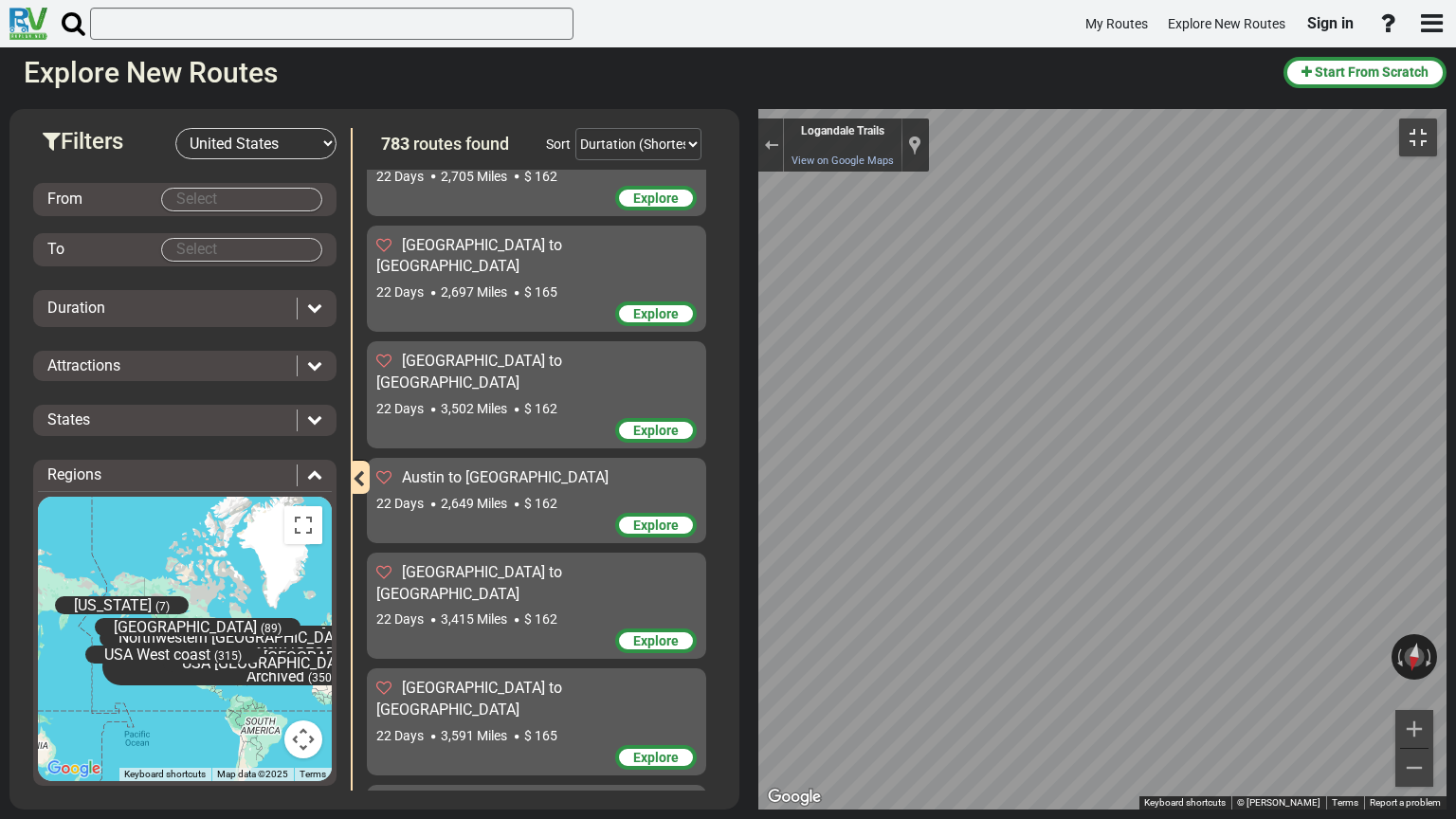
click at [1425, 118] on button "Toggle fullscreen view" at bounding box center [1418, 137] width 38 height 37
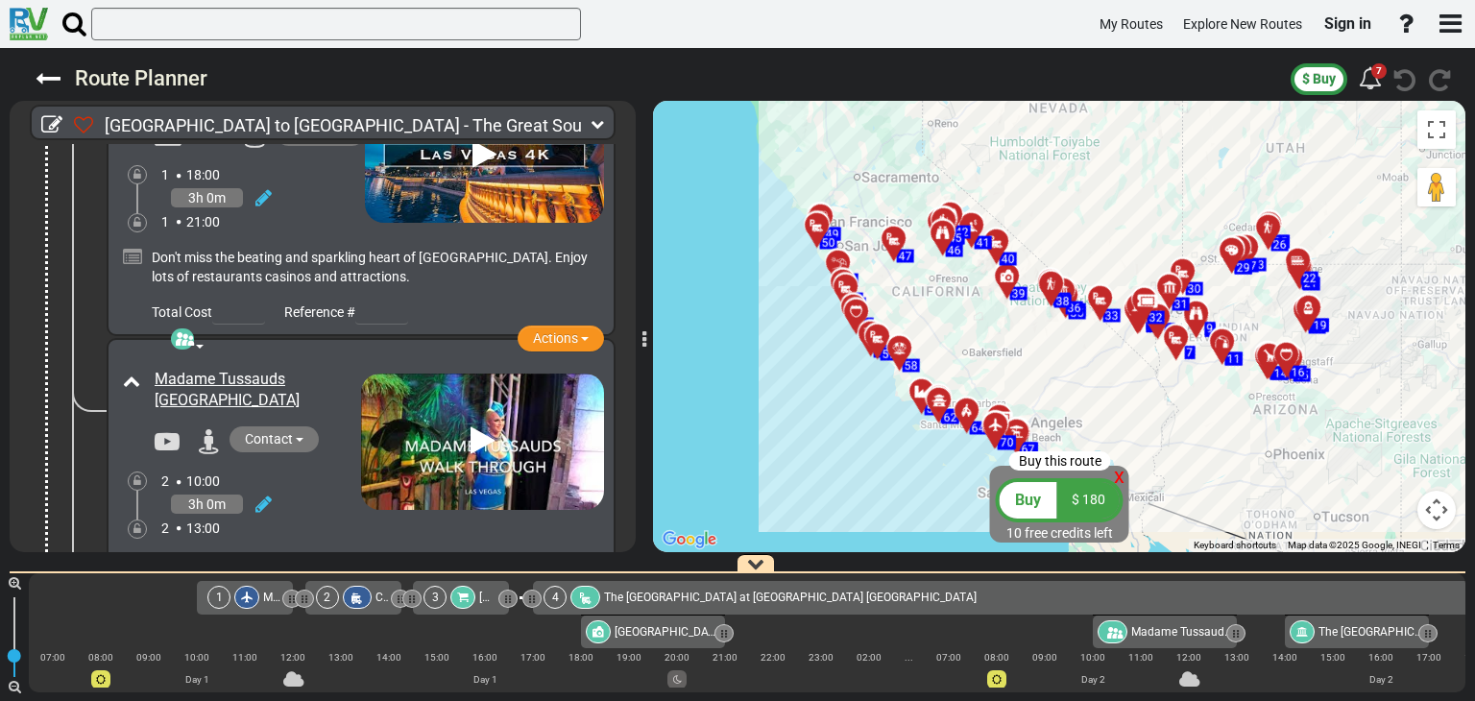
scroll to position [1248, 0]
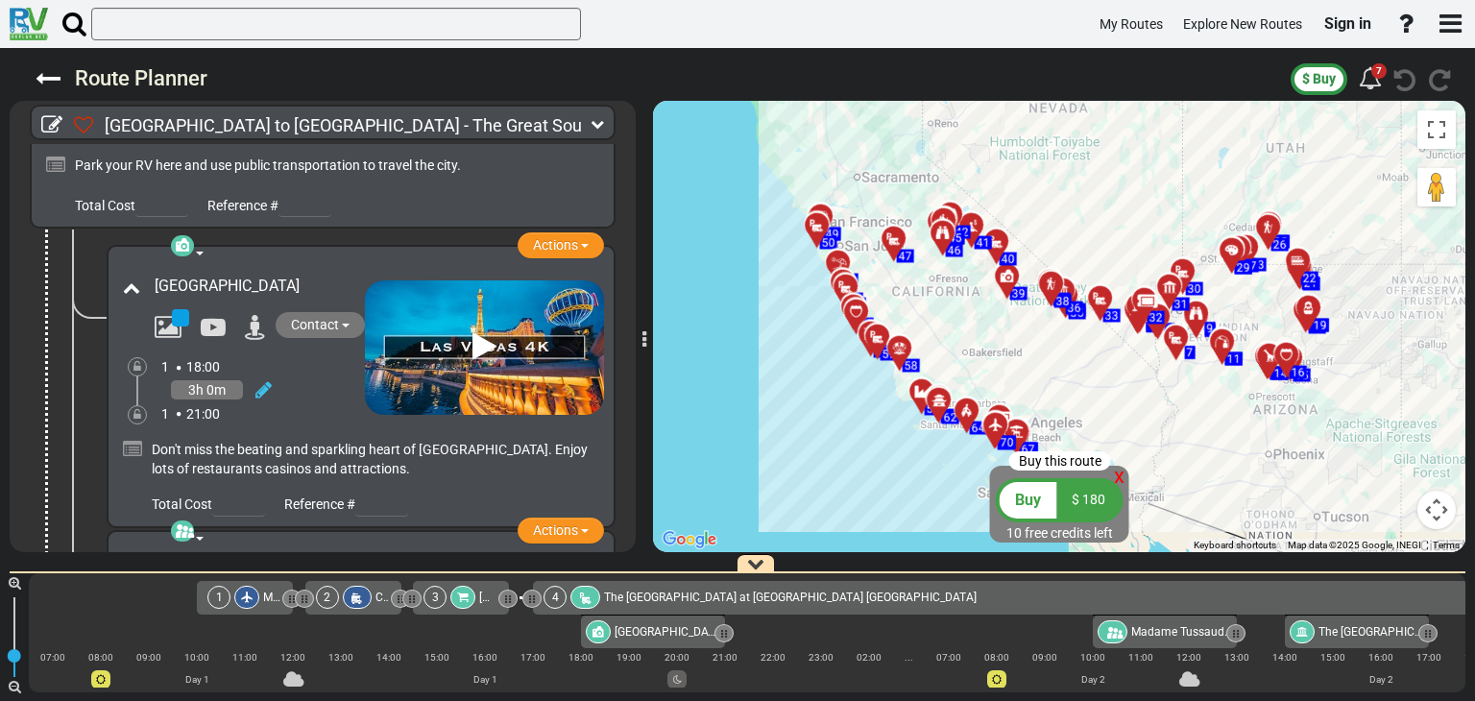
click at [473, 331] on icon at bounding box center [484, 346] width 24 height 31
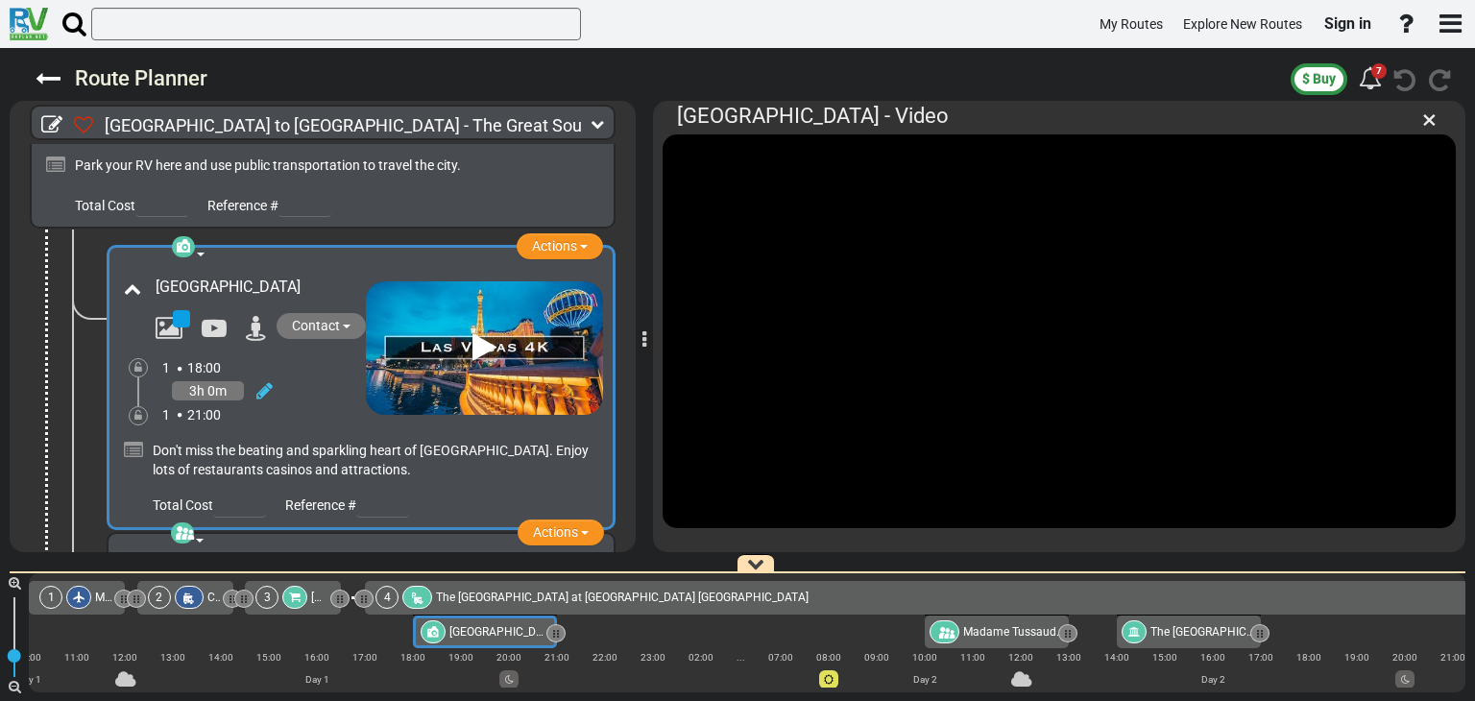
scroll to position [0, 168]
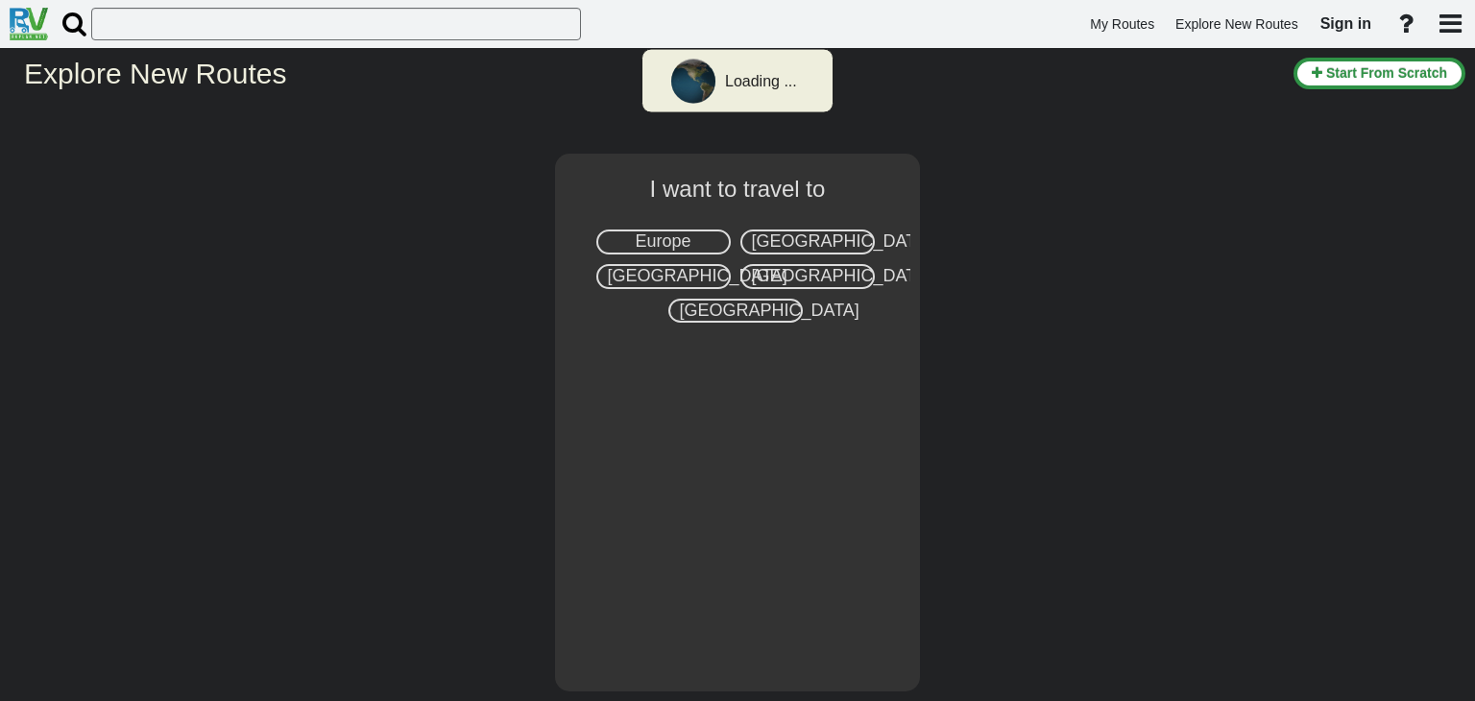
select select "number:2"
